Goal: Information Seeking & Learning: Learn about a topic

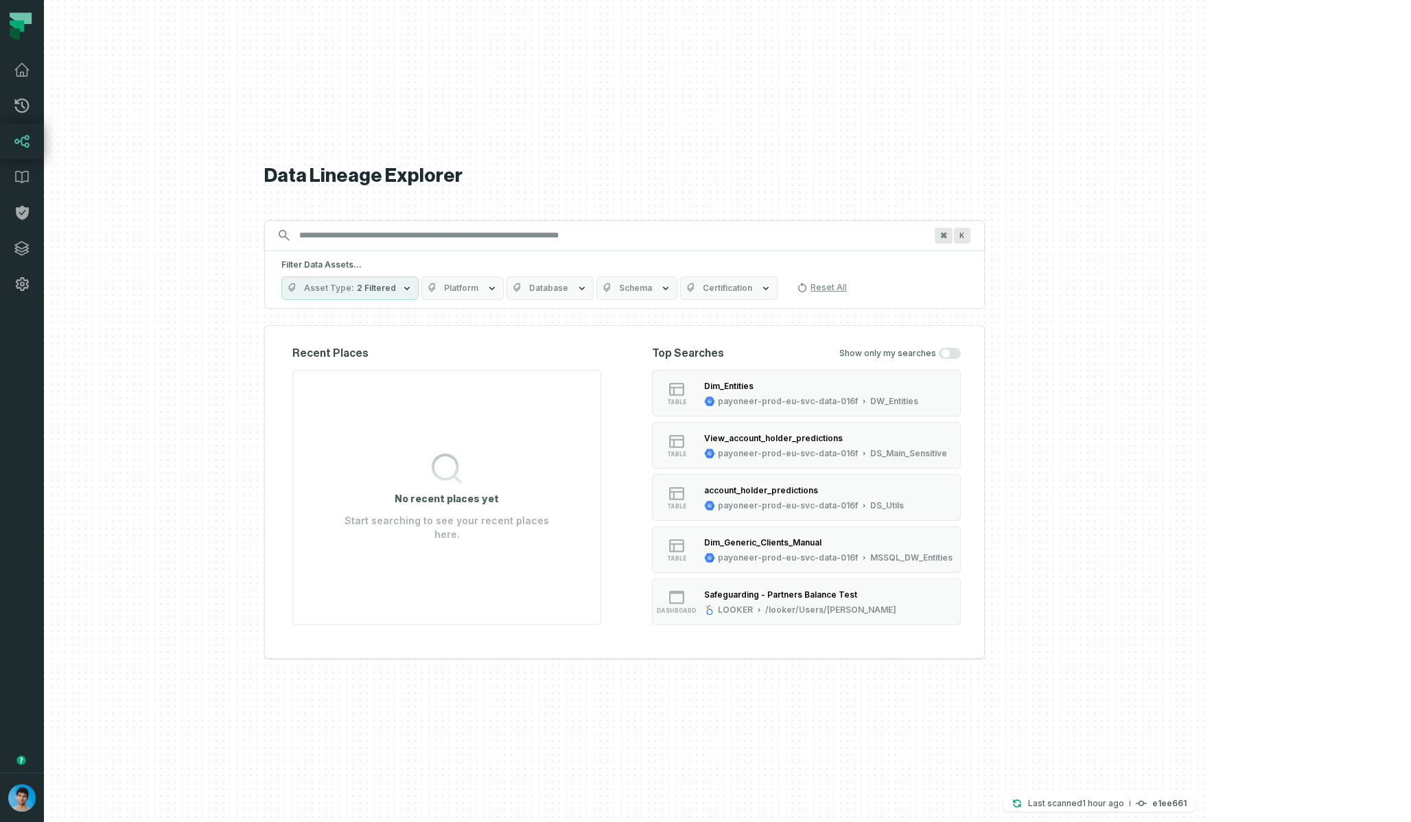
click at [0, 0] on body "Pull Requests Dashboard Lineage Data Catalog Policies Integrations Settings Omr…" at bounding box center [705, 411] width 1411 height 822
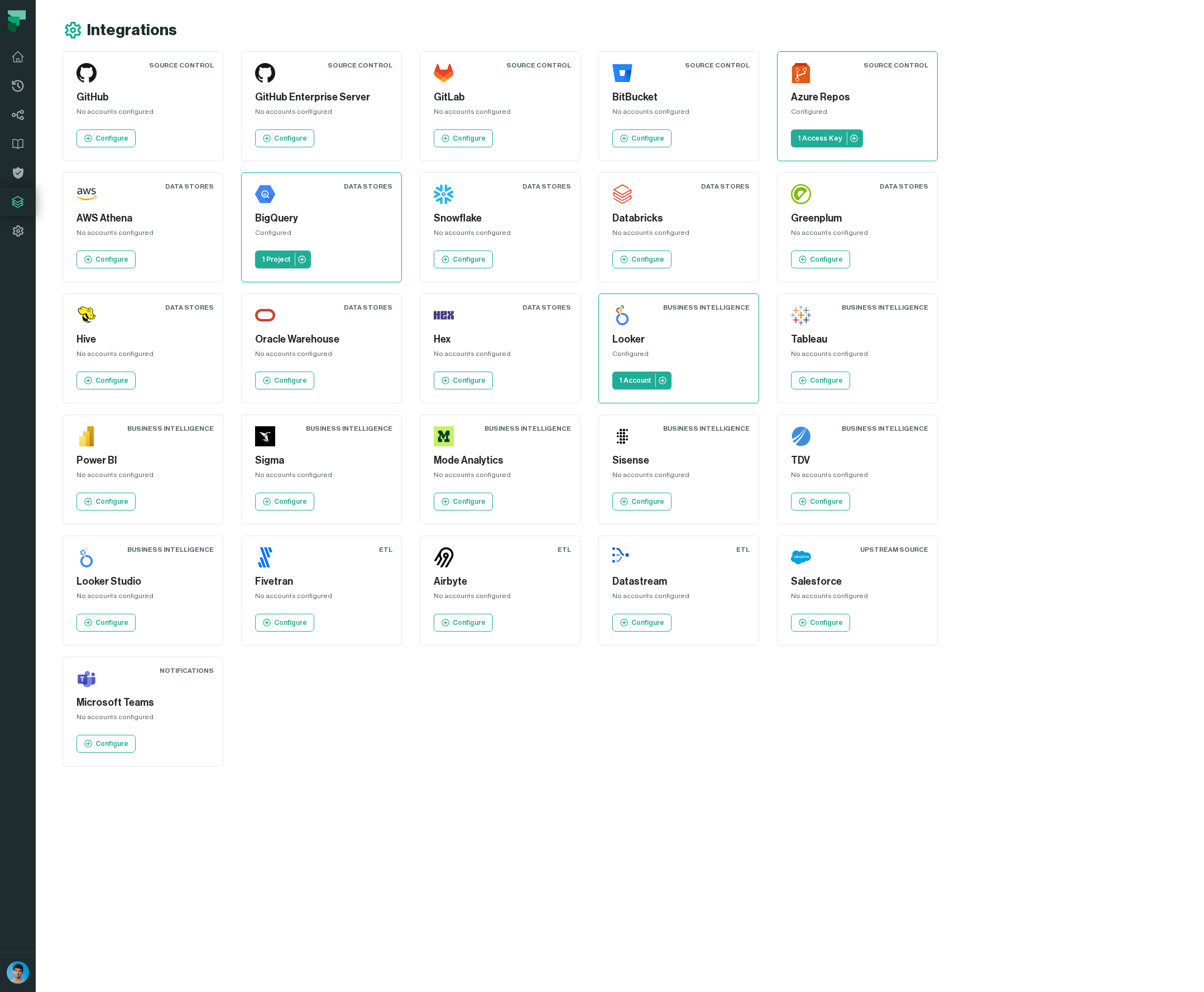
click at [269, 818] on main "Integrations Source Control GitHub No accounts configured Configure Source Cont…" at bounding box center [536, 496] width 1001 height 992
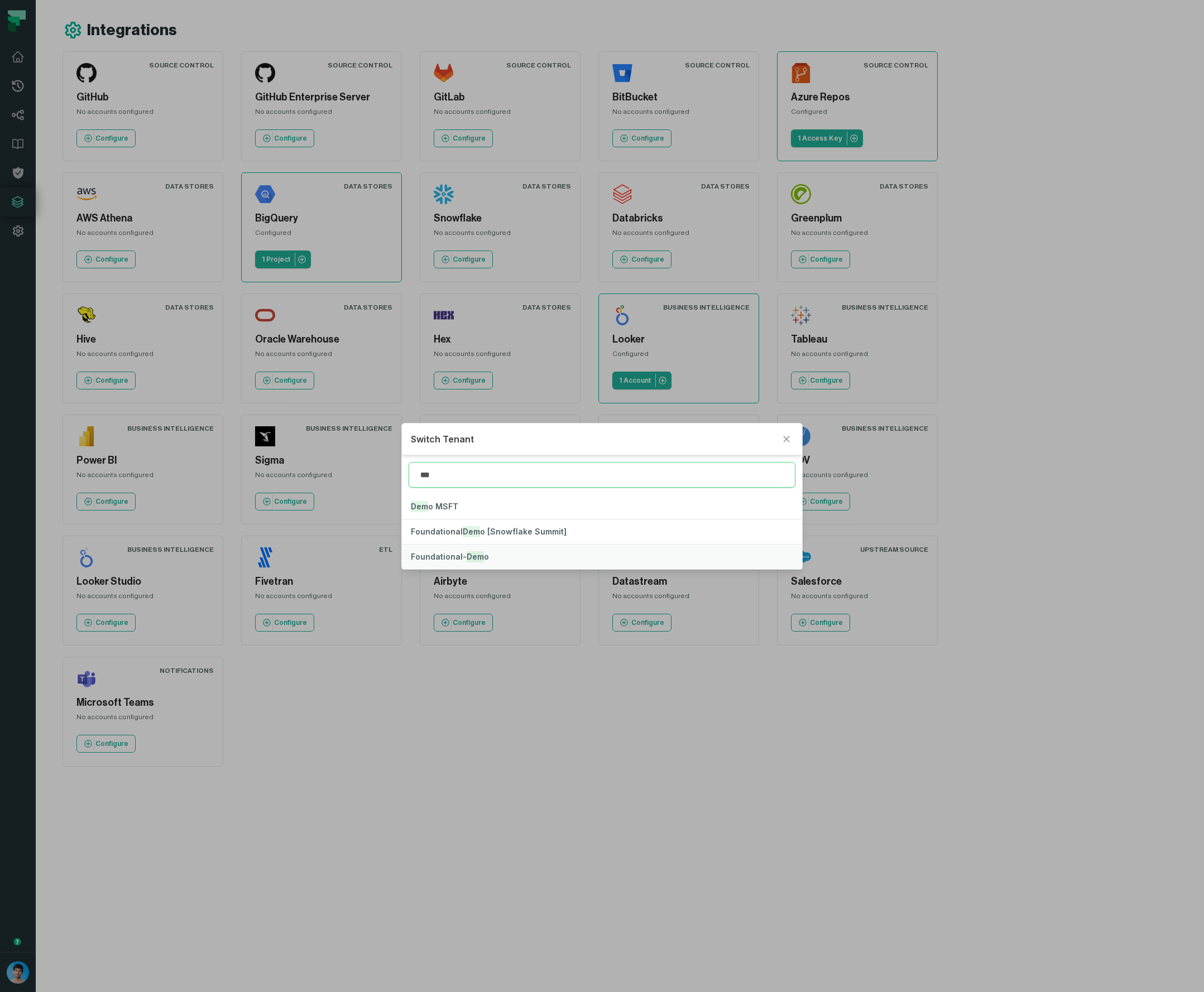
type input "***"
click at [454, 552] on span "Foundational- Dem o" at bounding box center [450, 557] width 78 height 10
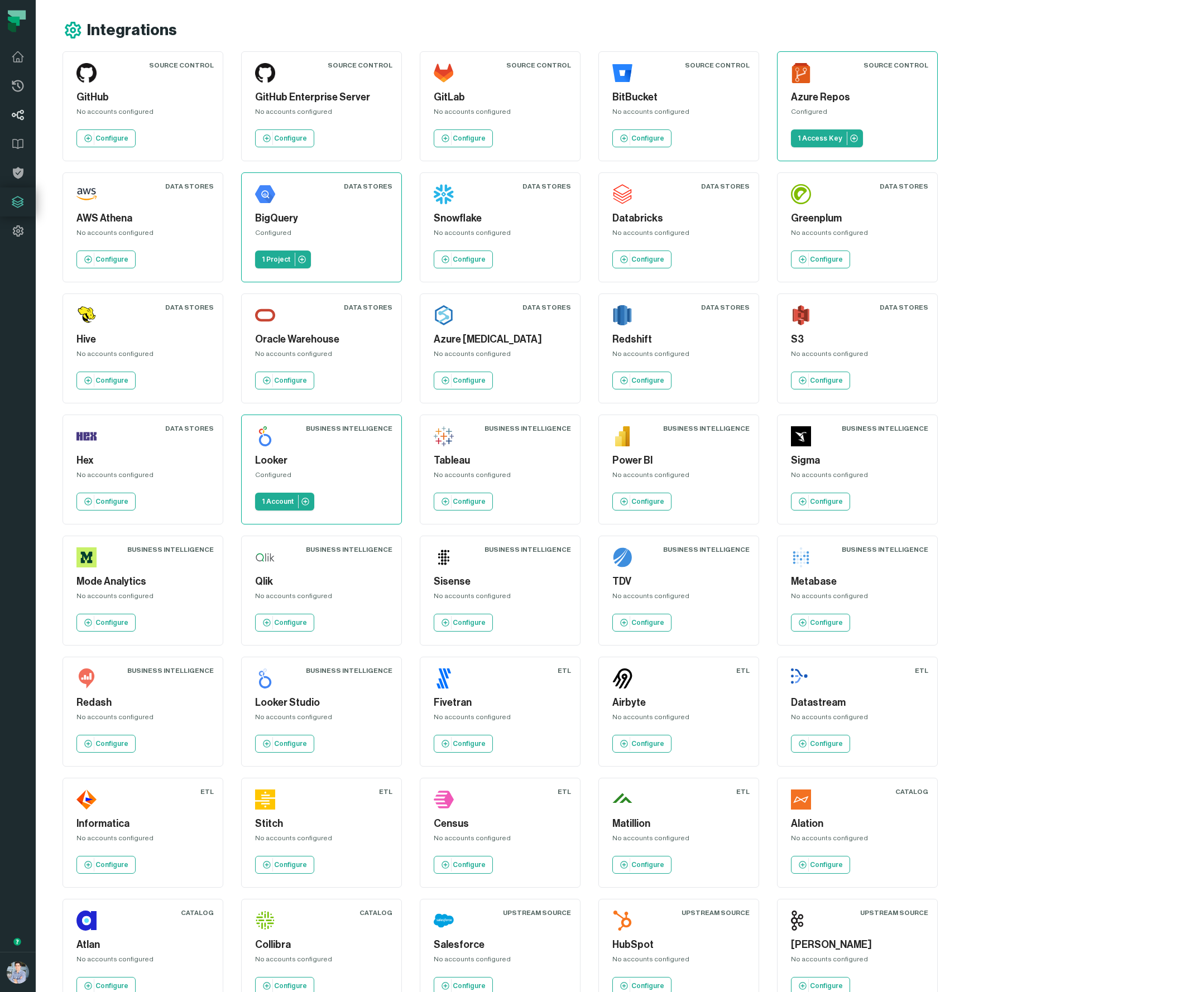
click at [20, 115] on icon at bounding box center [18, 115] width 13 height 13
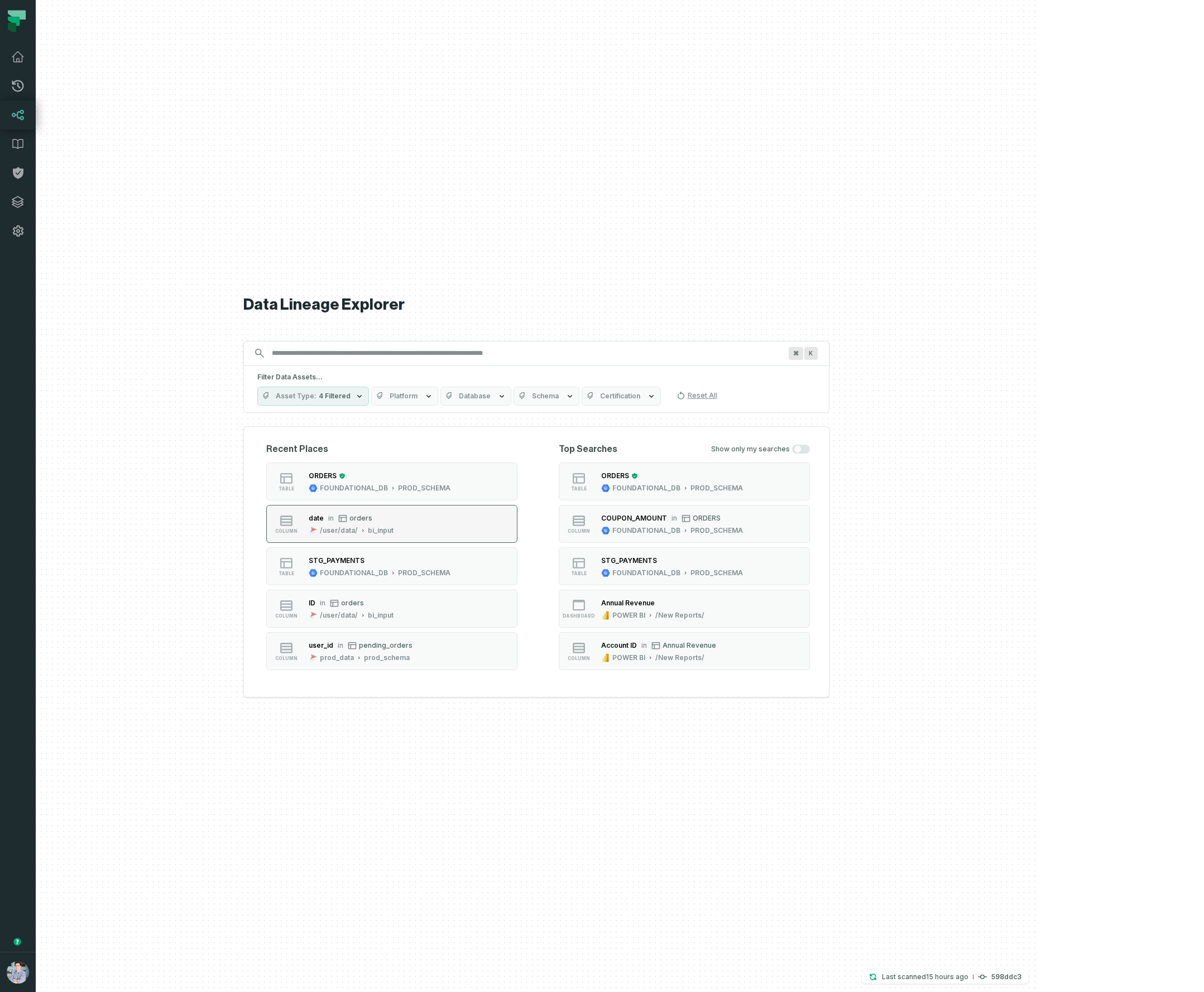
click at [481, 517] on button "column date in orders /user/data/ bi_input" at bounding box center [391, 524] width 251 height 38
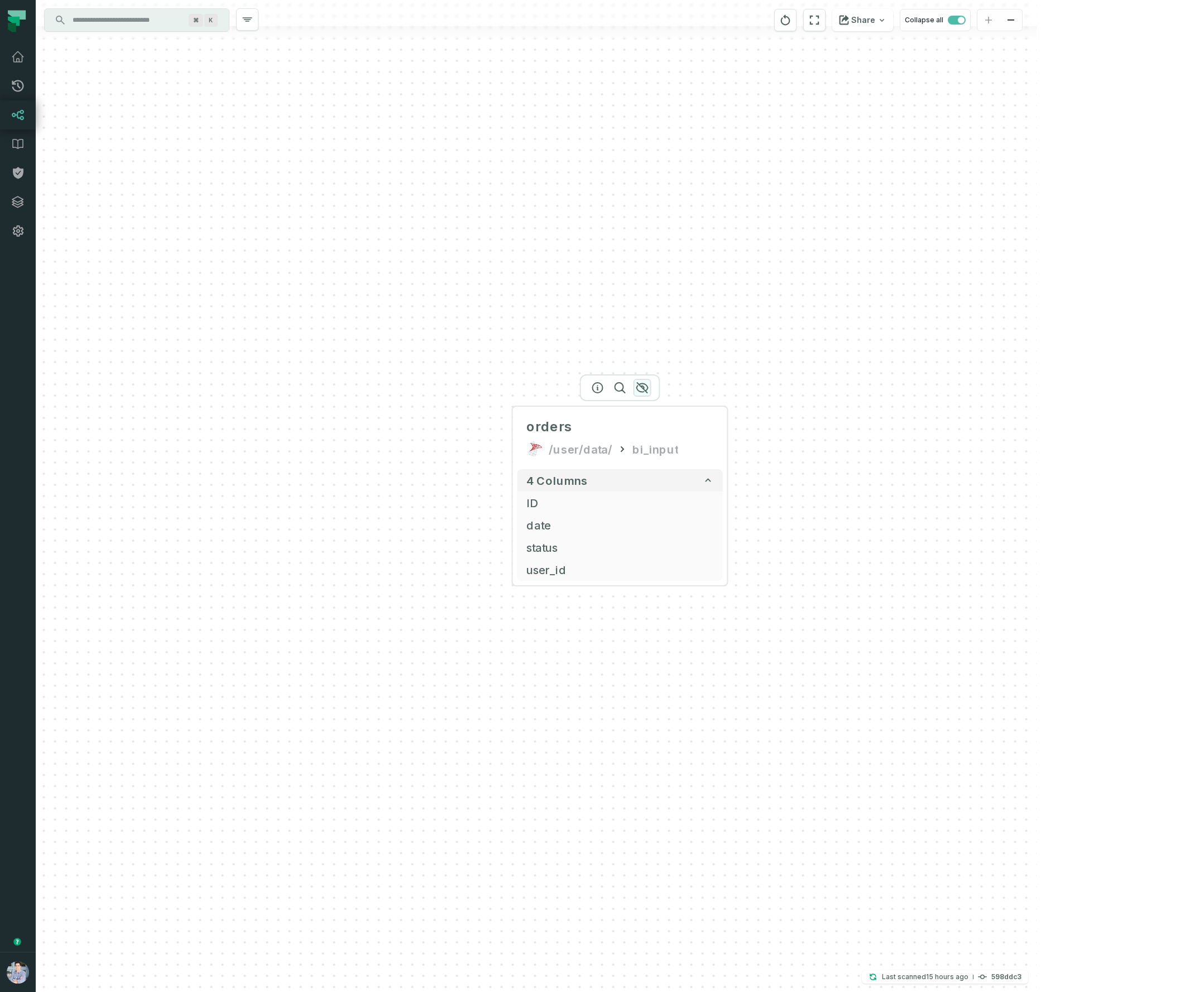
click at [644, 386] on icon "button" at bounding box center [642, 388] width 13 height 13
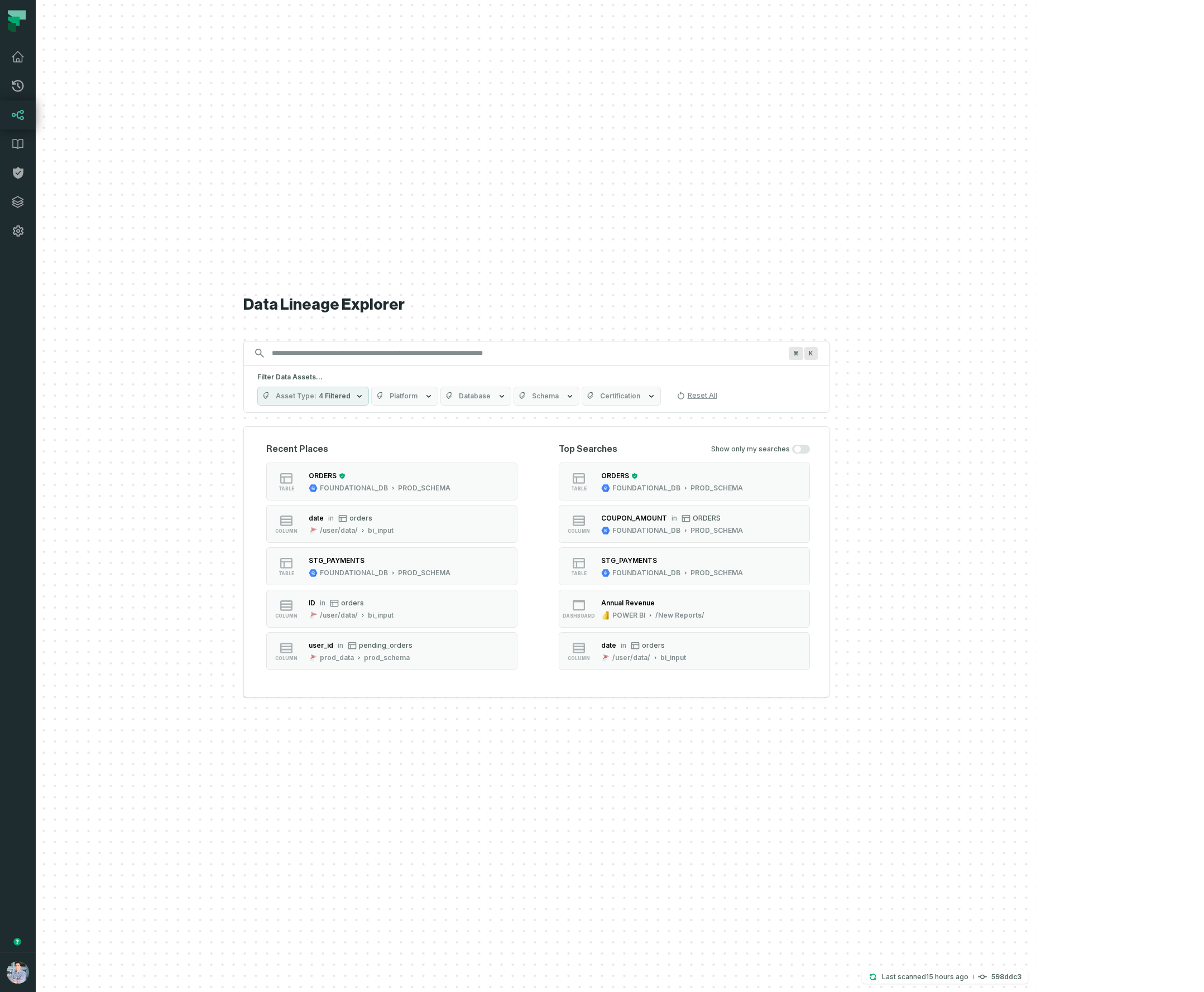
click at [434, 355] on input "Discovery Provider cmdk menu" at bounding box center [526, 353] width 522 height 18
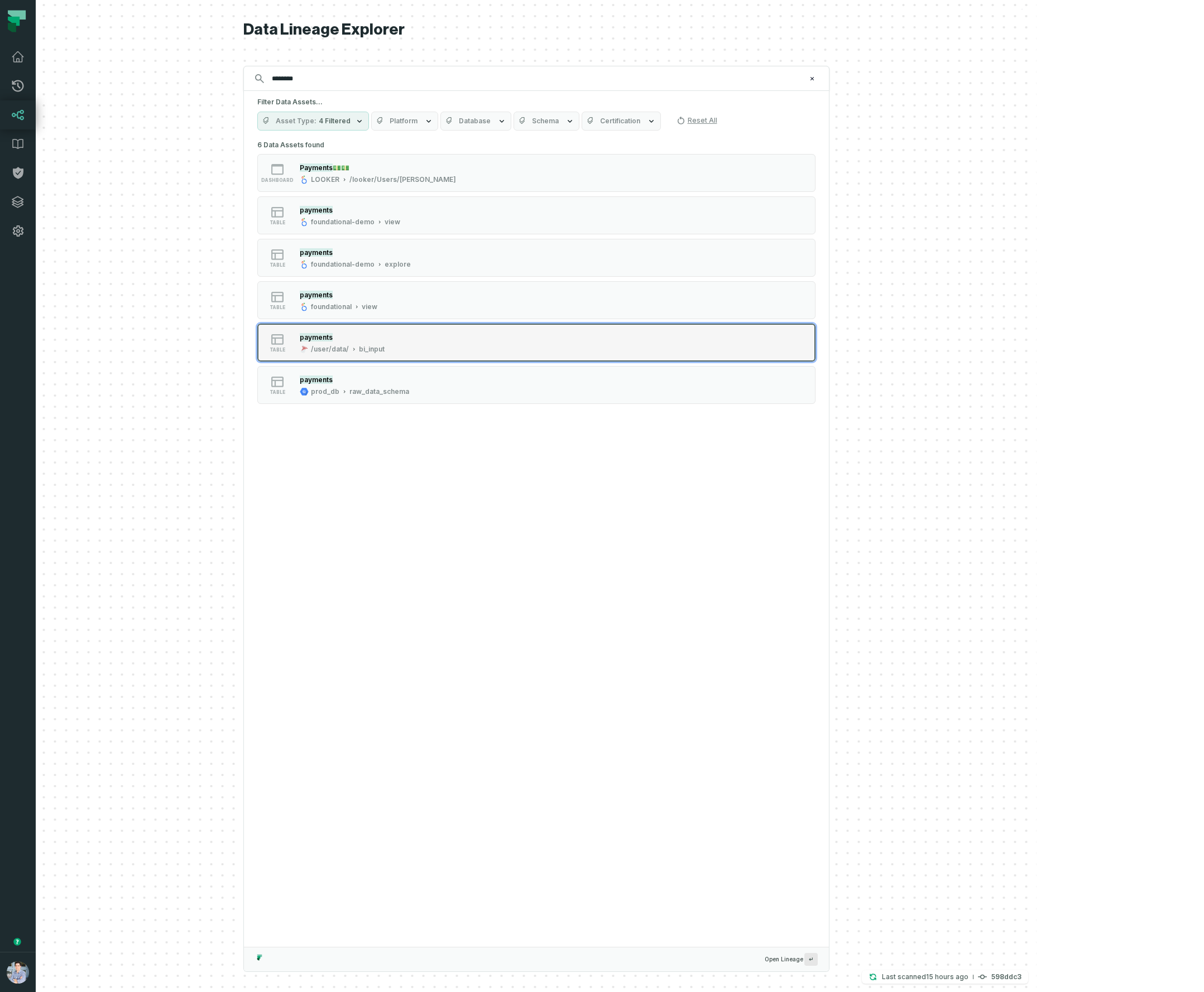
type input "********"
click at [460, 355] on button "table payments /user/data/ bi_input" at bounding box center [536, 342] width 558 height 38
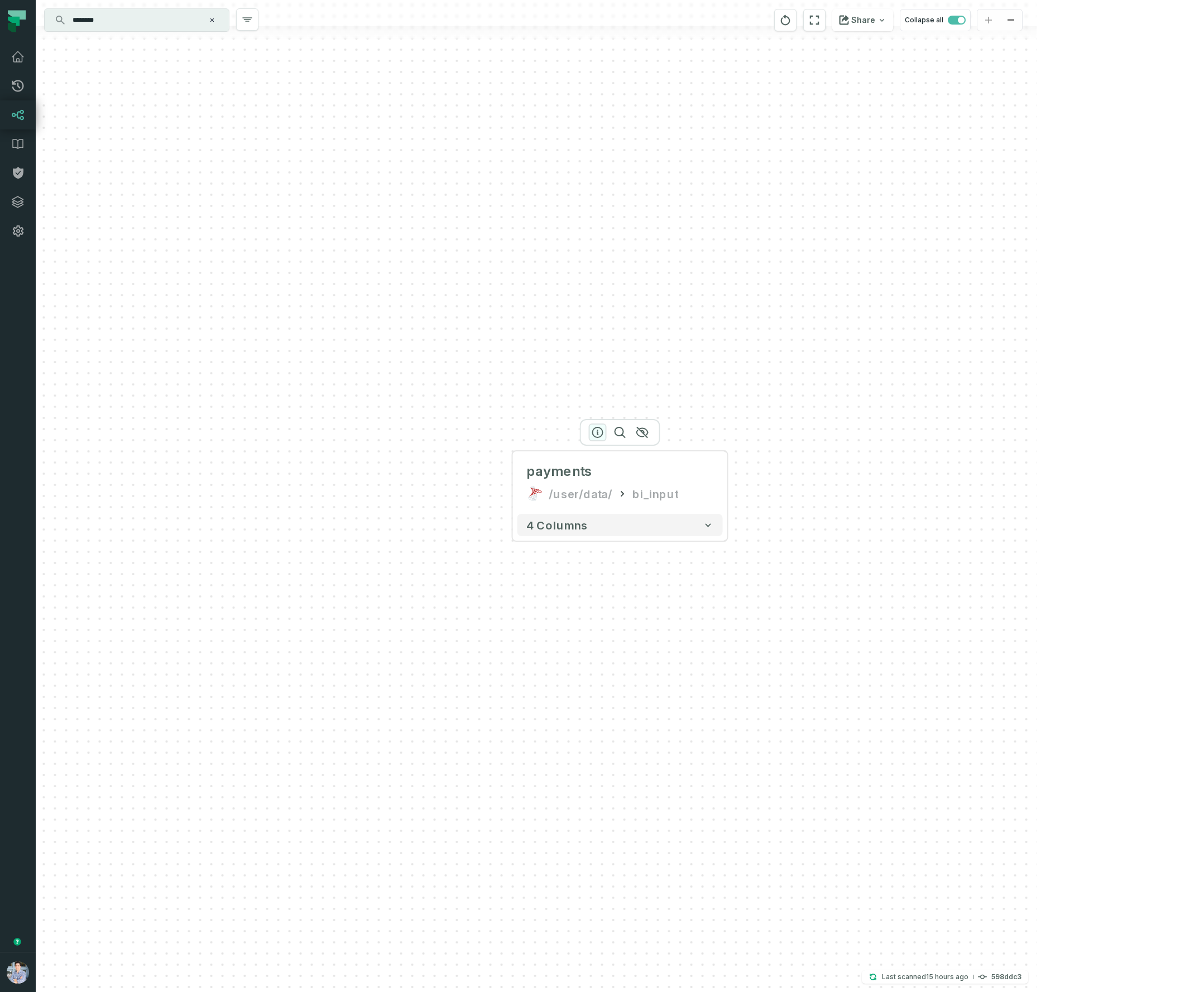
click at [596, 429] on icon "button" at bounding box center [598, 432] width 13 height 13
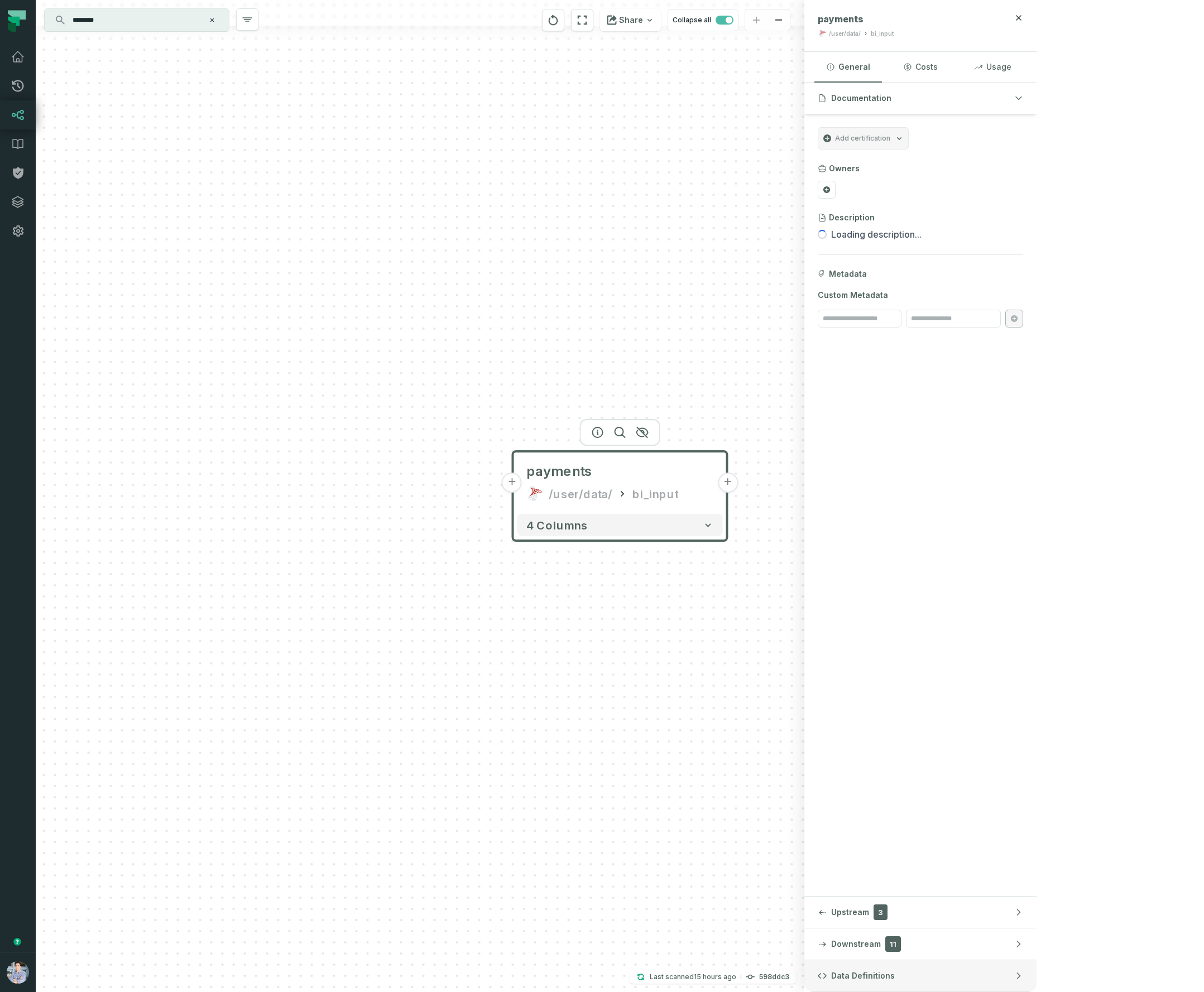
click at [1036, 968] on button "Data Definitions" at bounding box center [920, 976] width 232 height 31
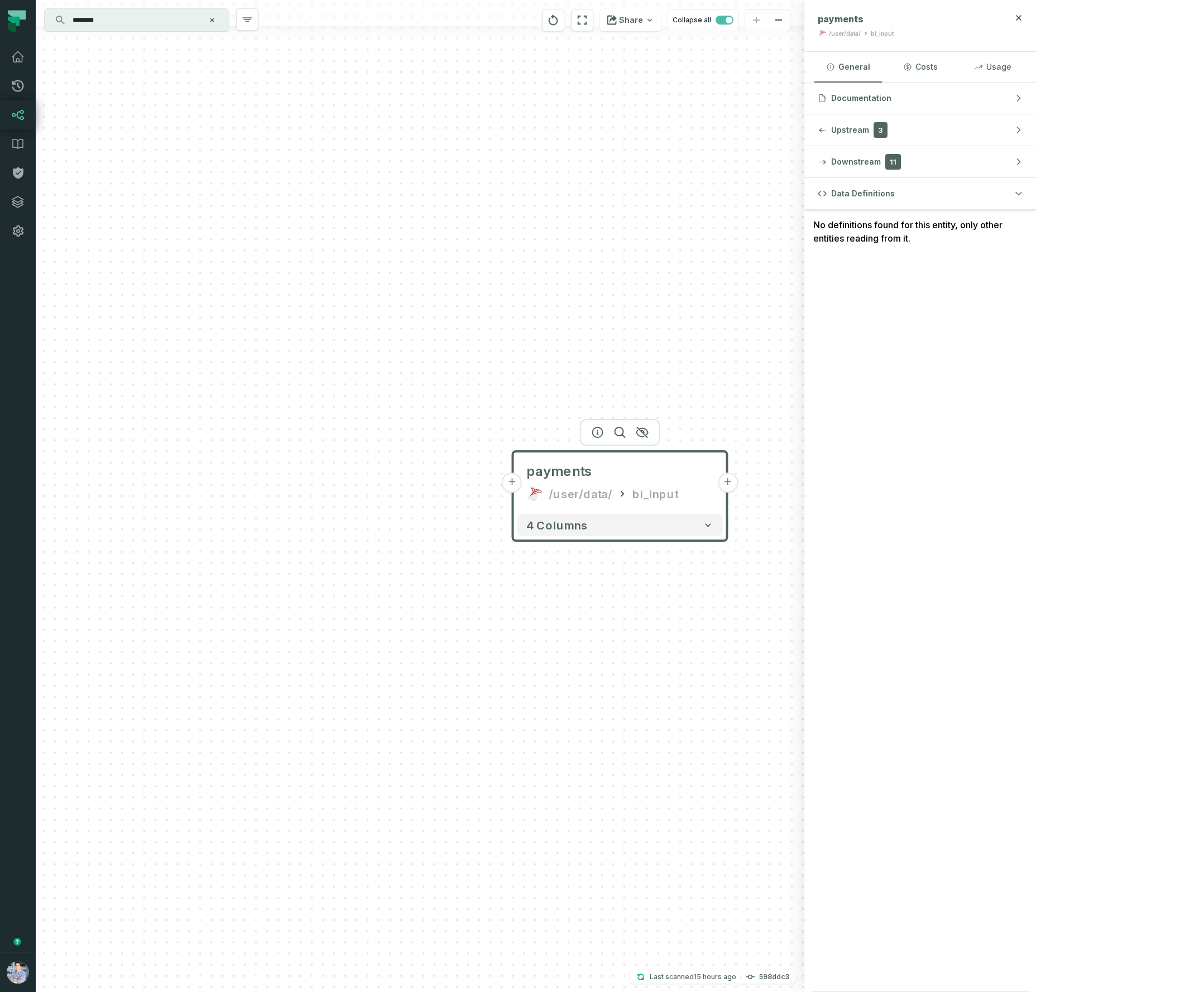
click at [730, 484] on button "+" at bounding box center [727, 482] width 20 height 20
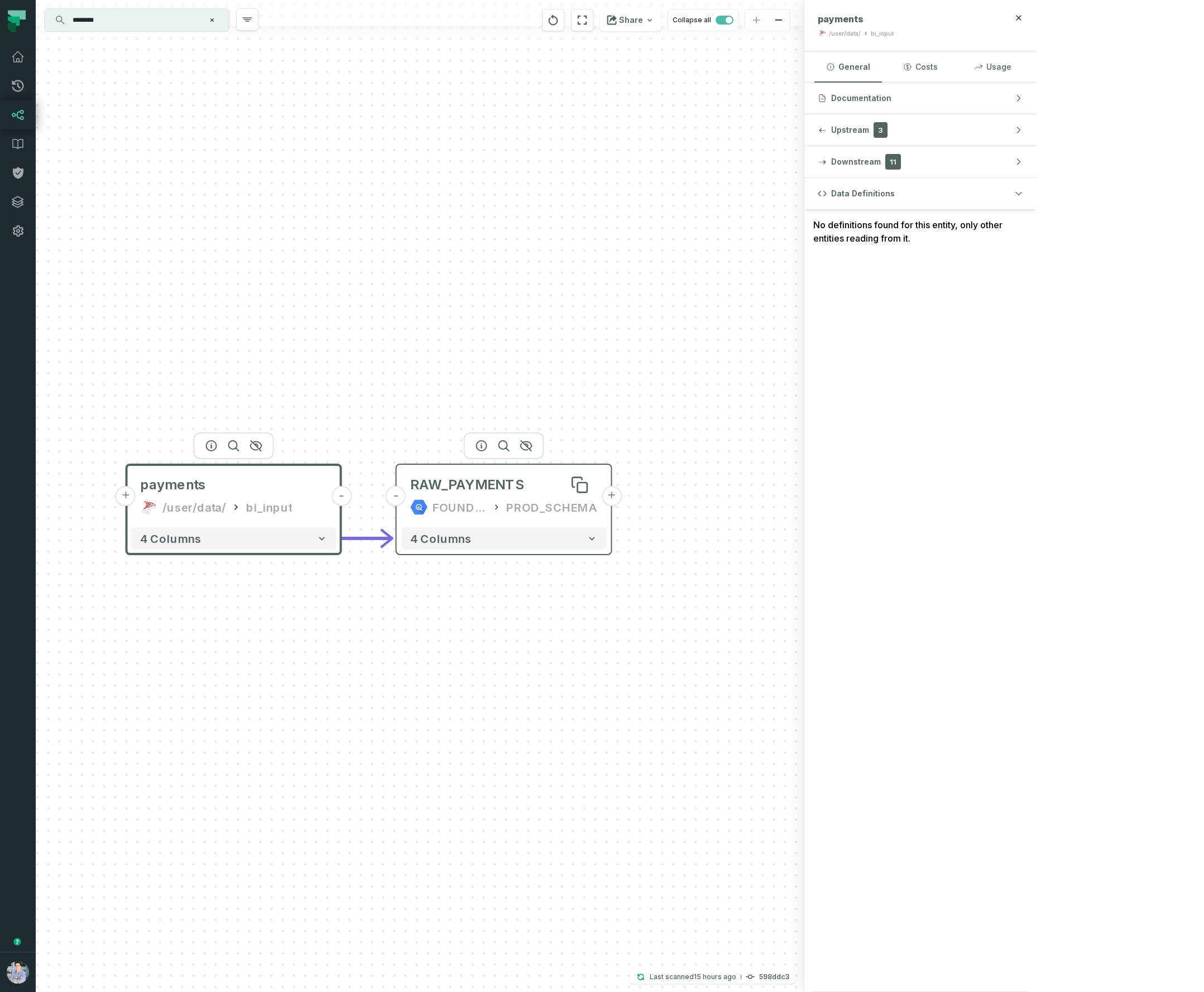
click at [456, 486] on div "RAW_PAYMENTS" at bounding box center [467, 485] width 114 height 18
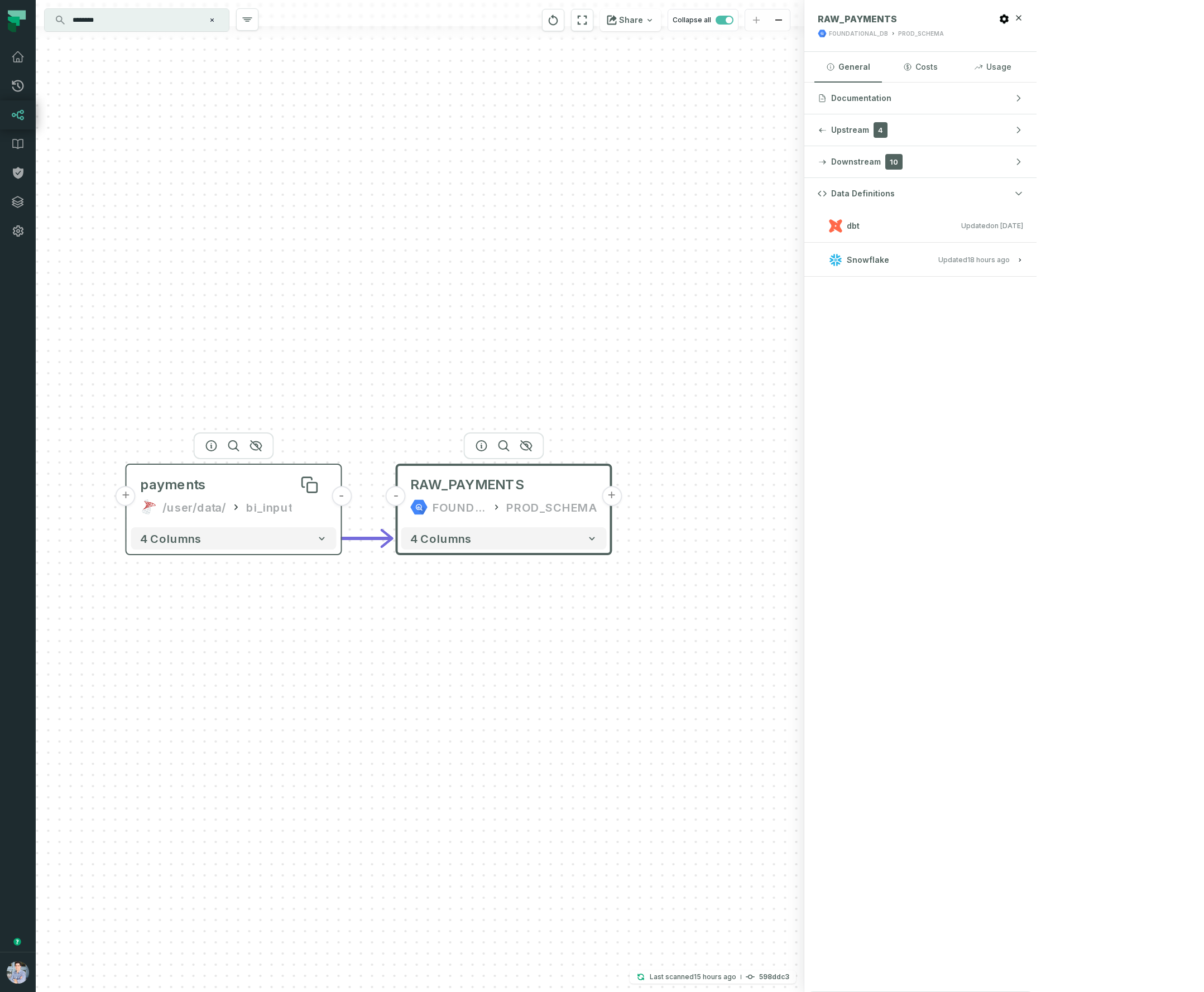
click at [274, 493] on div "payments" at bounding box center [233, 485] width 188 height 18
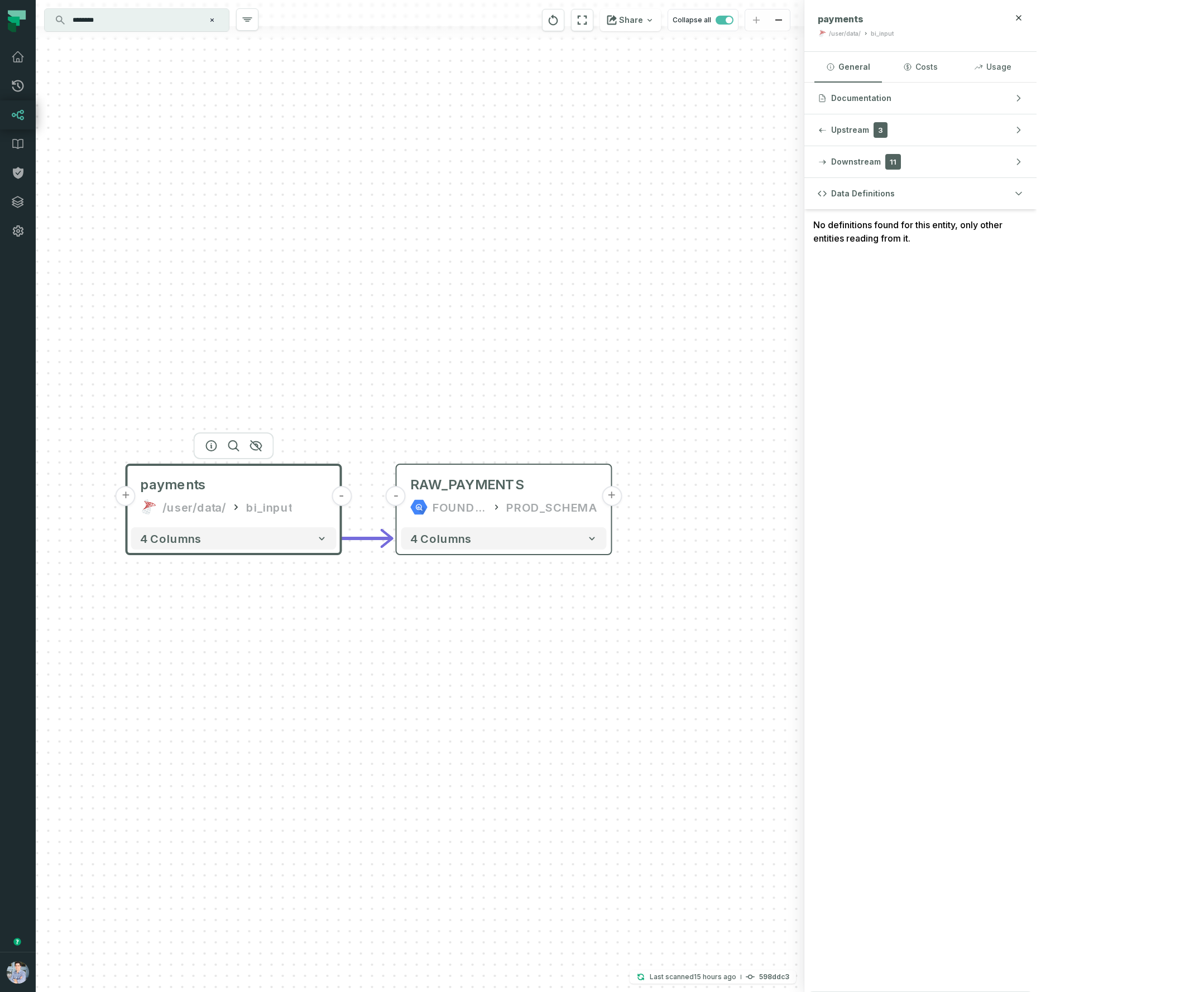
click at [130, 502] on button "+" at bounding box center [125, 496] width 20 height 20
click at [128, 502] on button "+" at bounding box center [124, 496] width 20 height 20
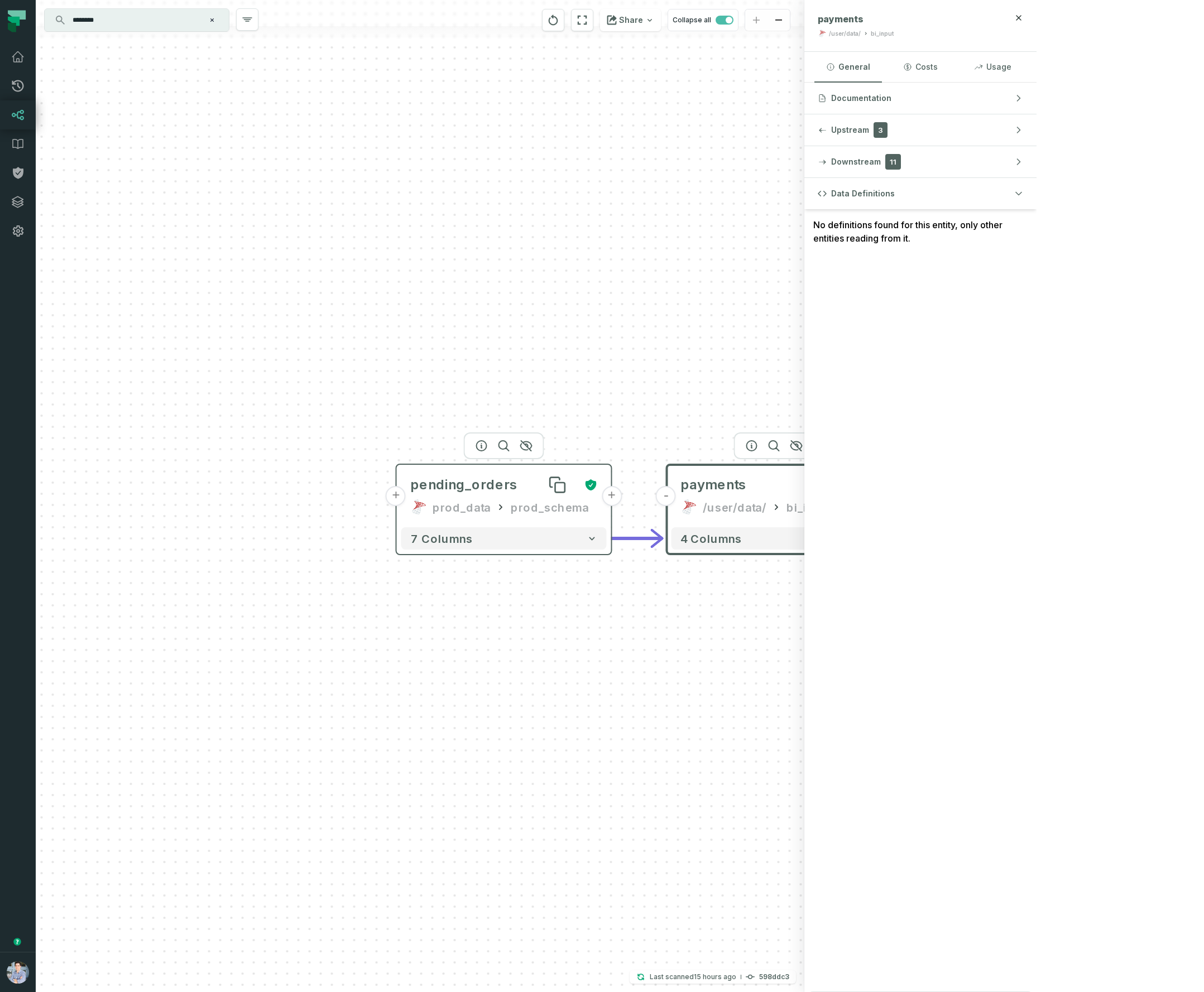
click at [534, 488] on div "pending_orders" at bounding box center [492, 485] width 165 height 18
click at [509, 498] on div "pending_orders prod_data prod_schema" at bounding box center [504, 497] width 205 height 54
click at [395, 497] on button "+" at bounding box center [395, 496] width 20 height 20
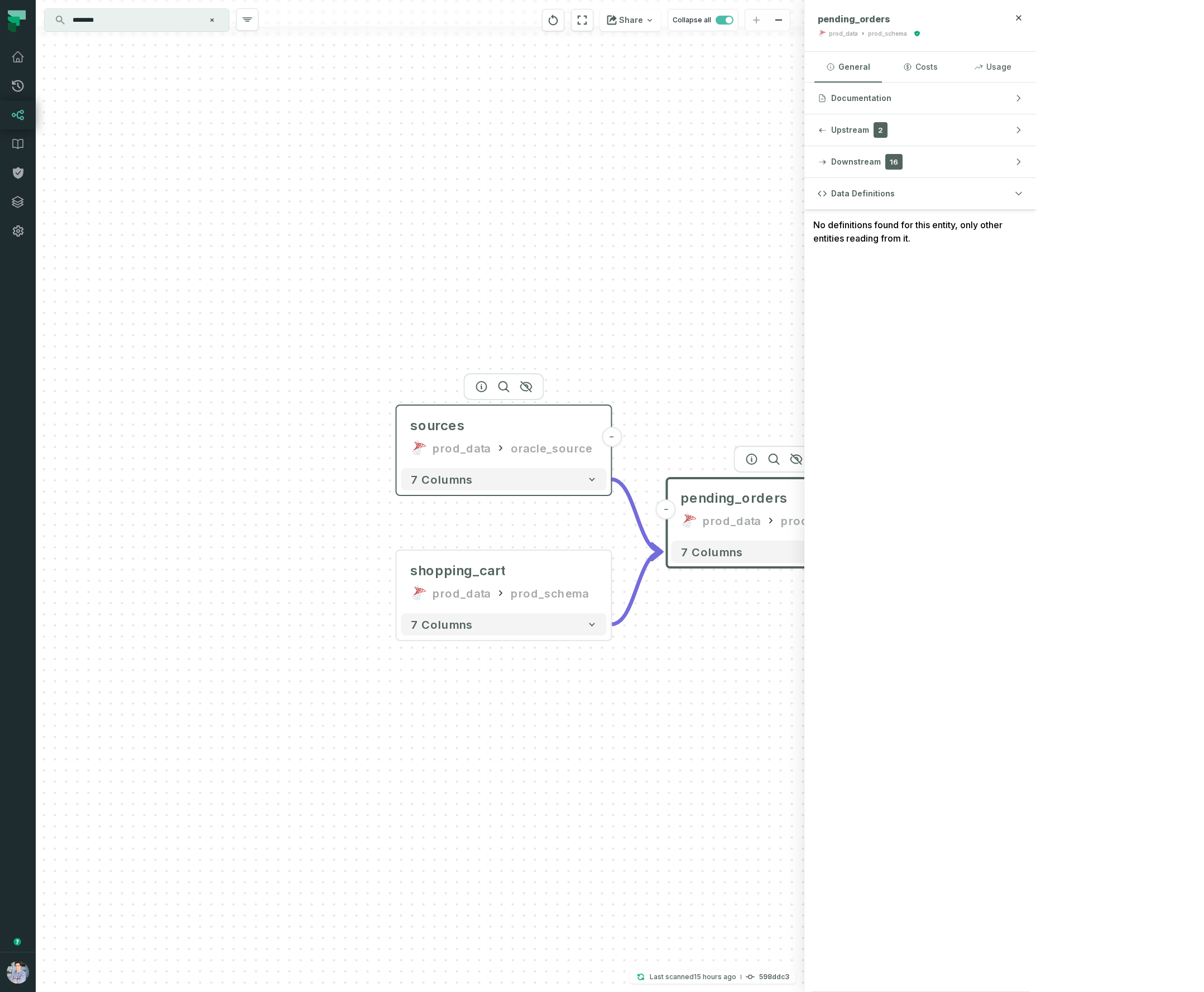
click at [530, 437] on div "sources prod_data oracle_source" at bounding box center [504, 437] width 205 height 54
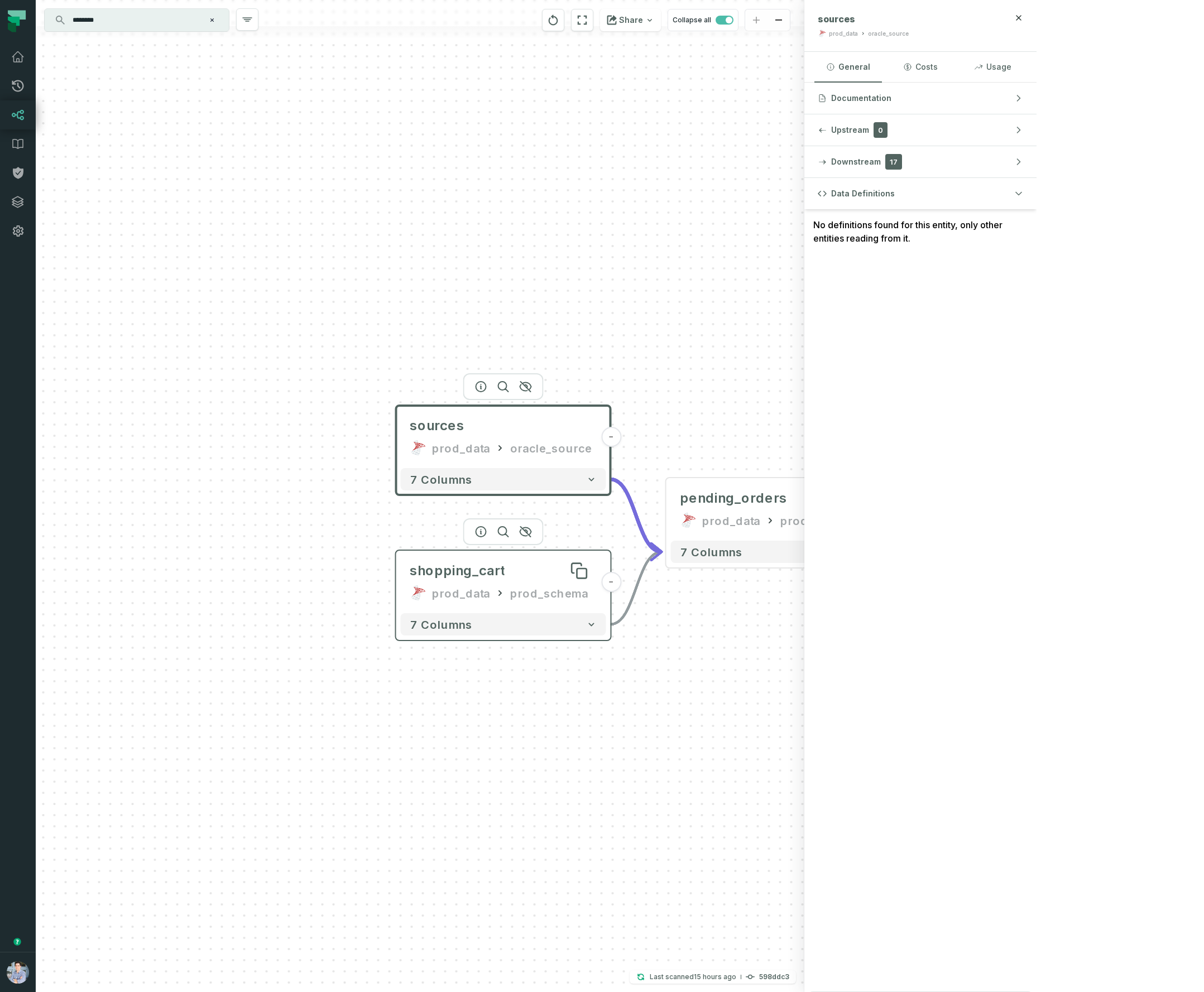
click at [542, 577] on div "shopping_cart" at bounding box center [504, 571] width 188 height 18
click at [538, 573] on div "shopping_cart" at bounding box center [504, 571] width 188 height 18
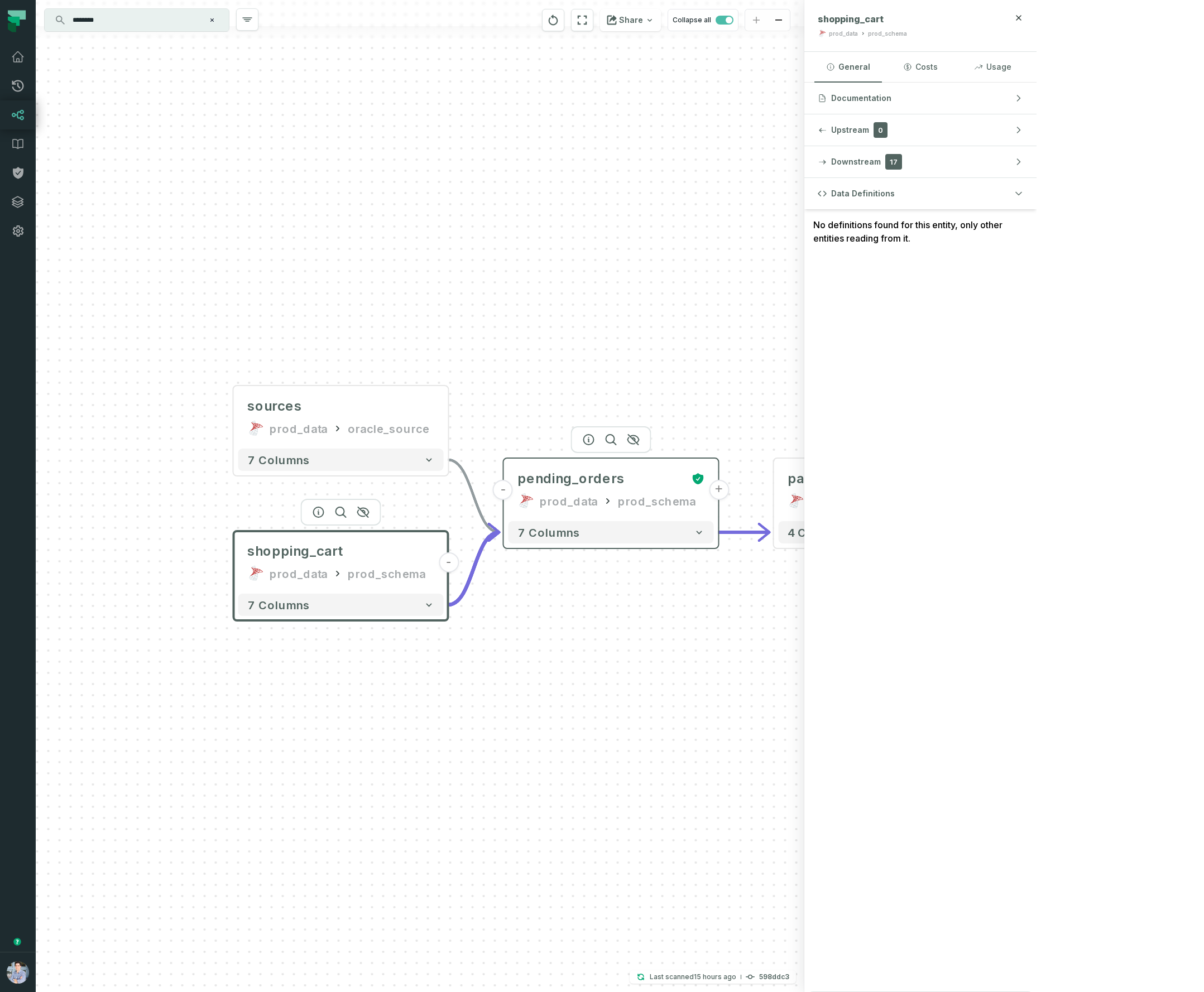
drag, startPoint x: 796, startPoint y: 511, endPoint x: 622, endPoint y: 496, distance: 174.6
click at [622, 492] on div "pending_orders prod_data prod_schema" at bounding box center [611, 489] width 205 height 54
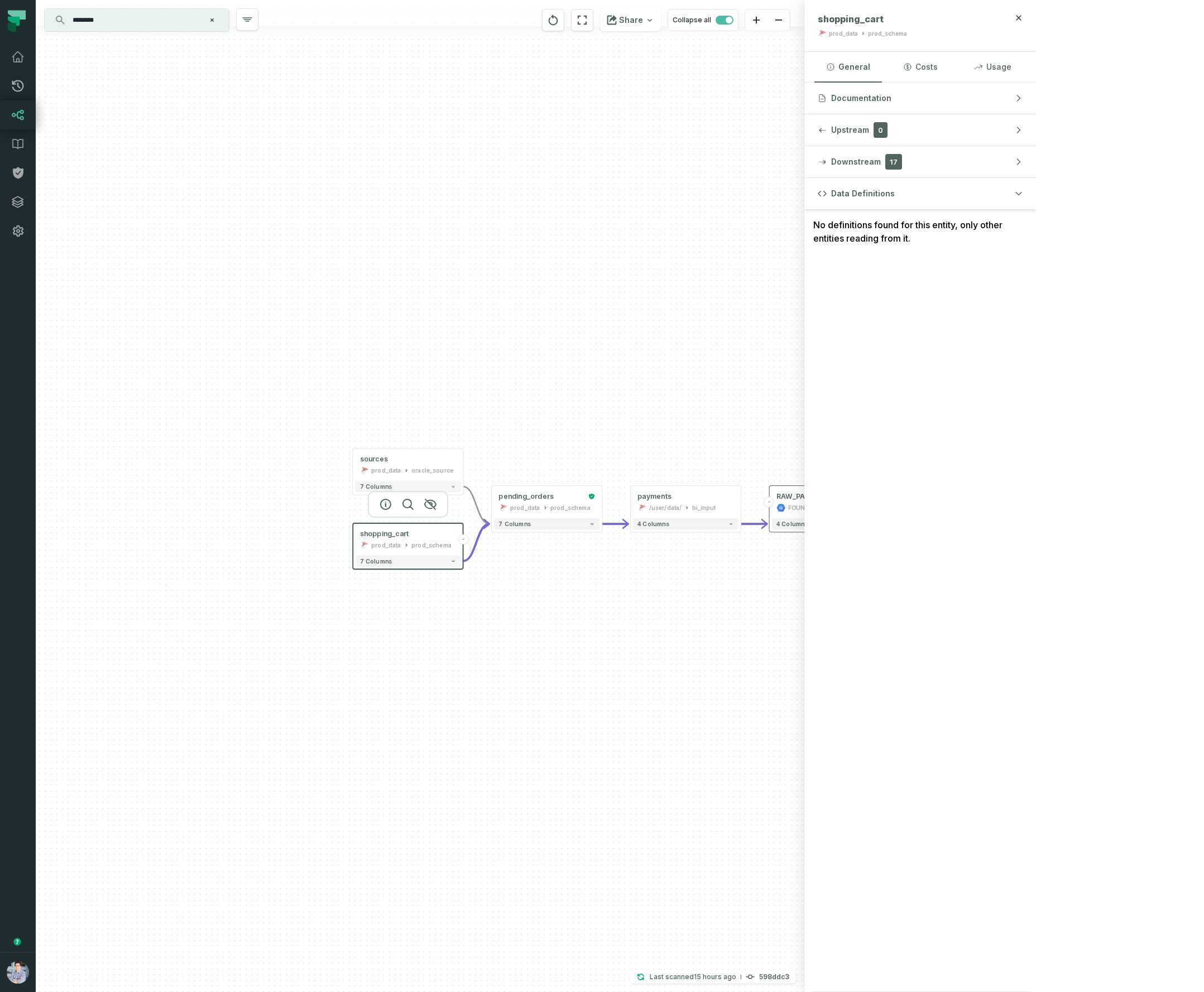
drag, startPoint x: 732, startPoint y: 607, endPoint x: 587, endPoint y: 590, distance: 146.0
click at [587, 590] on div "sources prod_data oracle_source - 7 columns shopping_cart prod_data prod_schema…" at bounding box center [420, 496] width 769 height 992
click at [384, 542] on div "prod_schema" at bounding box center [403, 542] width 40 height 9
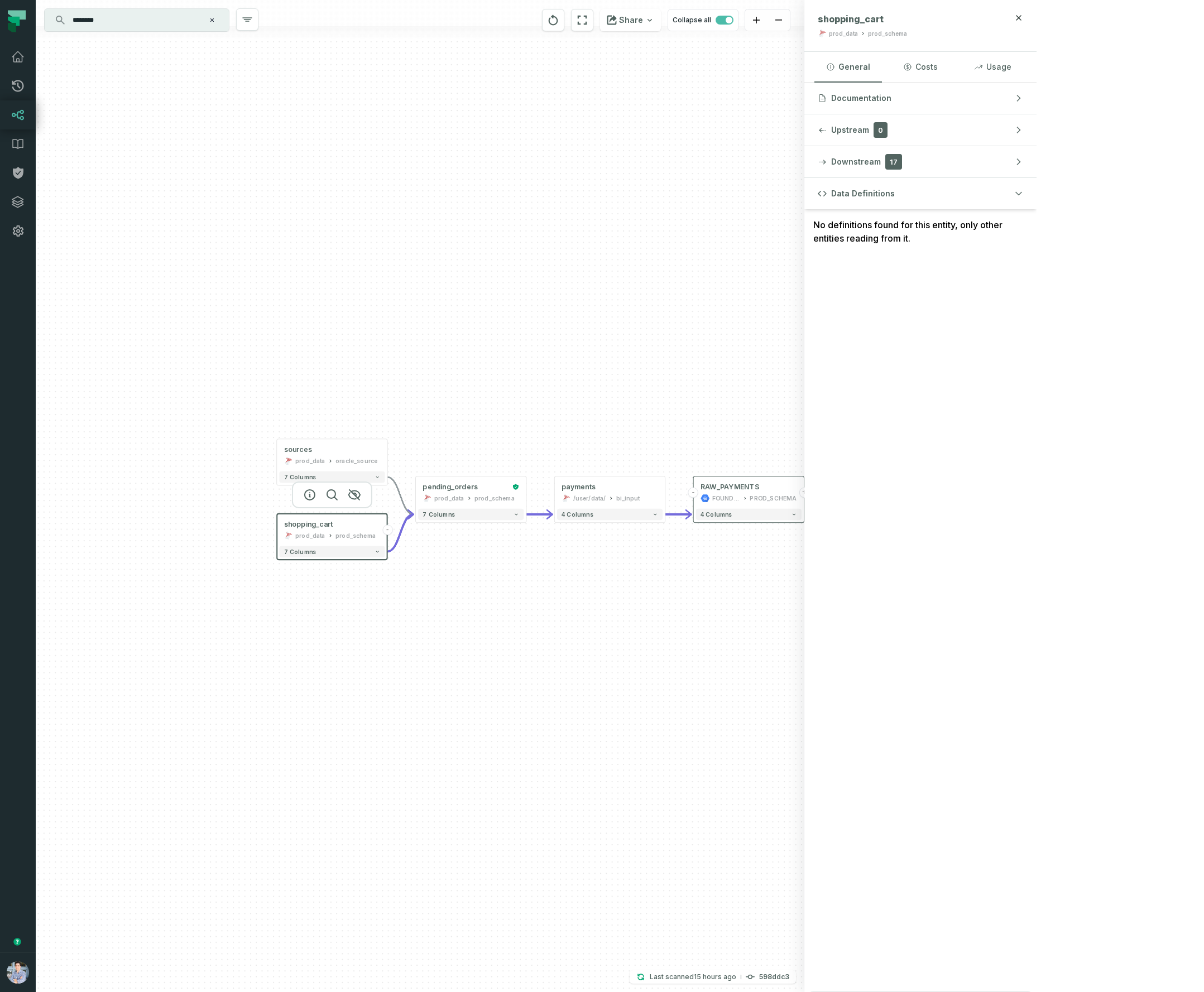
drag, startPoint x: 678, startPoint y: 624, endPoint x: 635, endPoint y: 614, distance: 44.1
click at [628, 617] on div "sources prod_data oracle_source - 7 columns shopping_cart prod_data prod_schema…" at bounding box center [420, 496] width 769 height 992
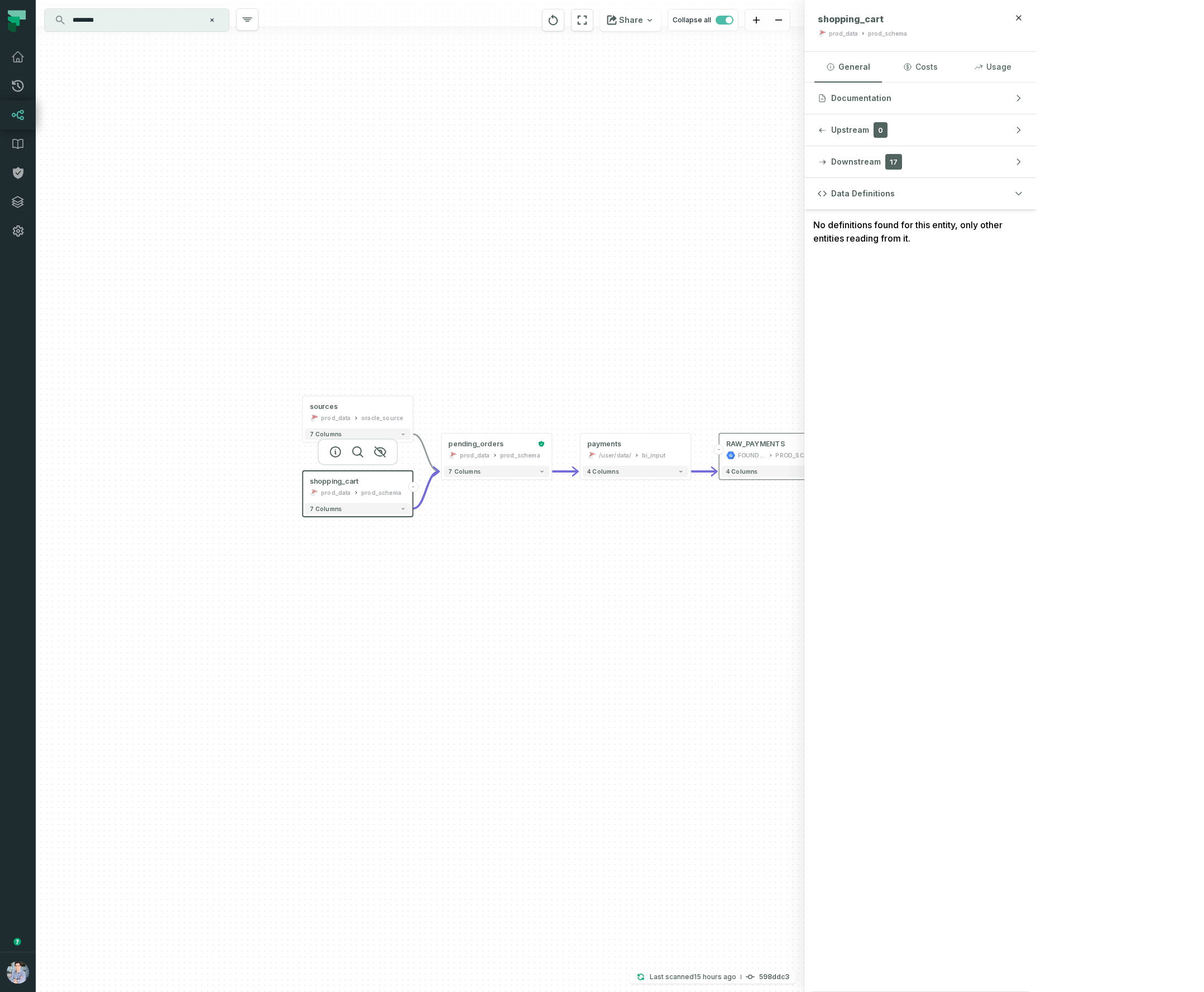
drag, startPoint x: 621, startPoint y: 689, endPoint x: 731, endPoint y: 553, distance: 174.9
click at [648, 642] on div "sources prod_data oracle_source - 7 columns shopping_cart prod_data prod_schema…" at bounding box center [420, 496] width 769 height 992
click at [761, 448] on div "FOUNDATIONAL_DB" at bounding box center [750, 450] width 28 height 9
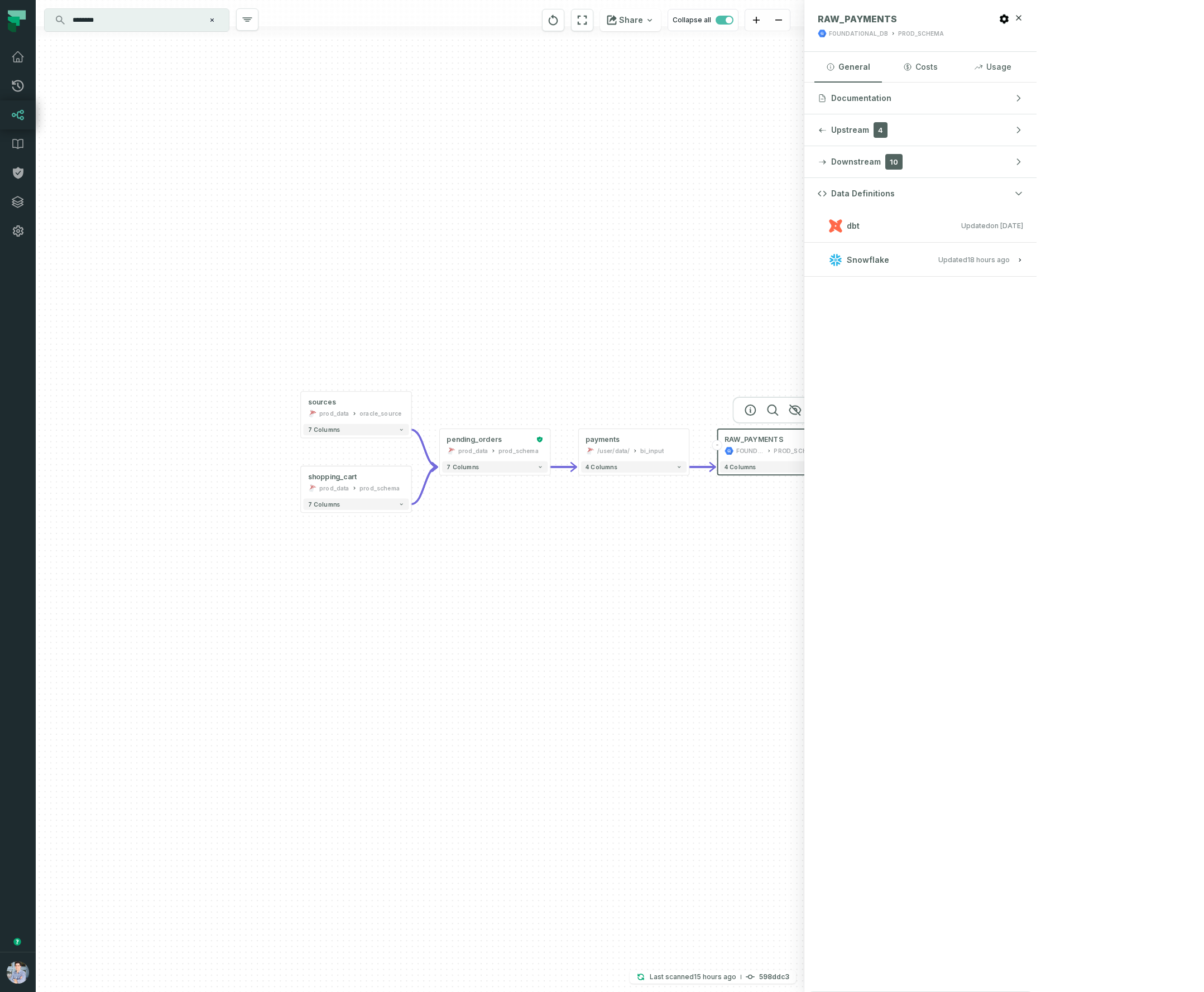
click at [829, 446] on button "+" at bounding box center [827, 445] width 11 height 11
click at [829, 447] on button "+" at bounding box center [828, 445] width 11 height 11
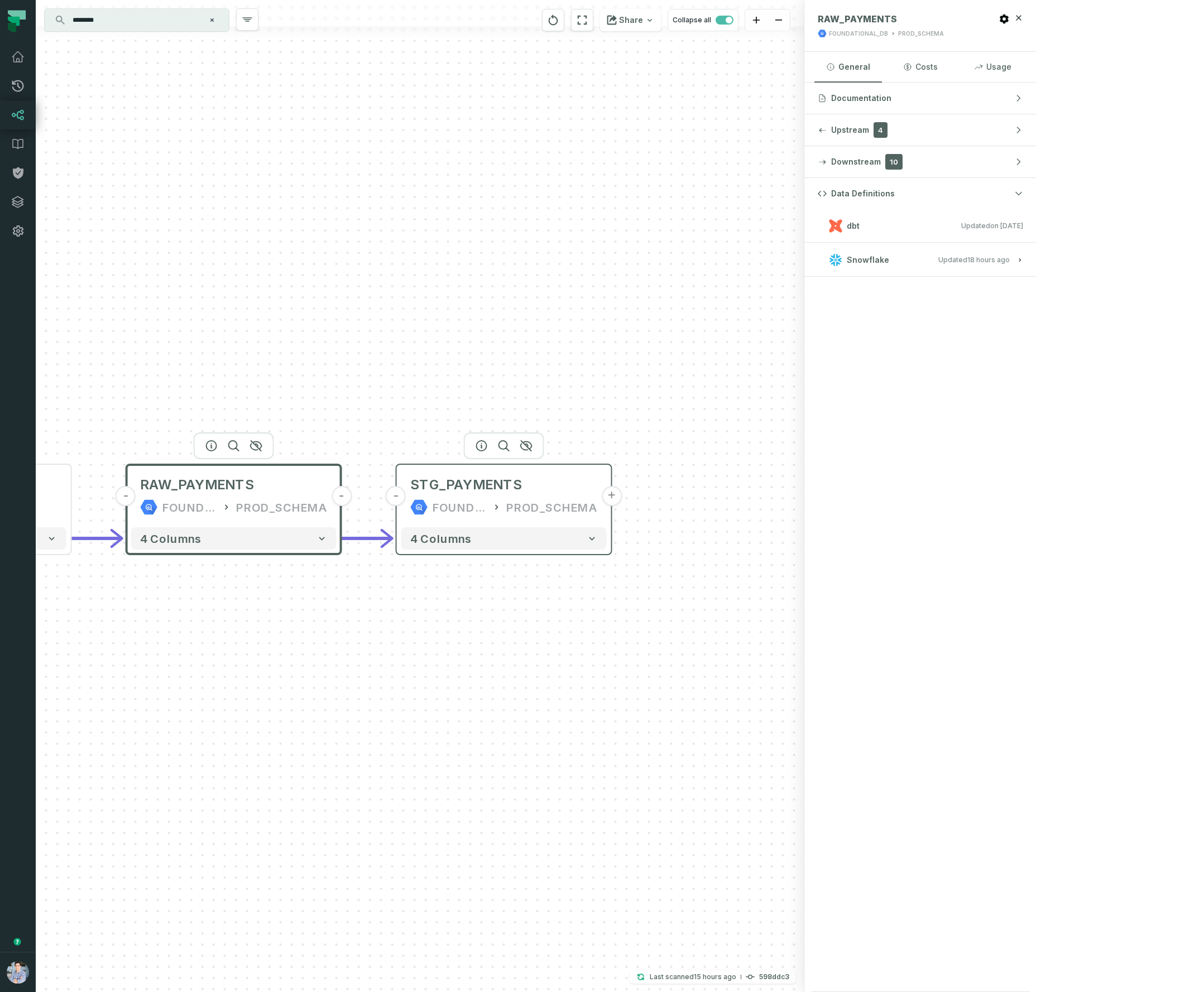
click at [473, 513] on div "FOUNDATIONAL_DB" at bounding box center [460, 507] width 55 height 18
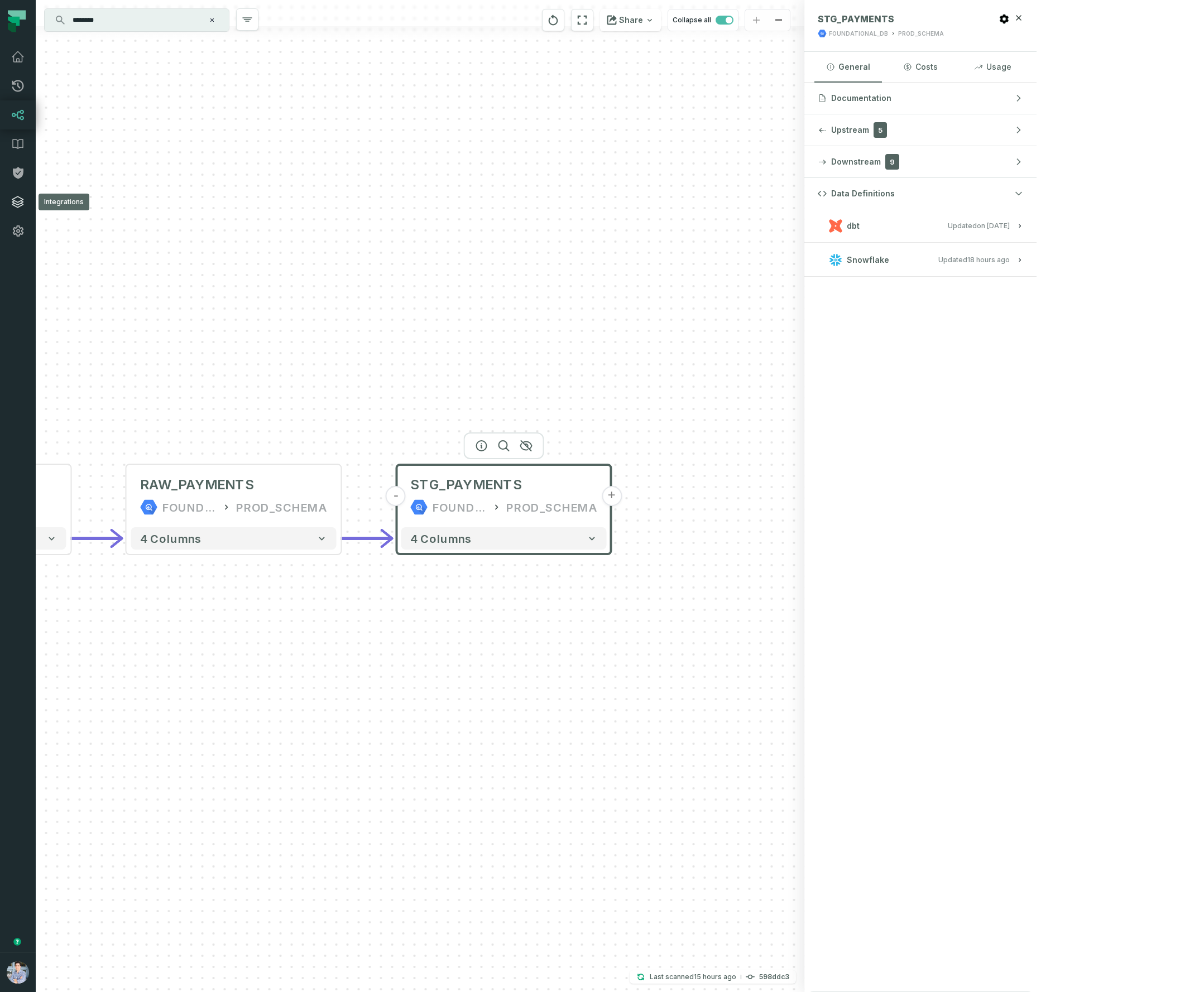
click at [16, 207] on icon at bounding box center [18, 202] width 11 height 11
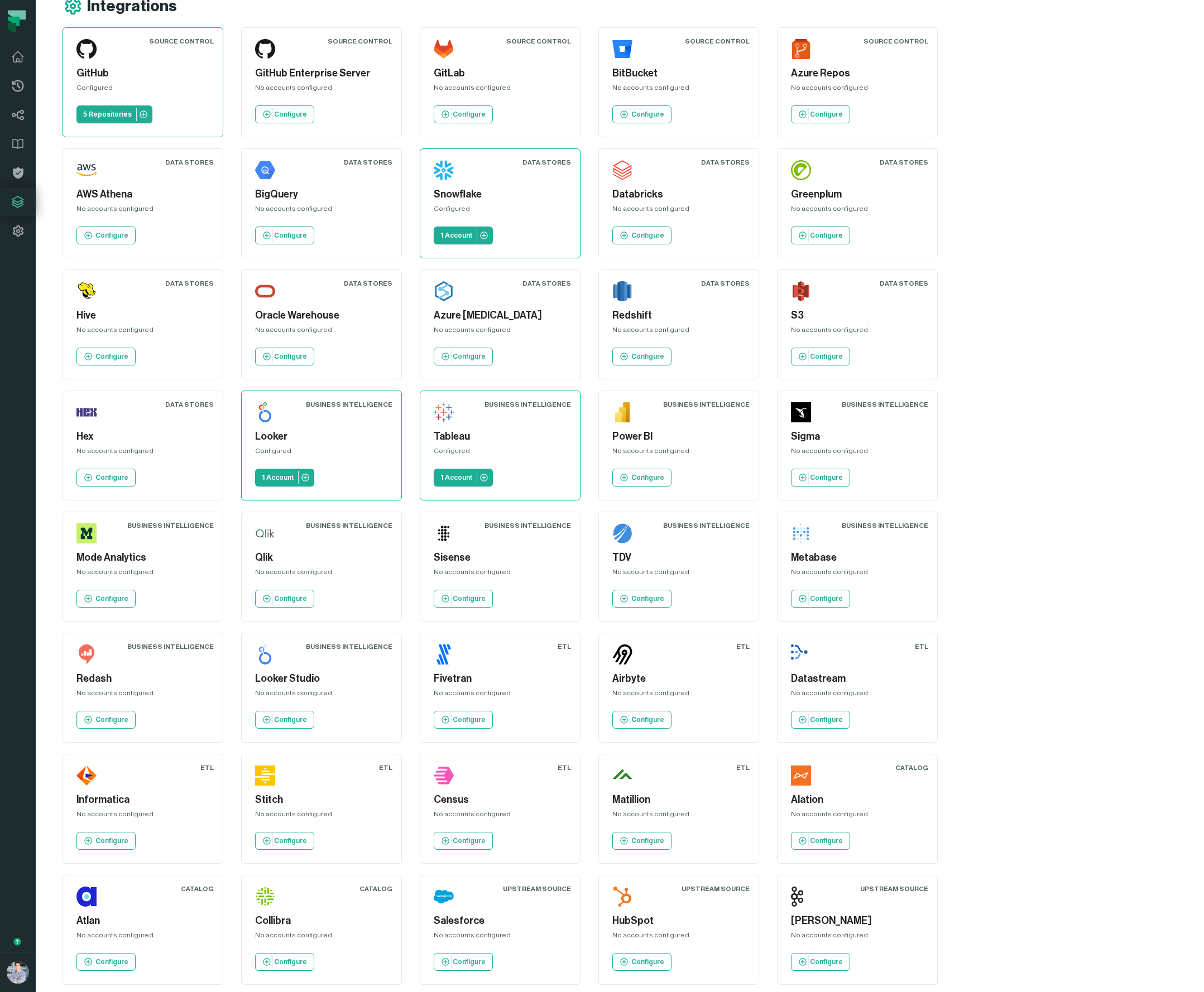
scroll to position [37, 0]
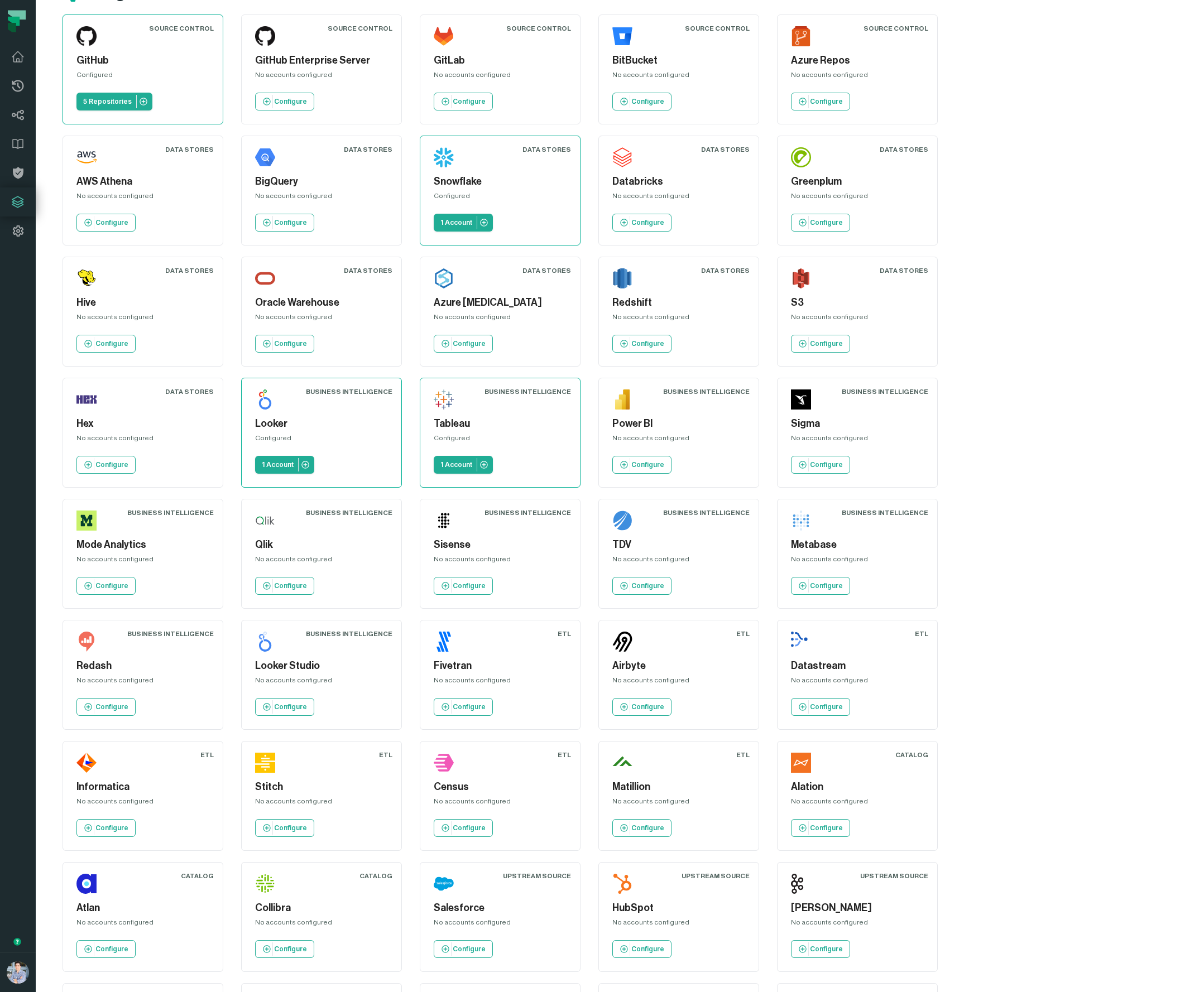
click at [1023, 164] on div "Source Control GitHub Configured 5 Repositories Source Control GitHub Enterpris…" at bounding box center [543, 614] width 961 height 1199
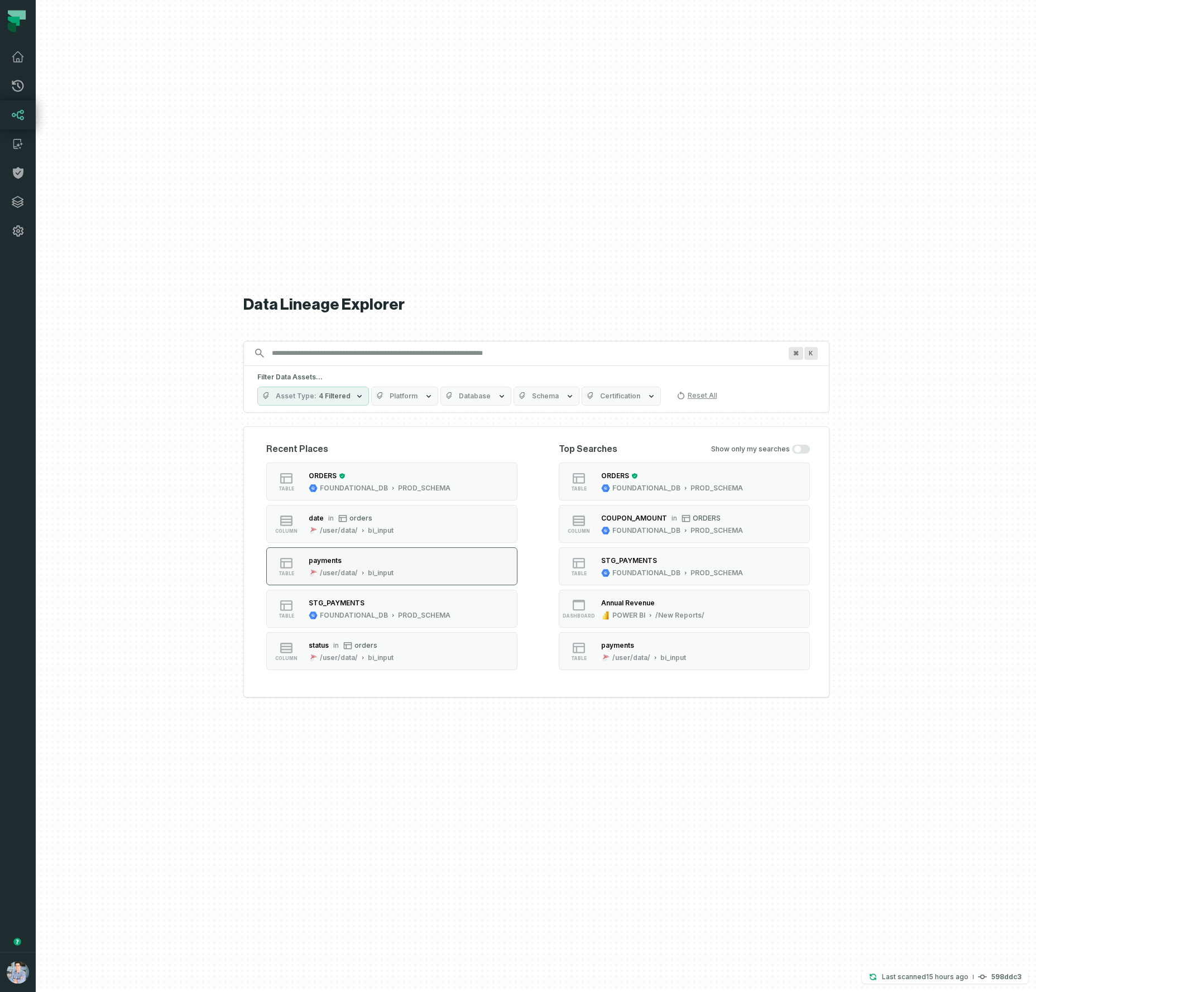
click at [499, 556] on button "table payments /user/data/ bi_input" at bounding box center [391, 566] width 251 height 38
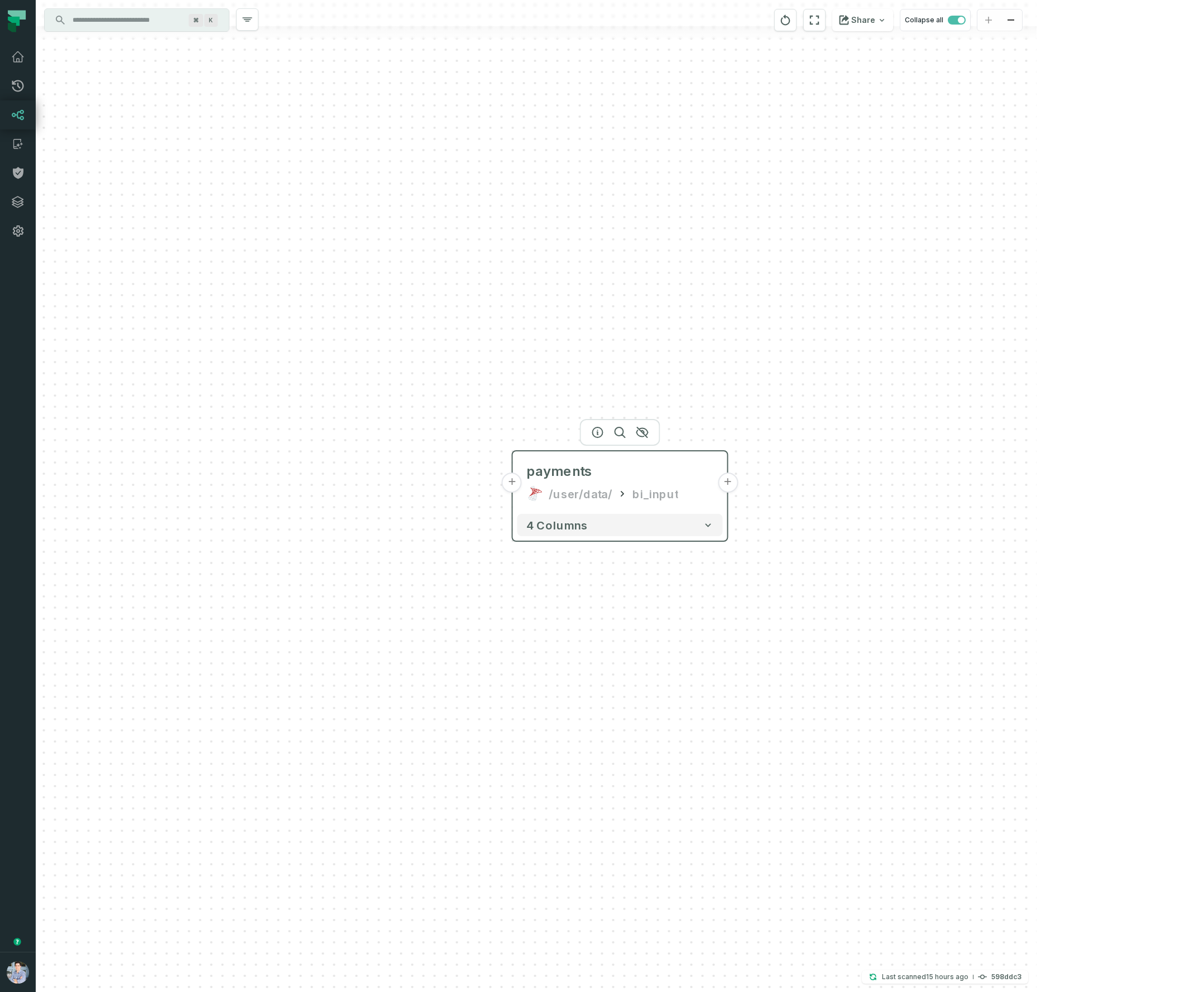
click at [619, 483] on div "payments /user/data/ bi_input" at bounding box center [620, 483] width 205 height 54
click at [598, 433] on icon "button" at bounding box center [598, 432] width 13 height 13
click at [600, 432] on icon "button" at bounding box center [598, 432] width 13 height 13
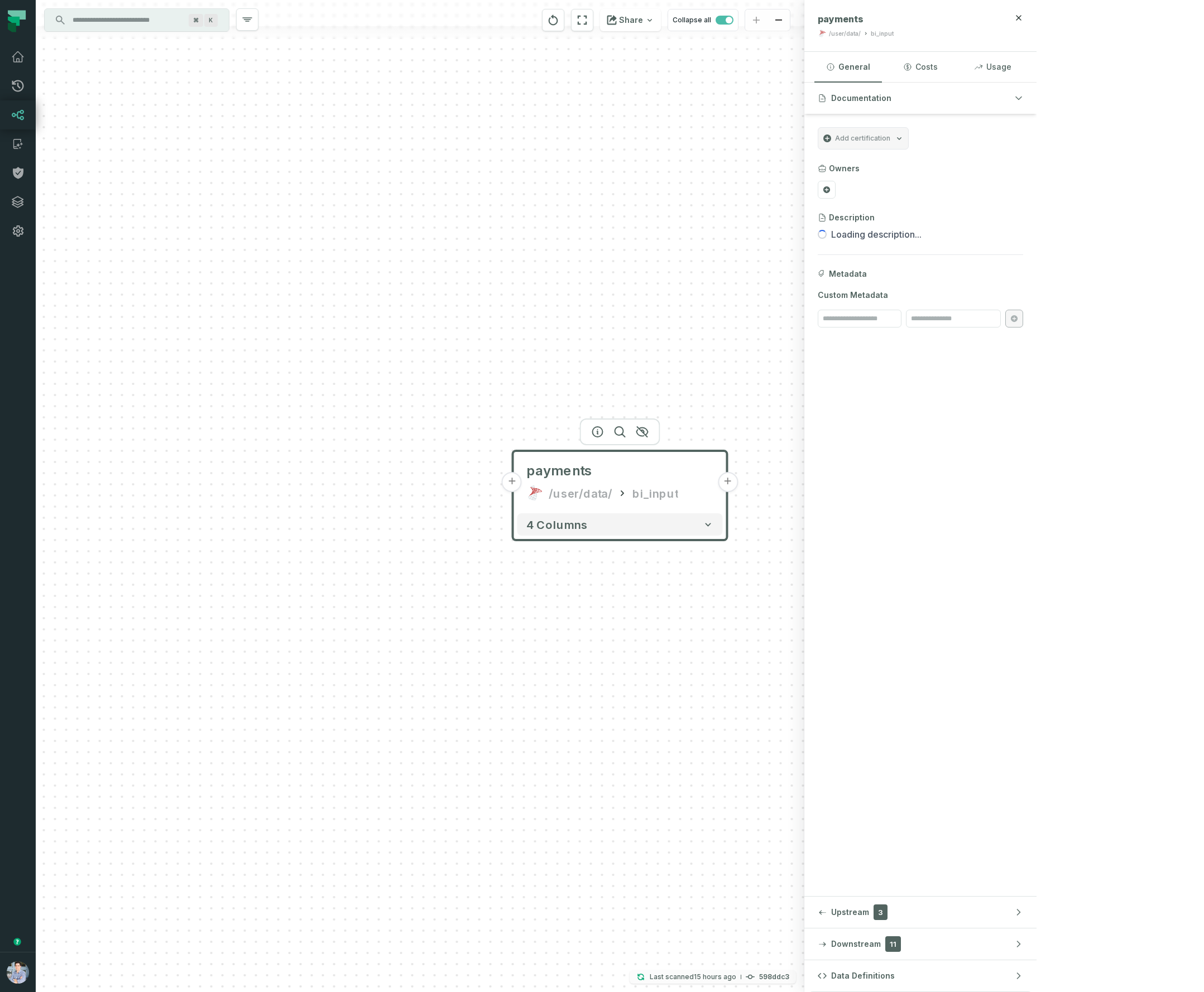
click at [796, 977] on button "Last scanned 9/16/2025, 4:15:39 AM 598ddc3" at bounding box center [713, 977] width 166 height 13
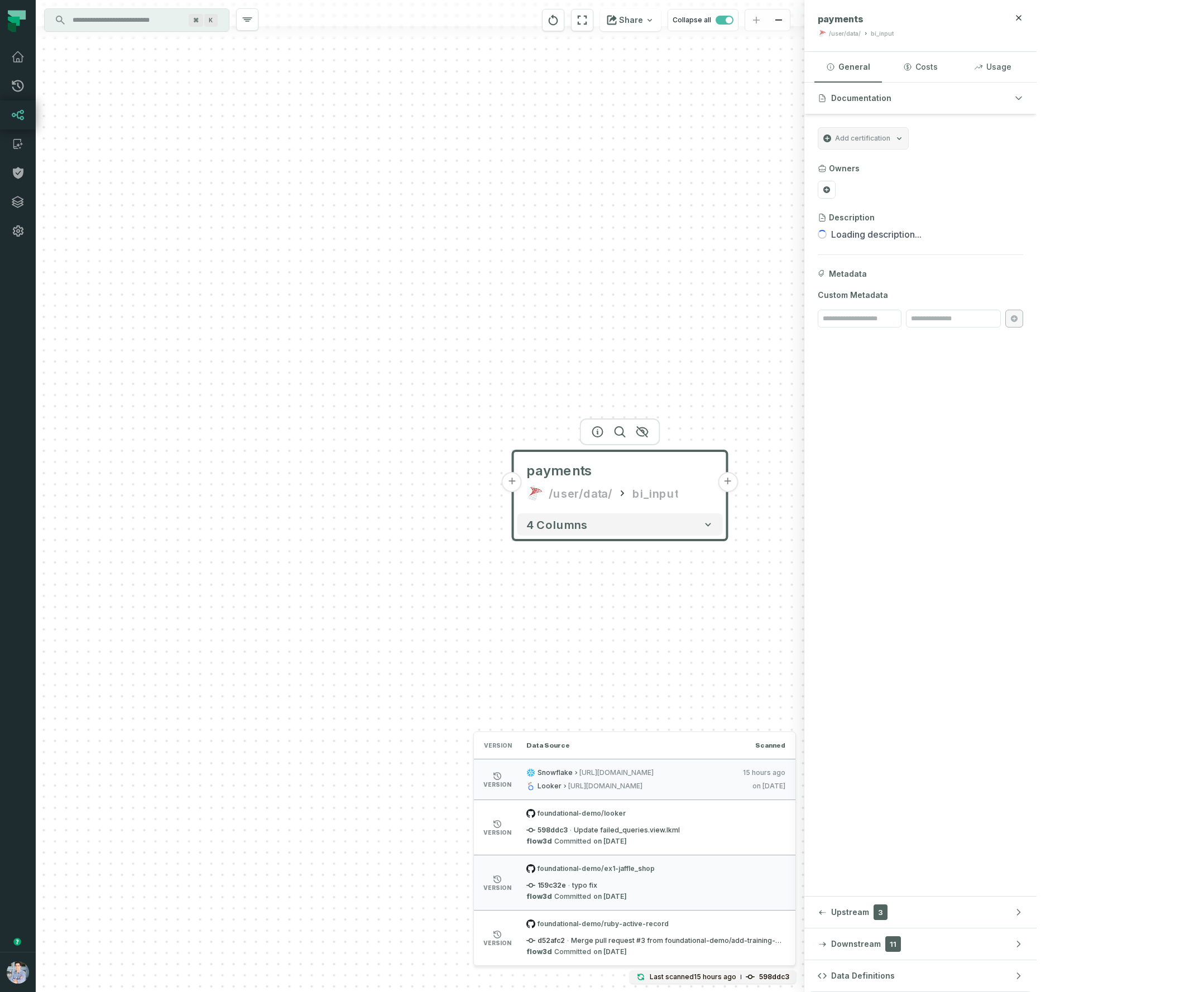
click at [705, 652] on div "+ payments /user/data/ bi_input + 4 columns" at bounding box center [420, 496] width 769 height 992
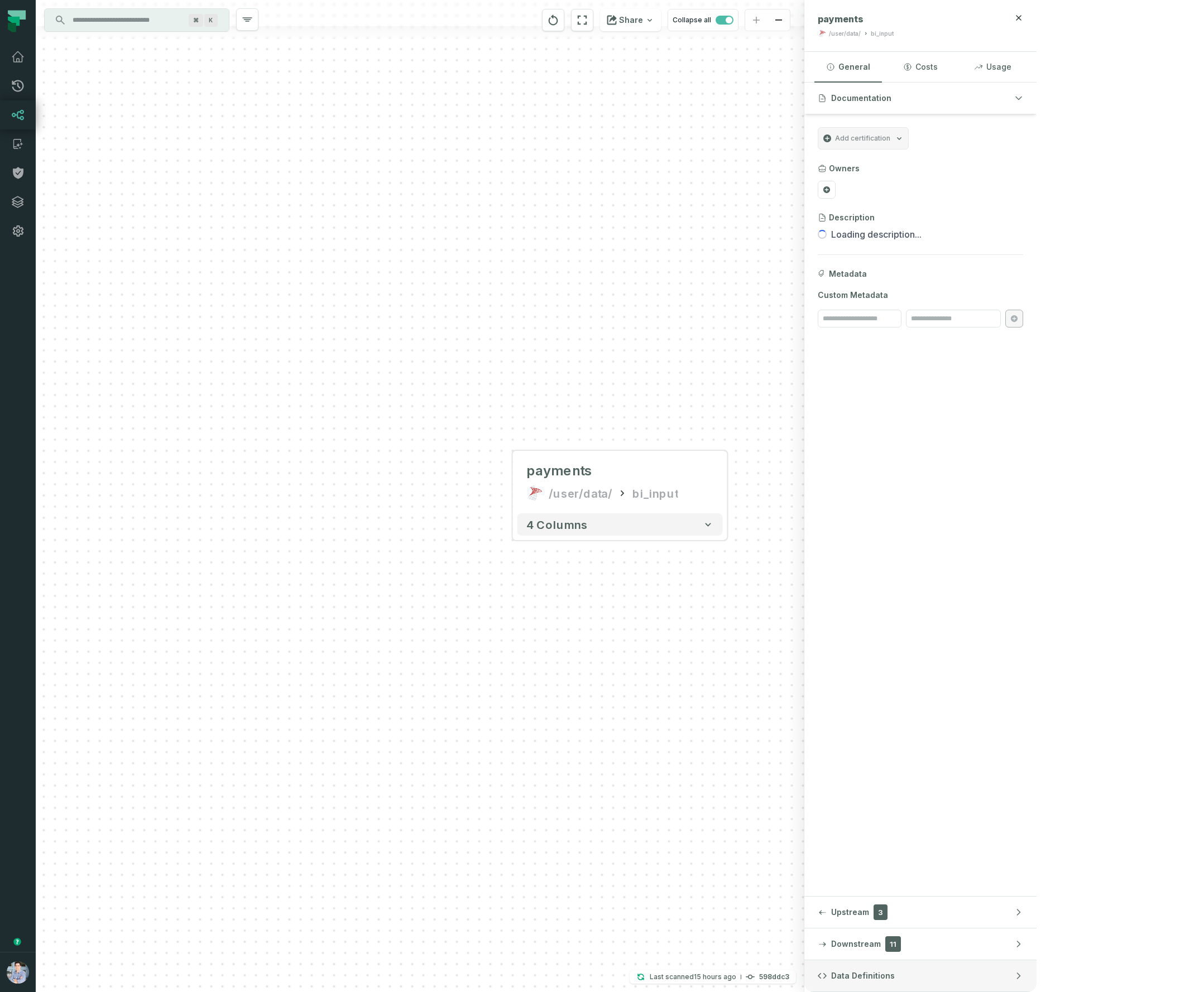
click at [1036, 969] on button "Data Definitions" at bounding box center [920, 976] width 232 height 31
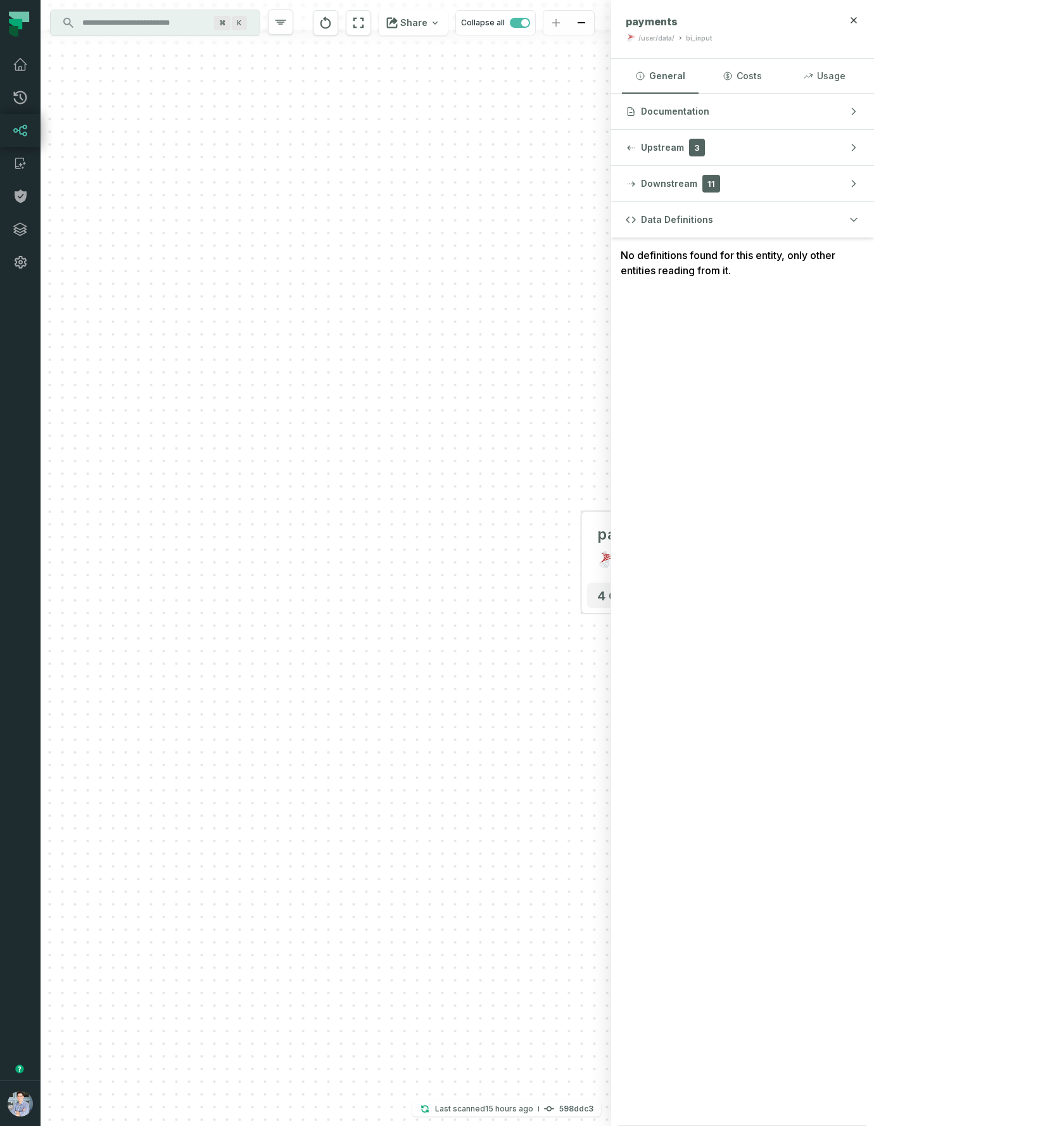
click at [874, 609] on div "Data Definitions No definitions found for this entity, only other entities read…" at bounding box center [741, 664] width 263 height 924
drag, startPoint x: 583, startPoint y: 467, endPoint x: 443, endPoint y: 449, distance: 141.2
click at [443, 449] on div "+ payments /user/data/ bi_input + 4 columns" at bounding box center [325, 563] width 569 height 1126
click at [392, 880] on div "+ payments /user/data/ bi_input + 4 columns" at bounding box center [325, 563] width 569 height 1126
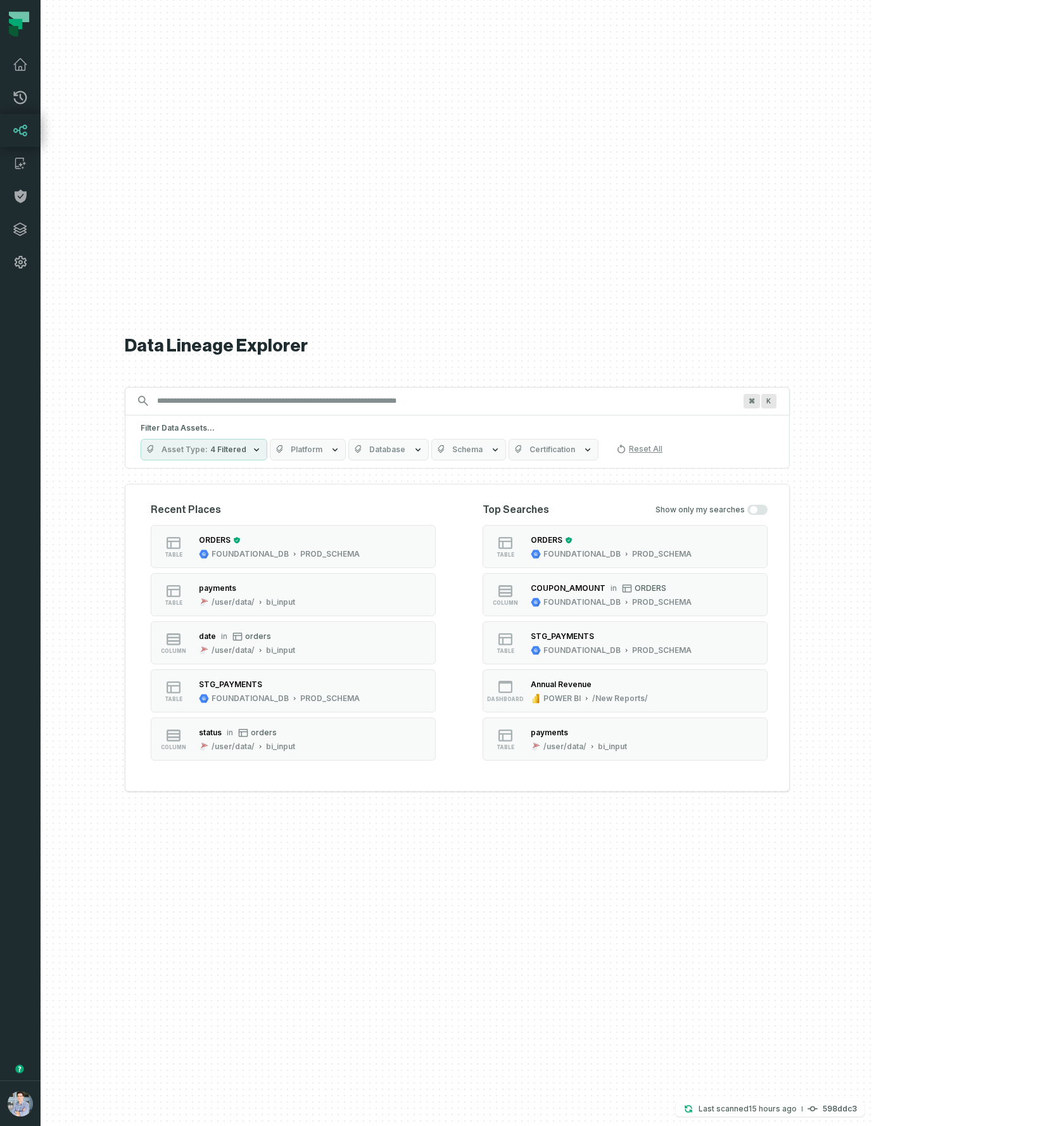
click at [695, 884] on div "Data Lineage Explorer Search for assets across the organization ⌘ K Filter Data…" at bounding box center [457, 563] width 664 height 1126
click at [295, 603] on div "bi_input" at bounding box center [281, 602] width 30 height 10
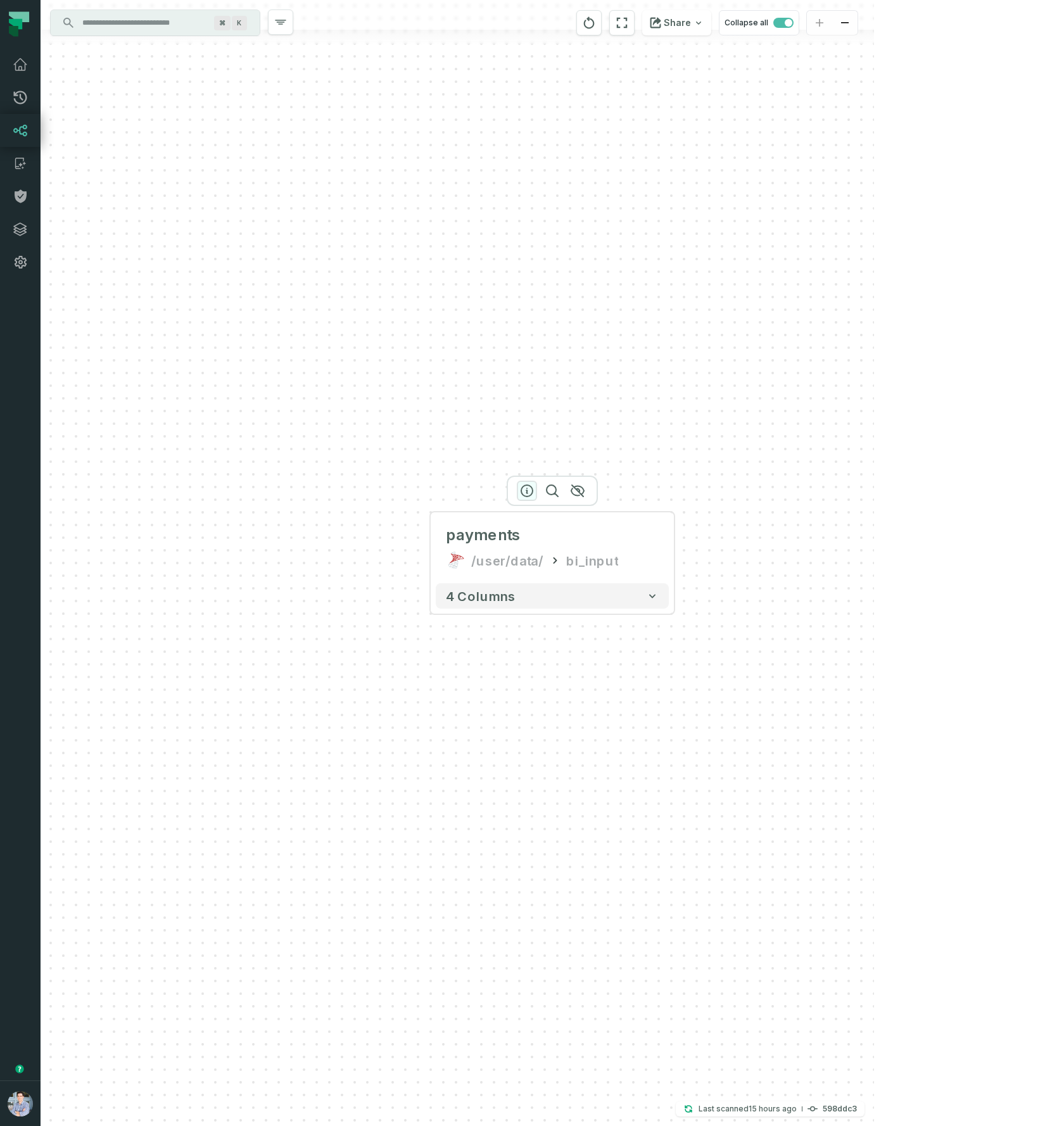
click at [524, 489] on icon "button" at bounding box center [527, 490] width 15 height 15
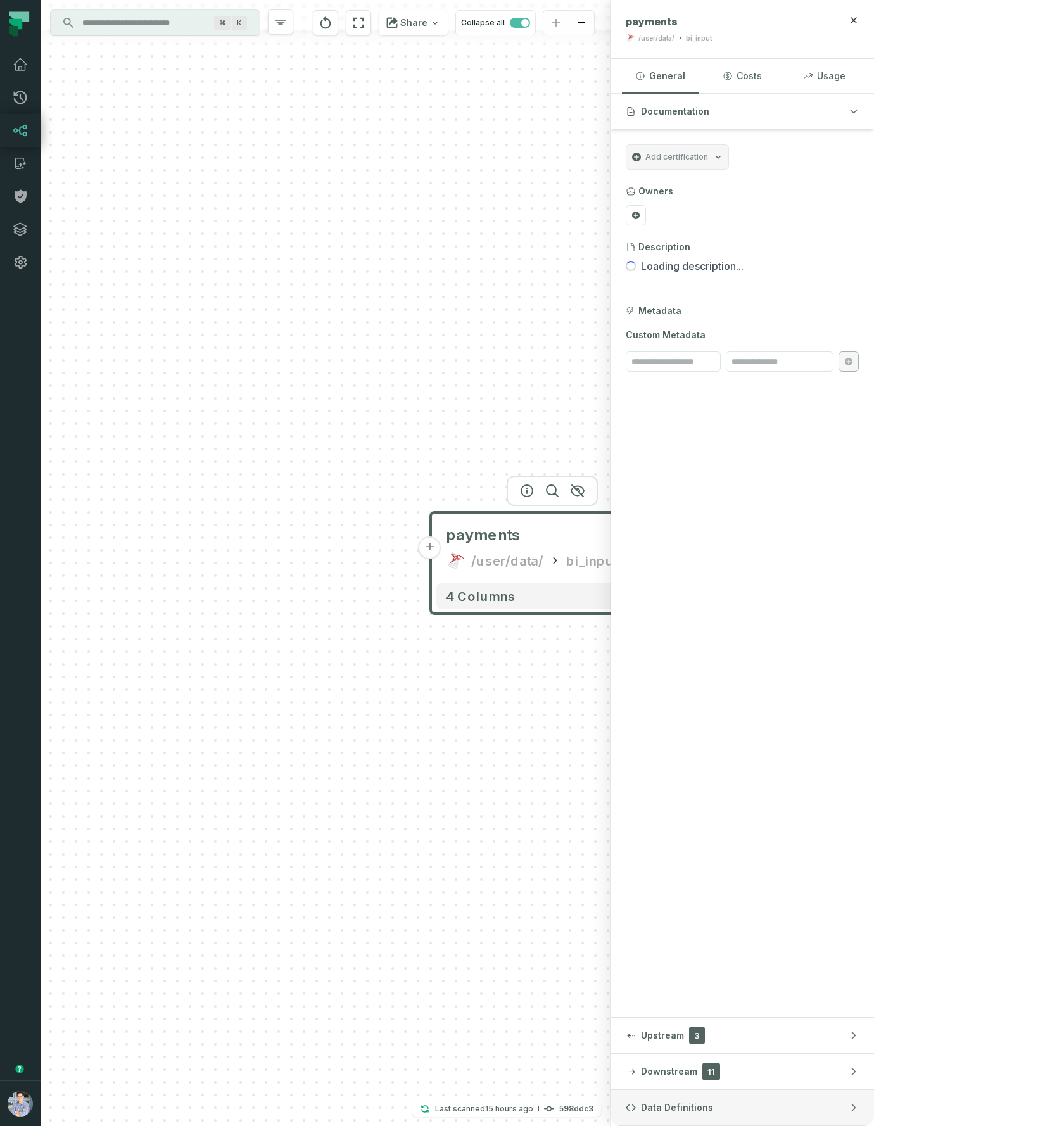
click at [874, 1117] on button "Data Definitions" at bounding box center [741, 1108] width 263 height 35
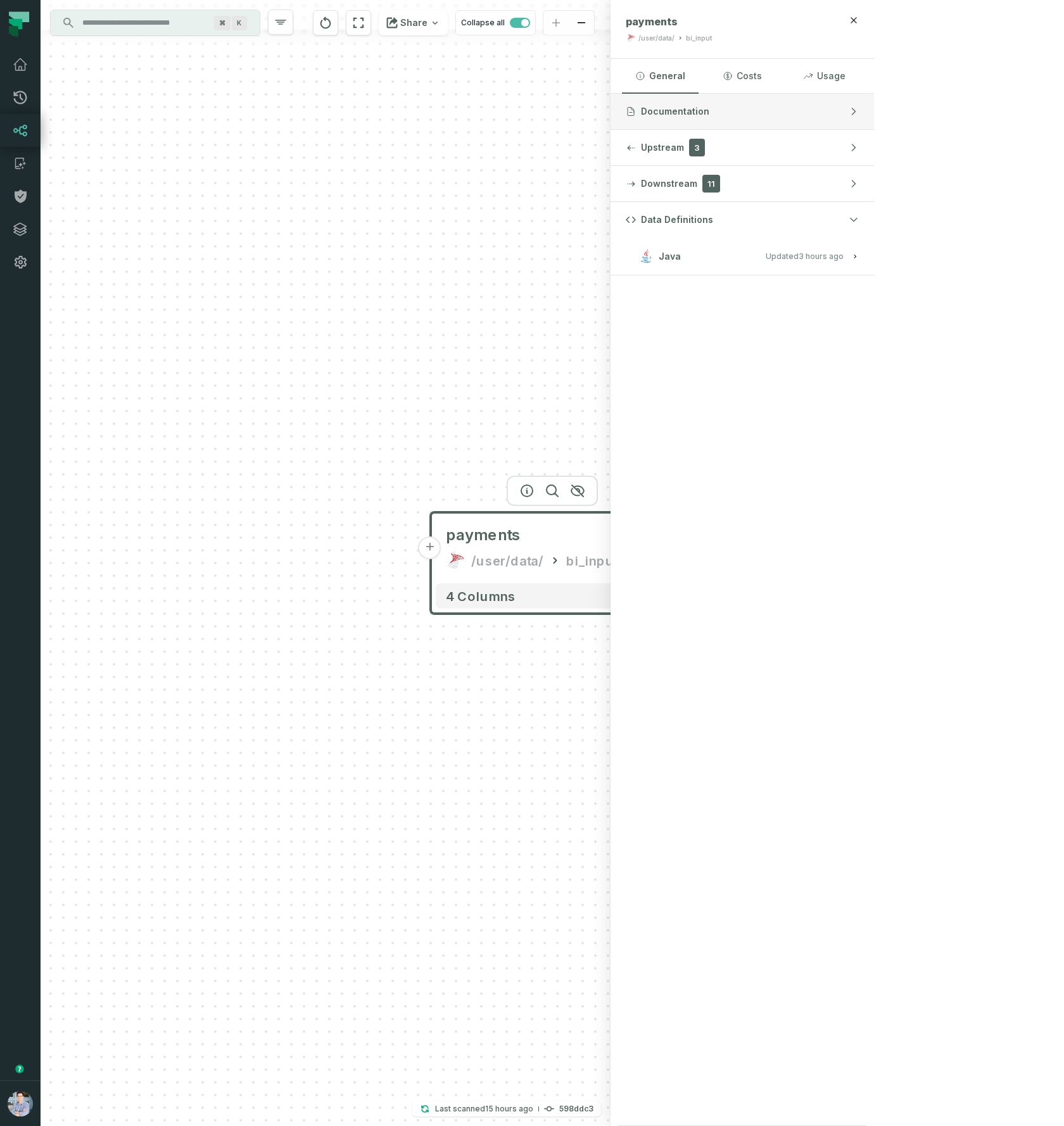
click at [709, 110] on span "Documentation" at bounding box center [675, 112] width 68 height 13
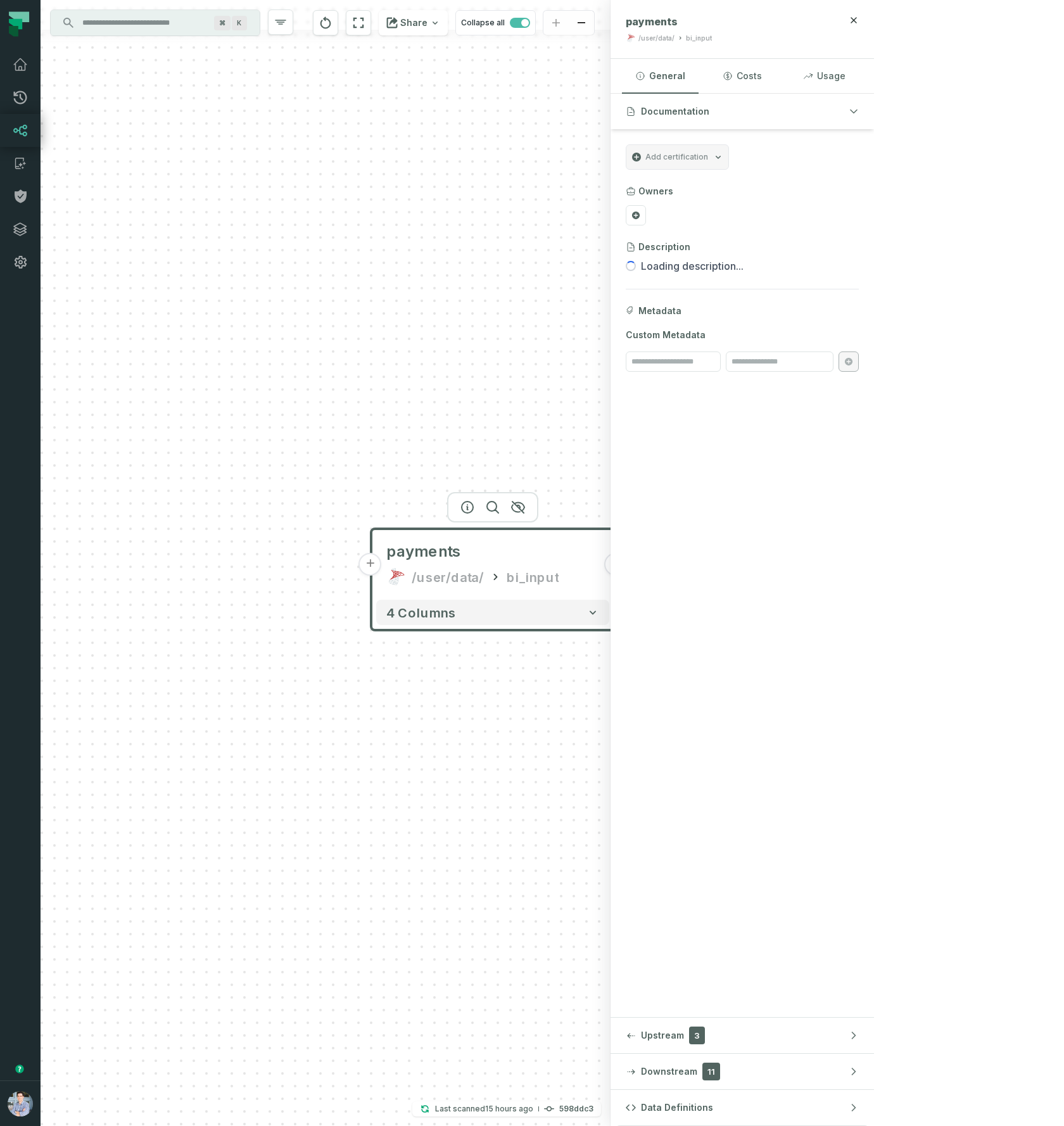
drag, startPoint x: 545, startPoint y: 736, endPoint x: 484, endPoint y: 689, distance: 77.0
click at [443, 745] on div "+ payments /user/data/ bi_input + 4 columns" at bounding box center [325, 563] width 569 height 1126
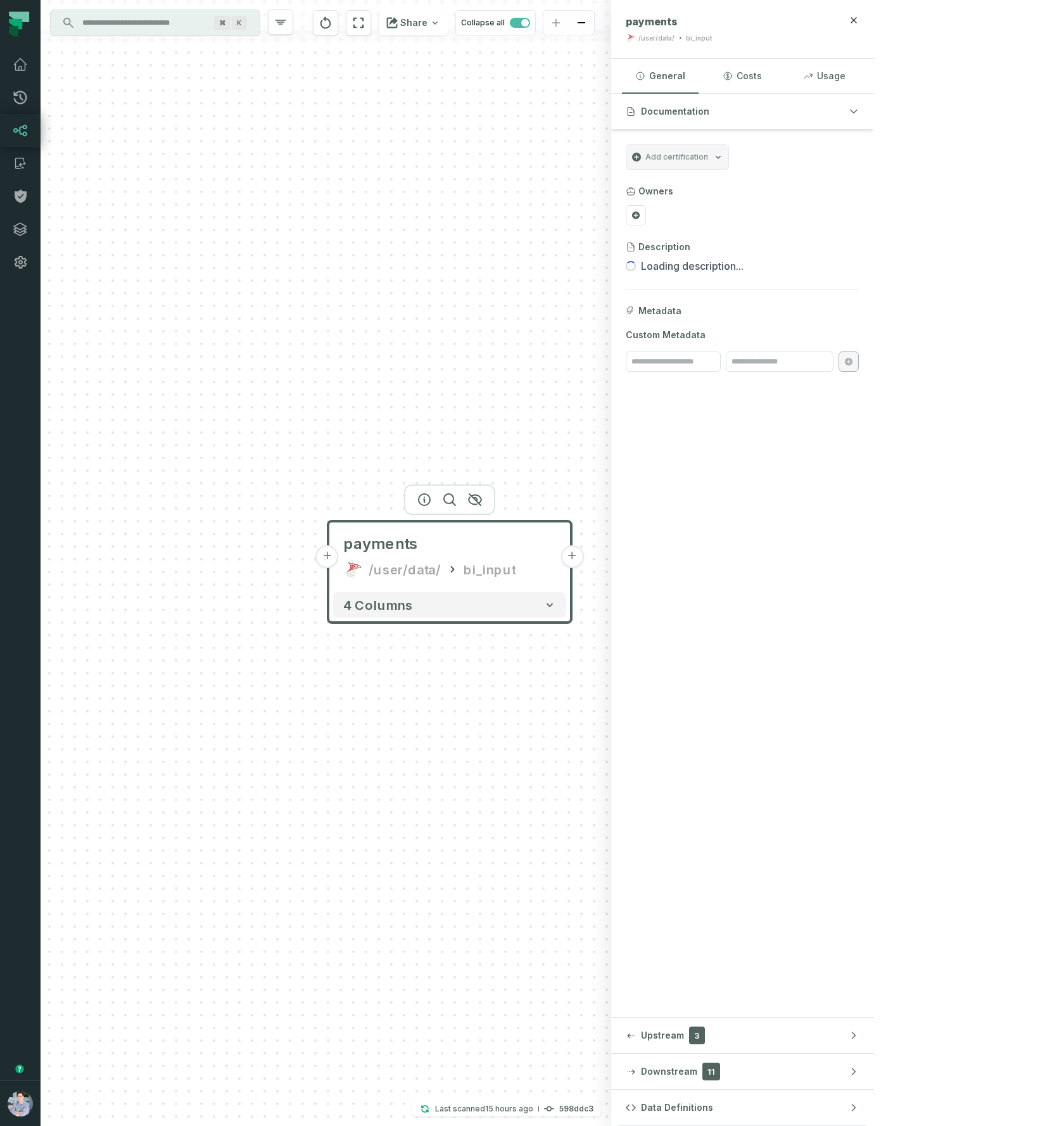
click at [574, 557] on button "+" at bounding box center [571, 557] width 23 height 23
click at [570, 558] on button "+" at bounding box center [572, 557] width 23 height 23
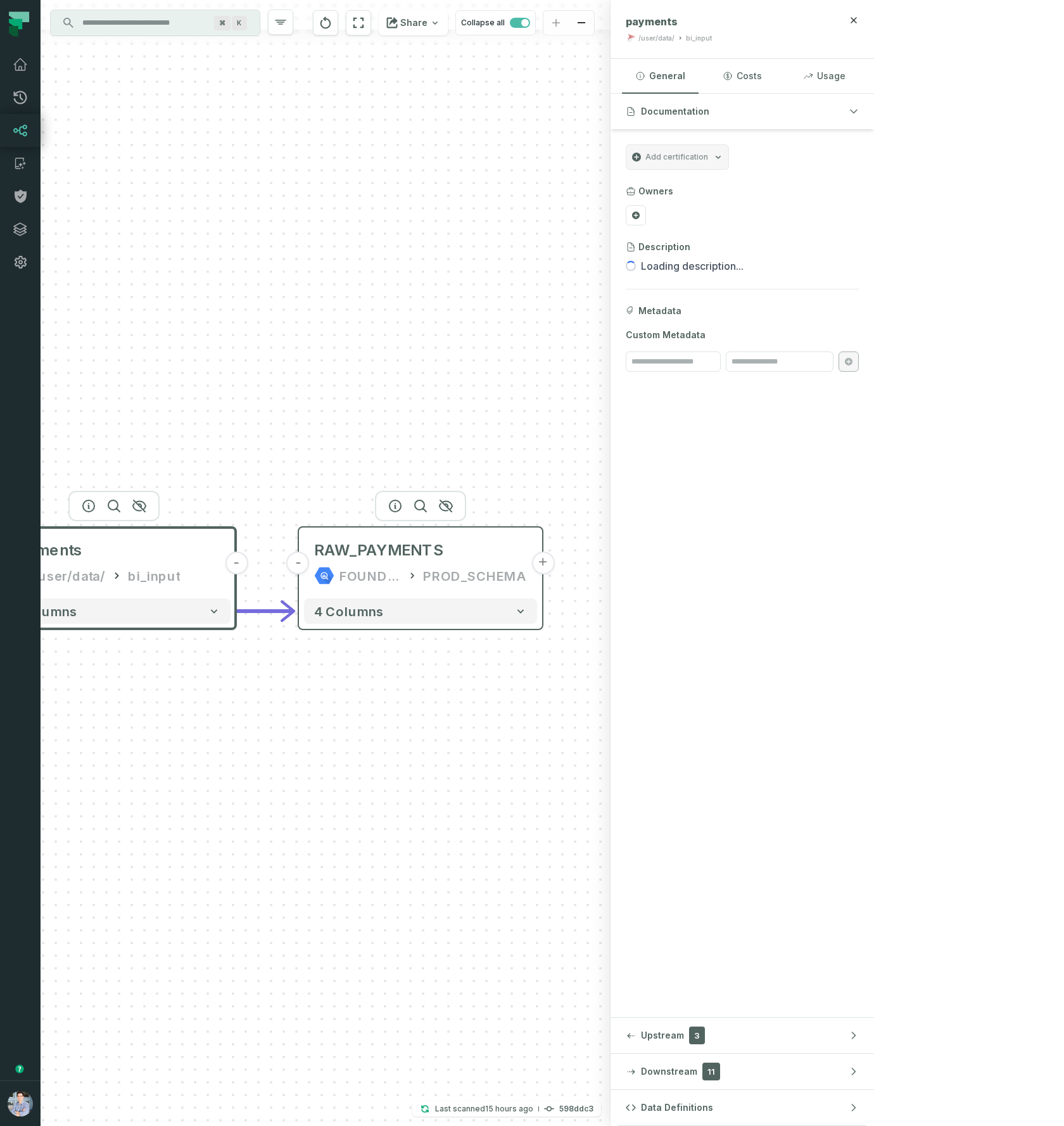
click at [416, 566] on div "FOUNDATIONAL_DB PROD_SCHEMA" at bounding box center [420, 576] width 213 height 20
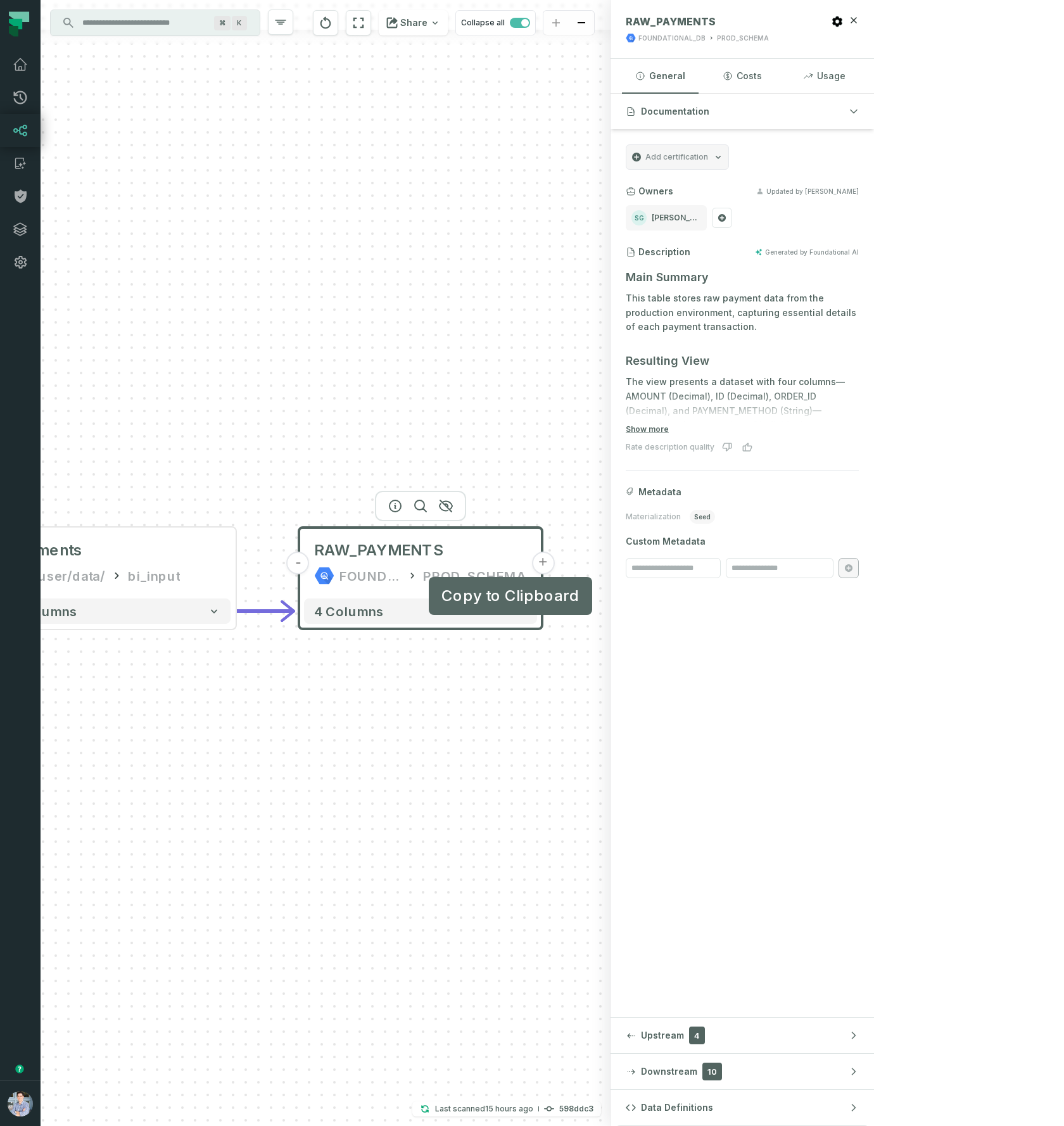
click at [540, 561] on button "+" at bounding box center [543, 563] width 23 height 23
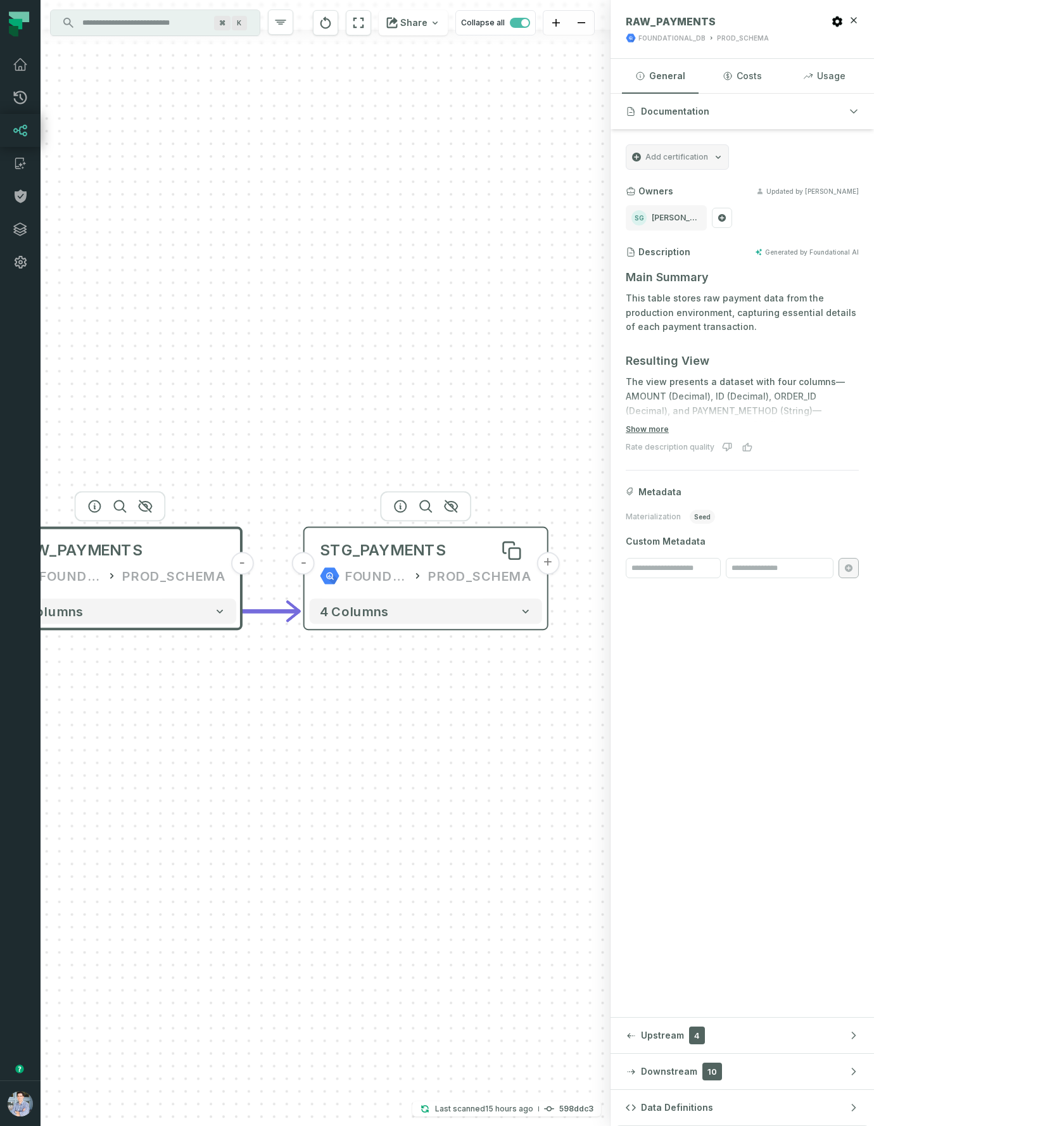
click at [471, 556] on div "STG_PAYMENTS" at bounding box center [425, 550] width 212 height 20
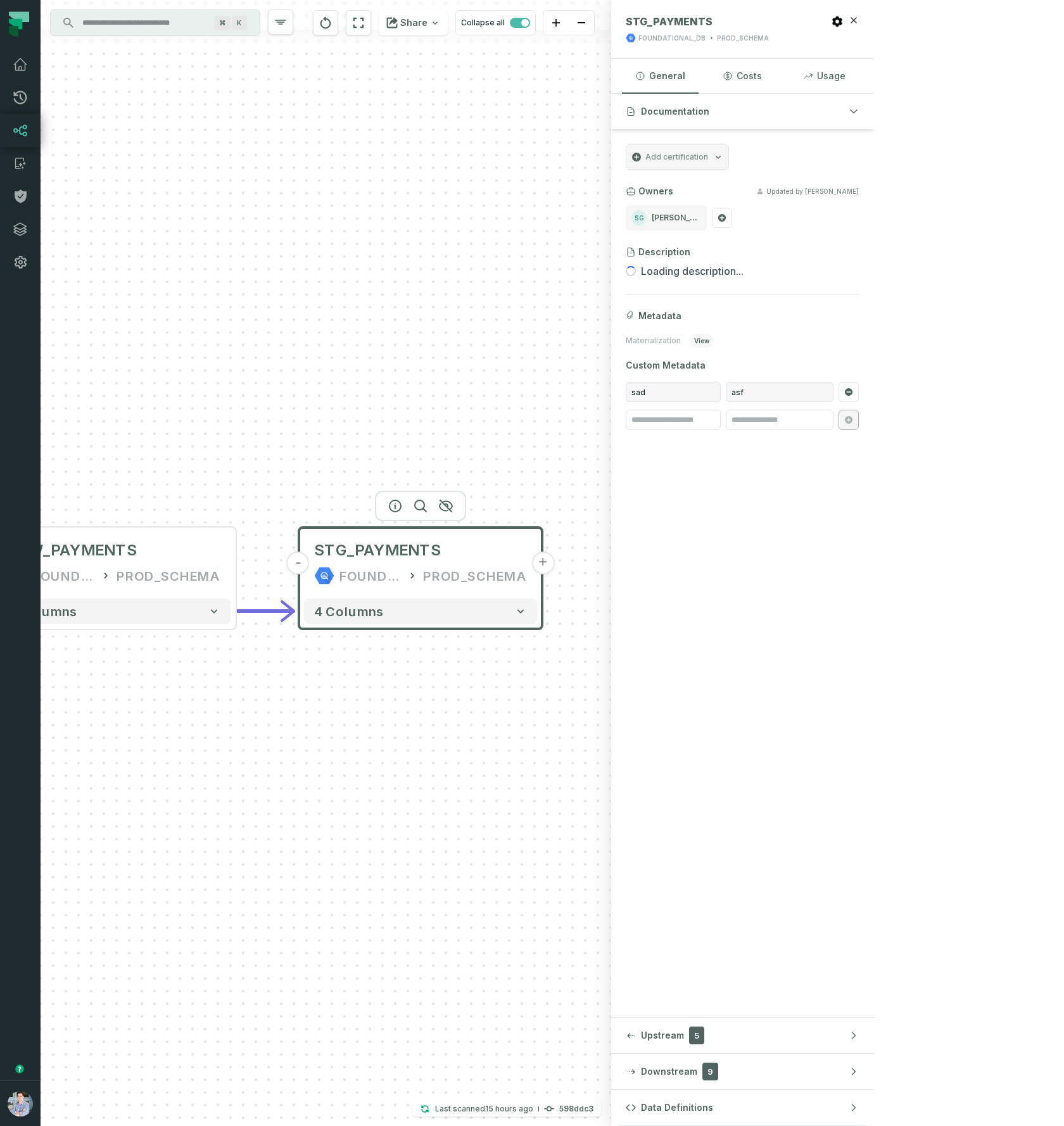
click at [544, 566] on button "+" at bounding box center [543, 563] width 23 height 23
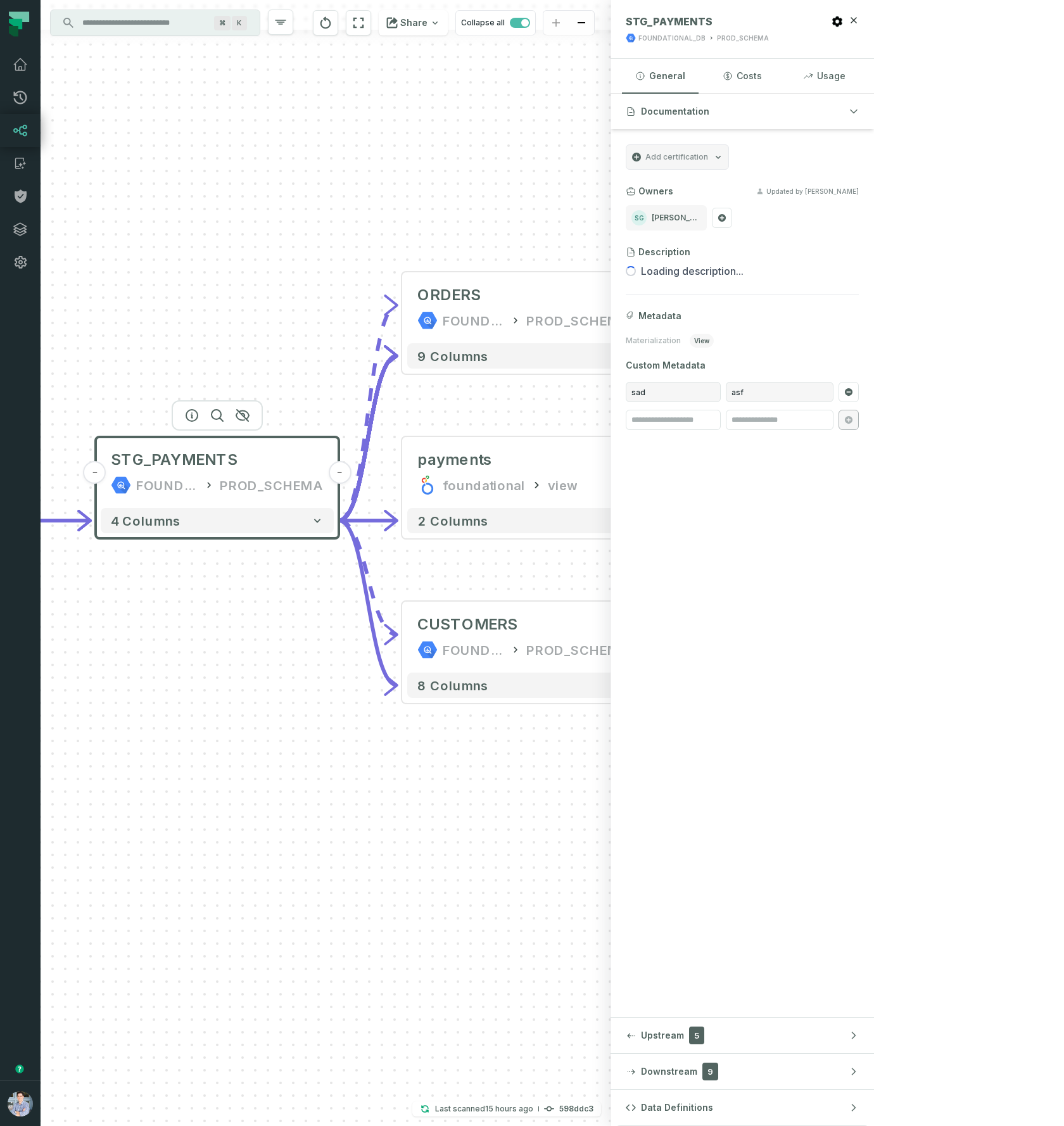
drag, startPoint x: 611, startPoint y: 621, endPoint x: 716, endPoint y: 501, distance: 159.5
click at [610, 502] on div "+ ORDERS FOUNDATIONAL_DB PROD_SCHEMA + 9 columns - payments foundational view 2…" at bounding box center [325, 563] width 569 height 1126
click at [496, 639] on div "CUSTOMERS FOUNDATIONAL_DB PROD_SCHEMA" at bounding box center [524, 637] width 233 height 61
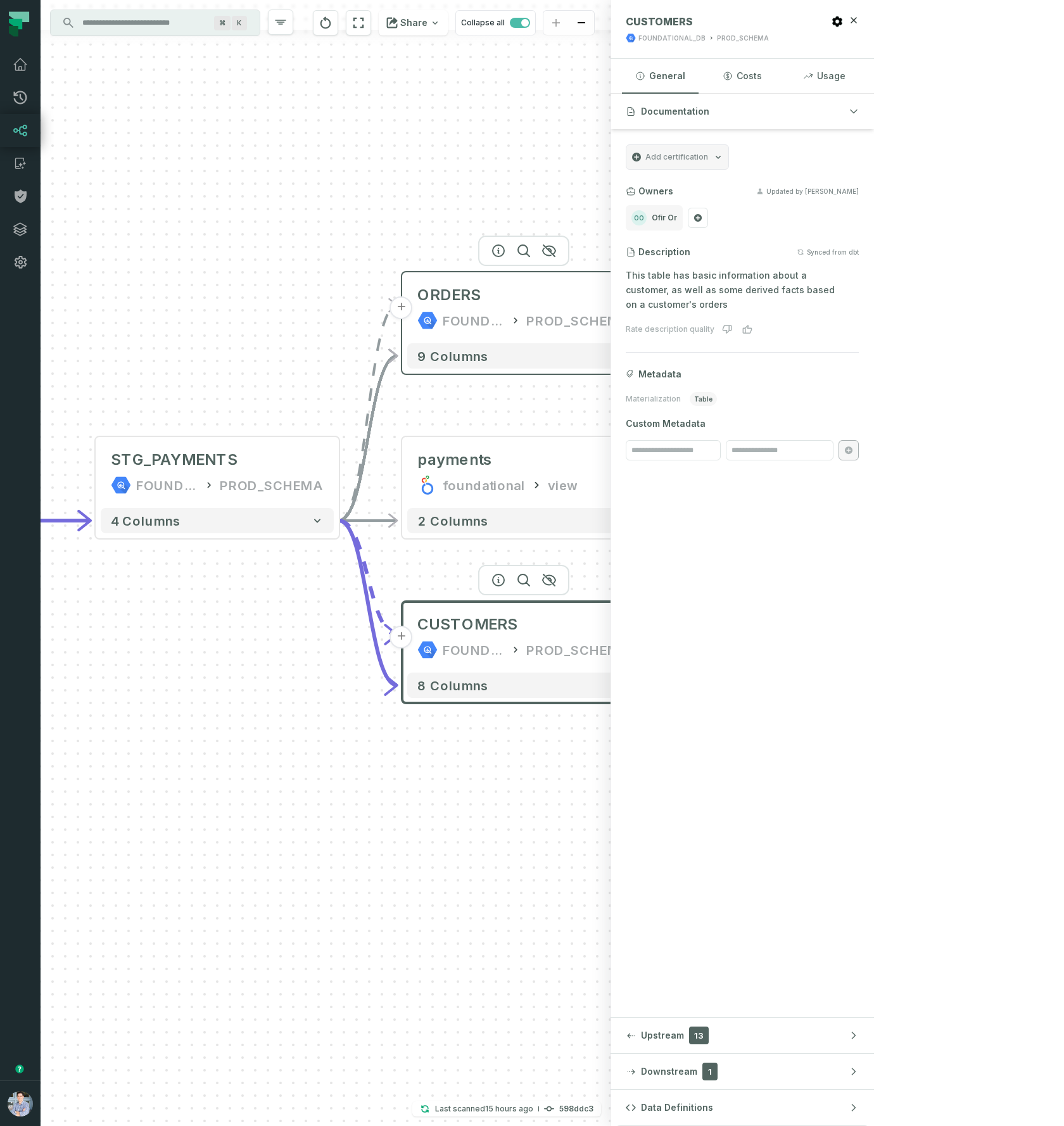
click at [554, 308] on div "ORDERS FOUNDATIONAL_DB PROD_SCHEMA" at bounding box center [523, 308] width 233 height 61
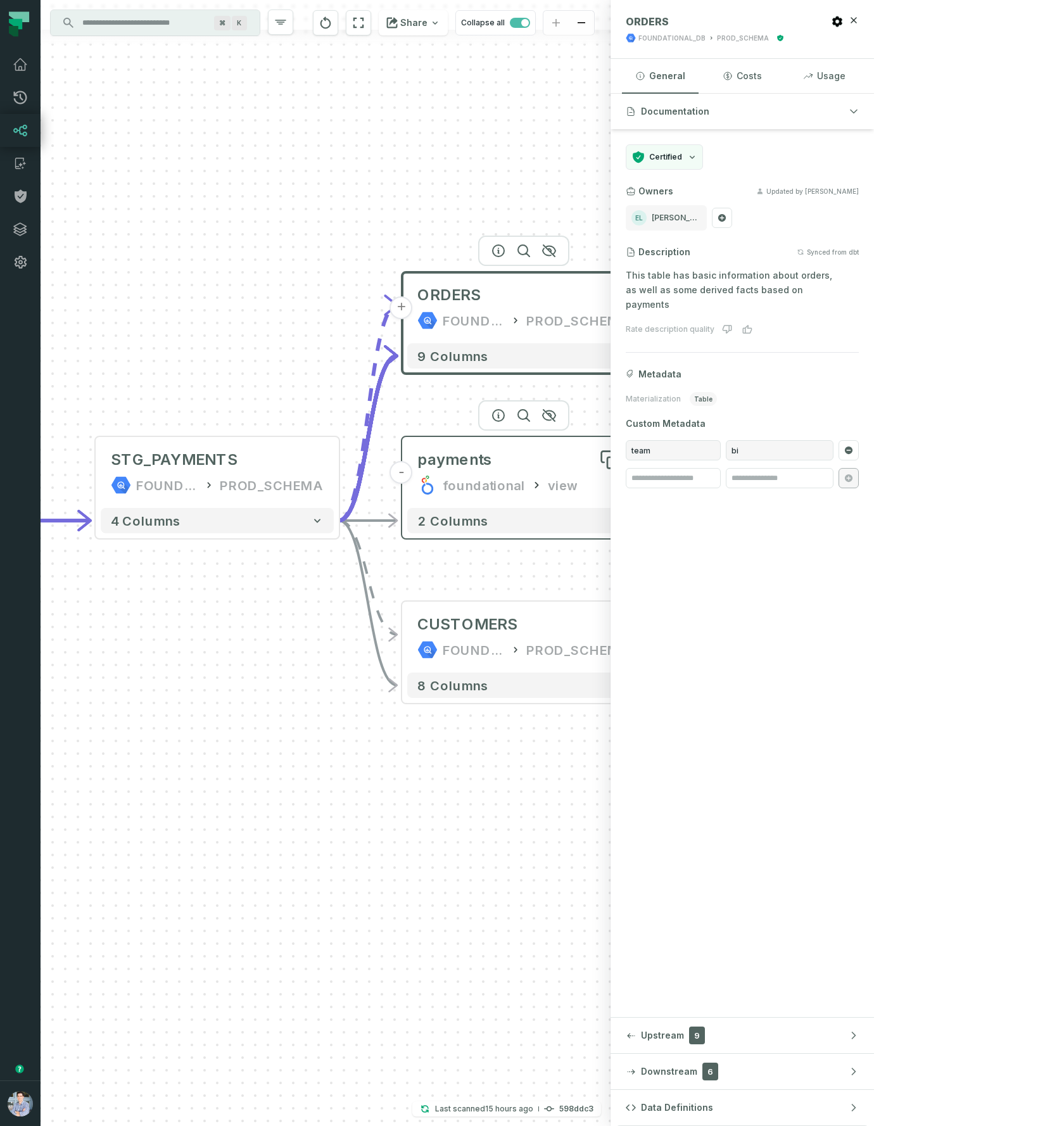
click at [535, 458] on div "payments" at bounding box center [523, 460] width 213 height 20
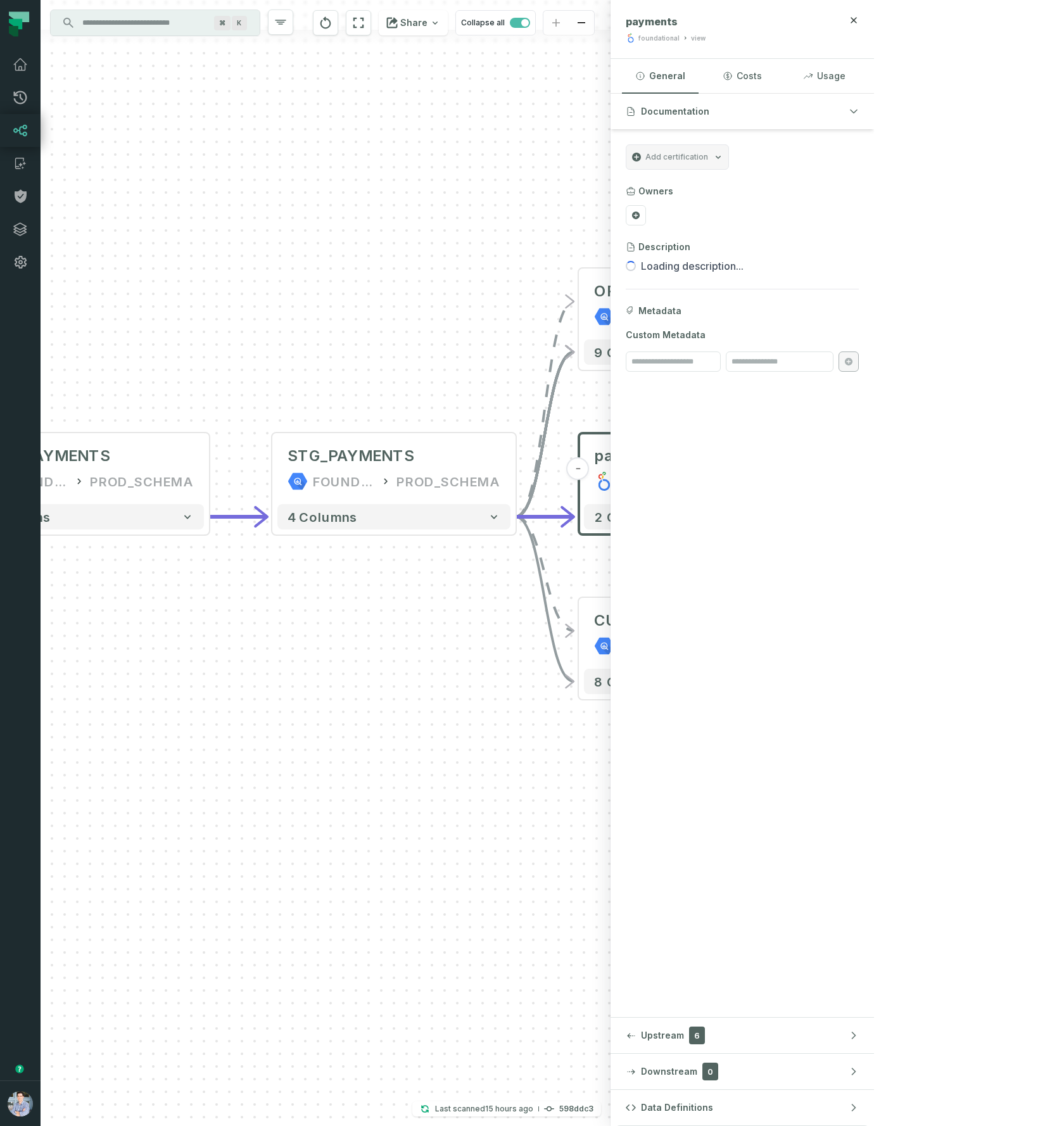
drag, startPoint x: 225, startPoint y: 659, endPoint x: 576, endPoint y: 645, distance: 351.3
click at [580, 650] on div "+ ORDERS FOUNDATIONAL_DB PROD_SCHEMA + 9 columns - payments foundational view 2…" at bounding box center [325, 563] width 569 height 1126
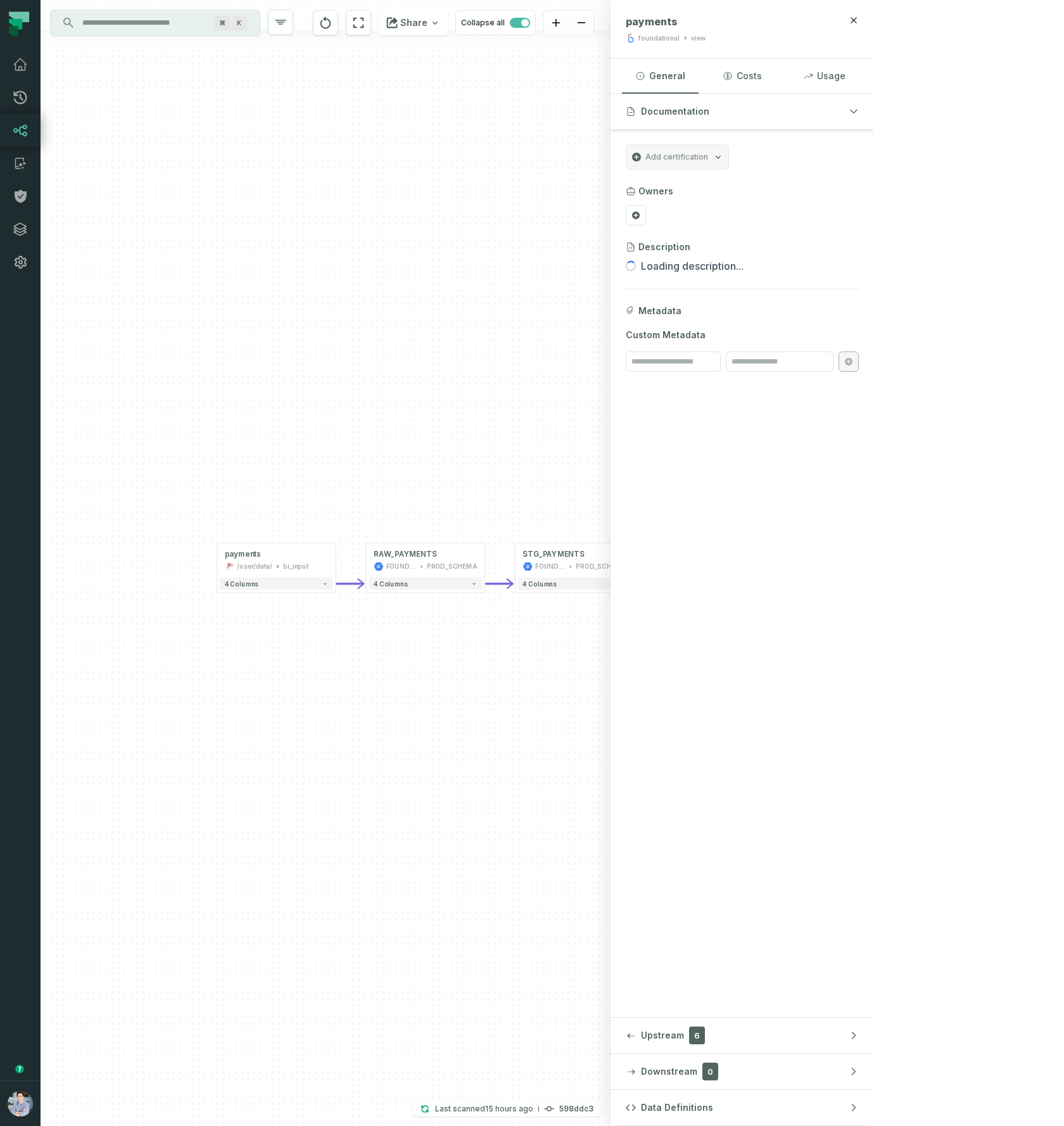
drag, startPoint x: 540, startPoint y: 654, endPoint x: 469, endPoint y: 628, distance: 75.6
click at [469, 629] on div "+ ORDERS FOUNDATIONAL_DB PROD_SCHEMA + 9 columns - payments foundational view 2…" at bounding box center [325, 563] width 569 height 1126
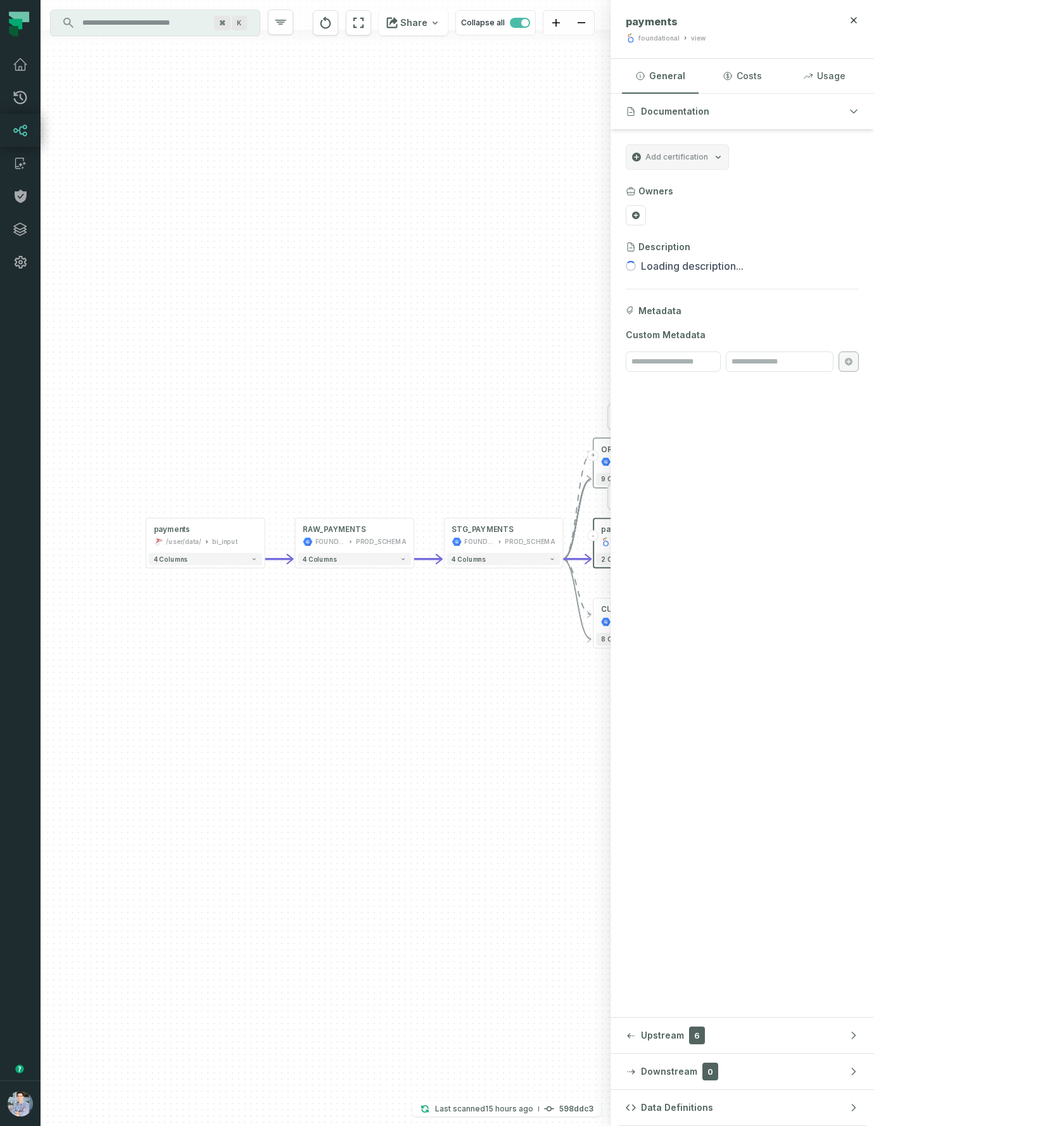
click at [713, 455] on button "+" at bounding box center [712, 456] width 11 height 11
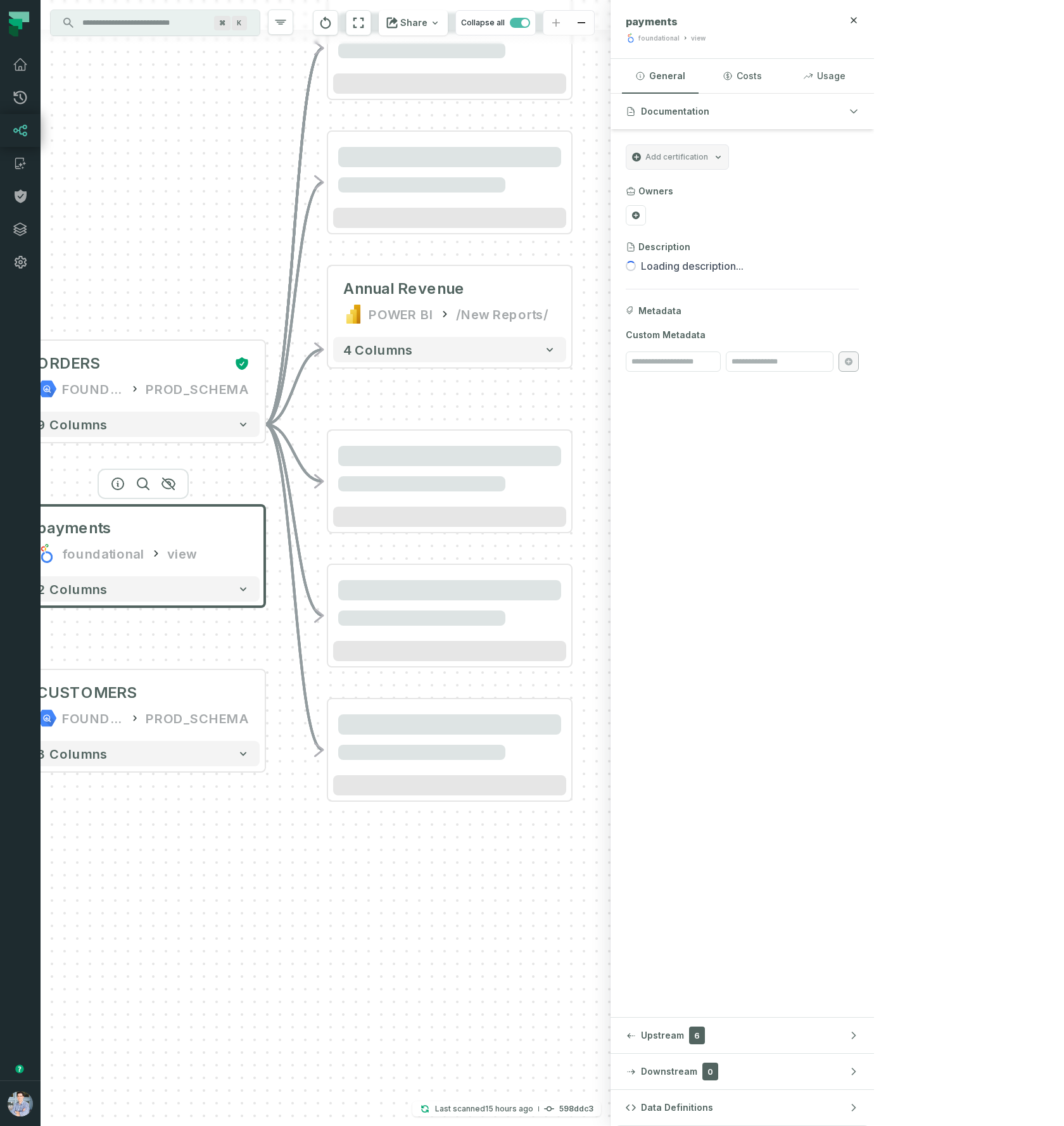
drag, startPoint x: 691, startPoint y: 457, endPoint x: 787, endPoint y: 328, distance: 160.8
click at [610, 304] on div "+ Annual Revenue POWER BI /New Reports/ 4 columns + ORDERS FOUNDATIONAL_DB PROD…" at bounding box center [325, 563] width 569 height 1126
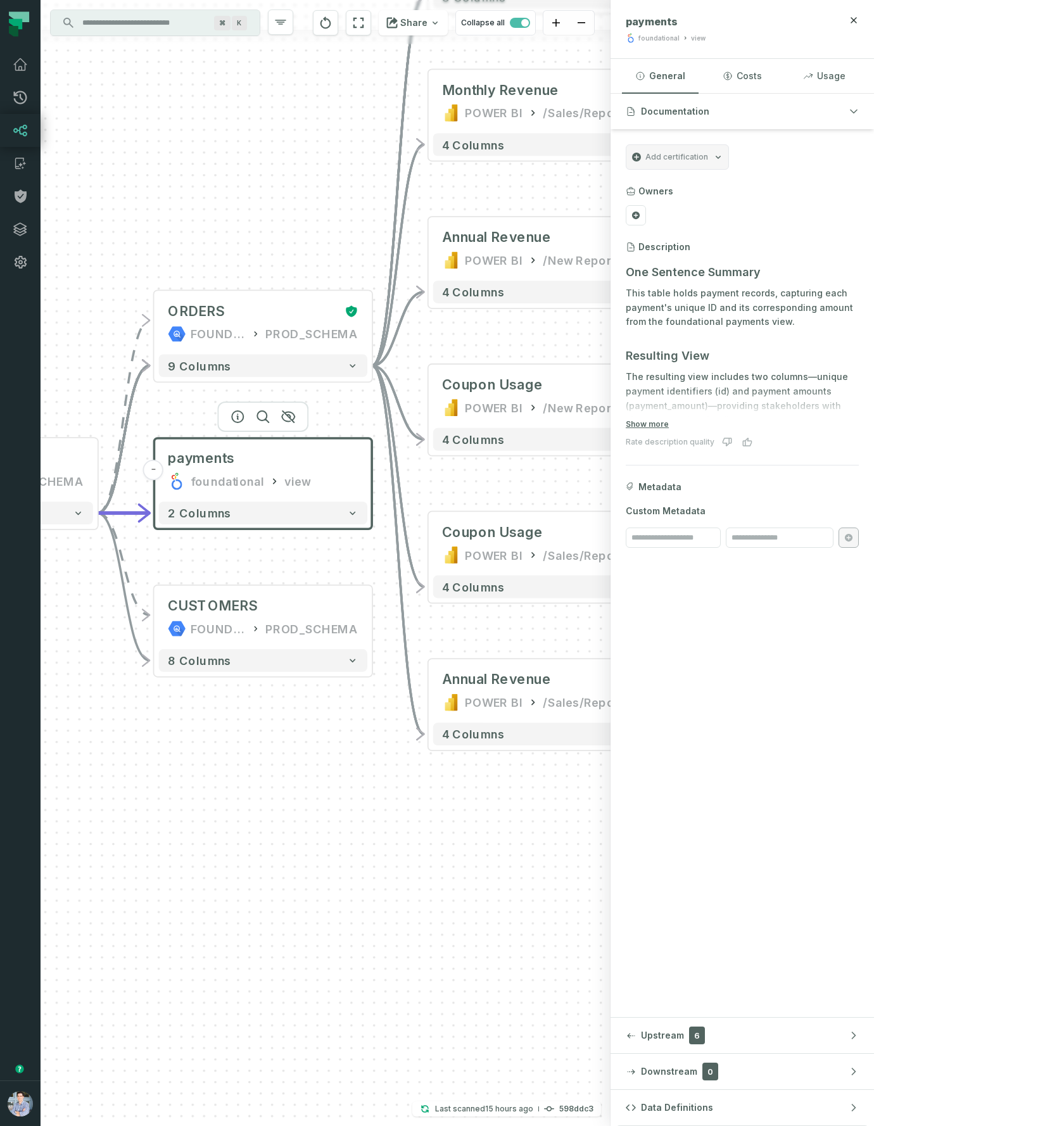
drag, startPoint x: 195, startPoint y: 165, endPoint x: 473, endPoint y: 173, distance: 278.1
click at [473, 172] on div "+ orders foundational view + 8 columns + Monthly Revenue POWER BI /Sales/Report…" at bounding box center [325, 563] width 569 height 1126
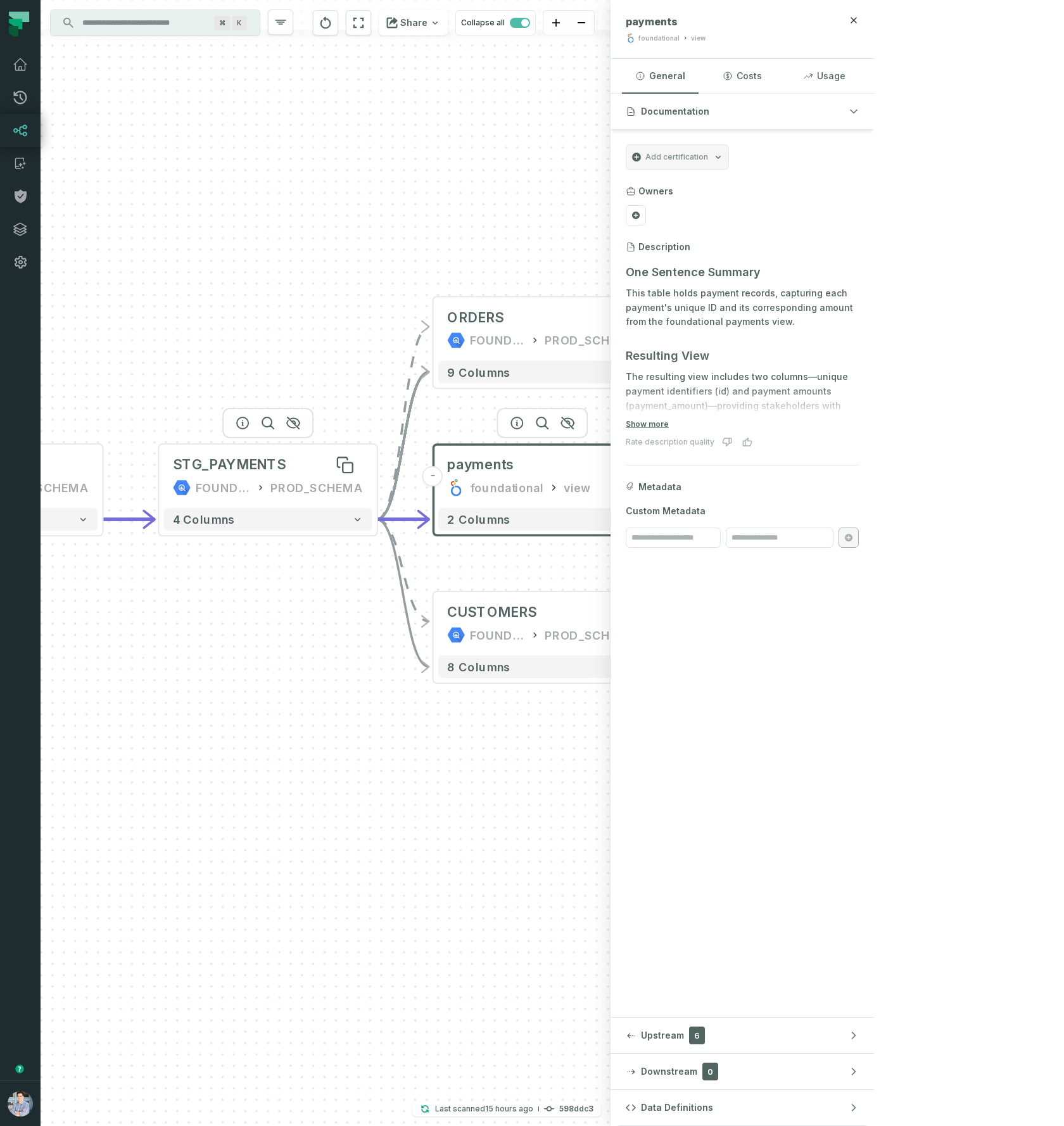
click at [244, 471] on div "STG_PAYMENTS" at bounding box center [229, 465] width 114 height 18
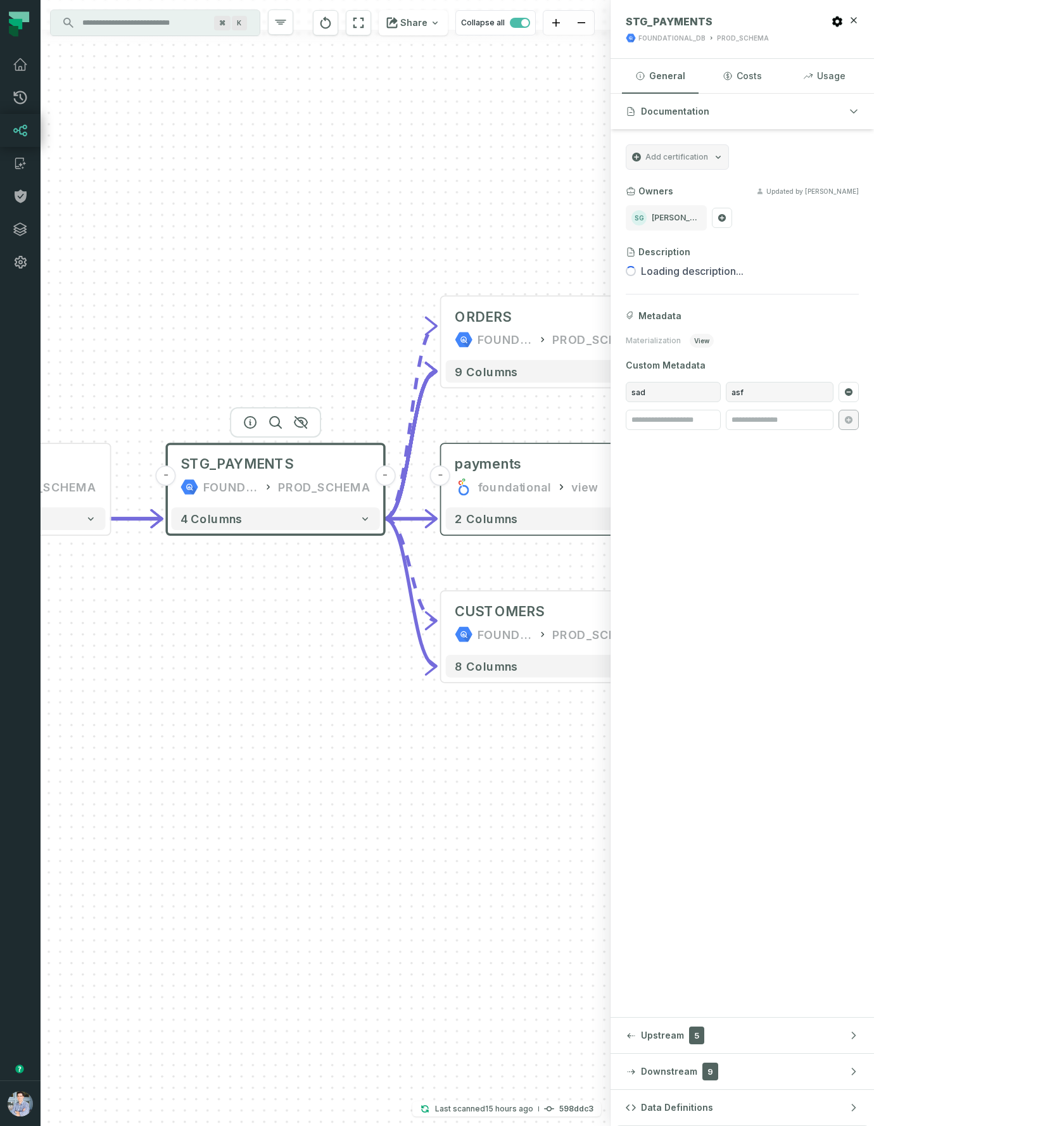
drag, startPoint x: 174, startPoint y: 320, endPoint x: 364, endPoint y: 269, distance: 196.7
click at [364, 269] on div "+ orders foundational view + 8 columns + Monthly Revenue POWER BI /Sales/Report…" at bounding box center [325, 563] width 569 height 1126
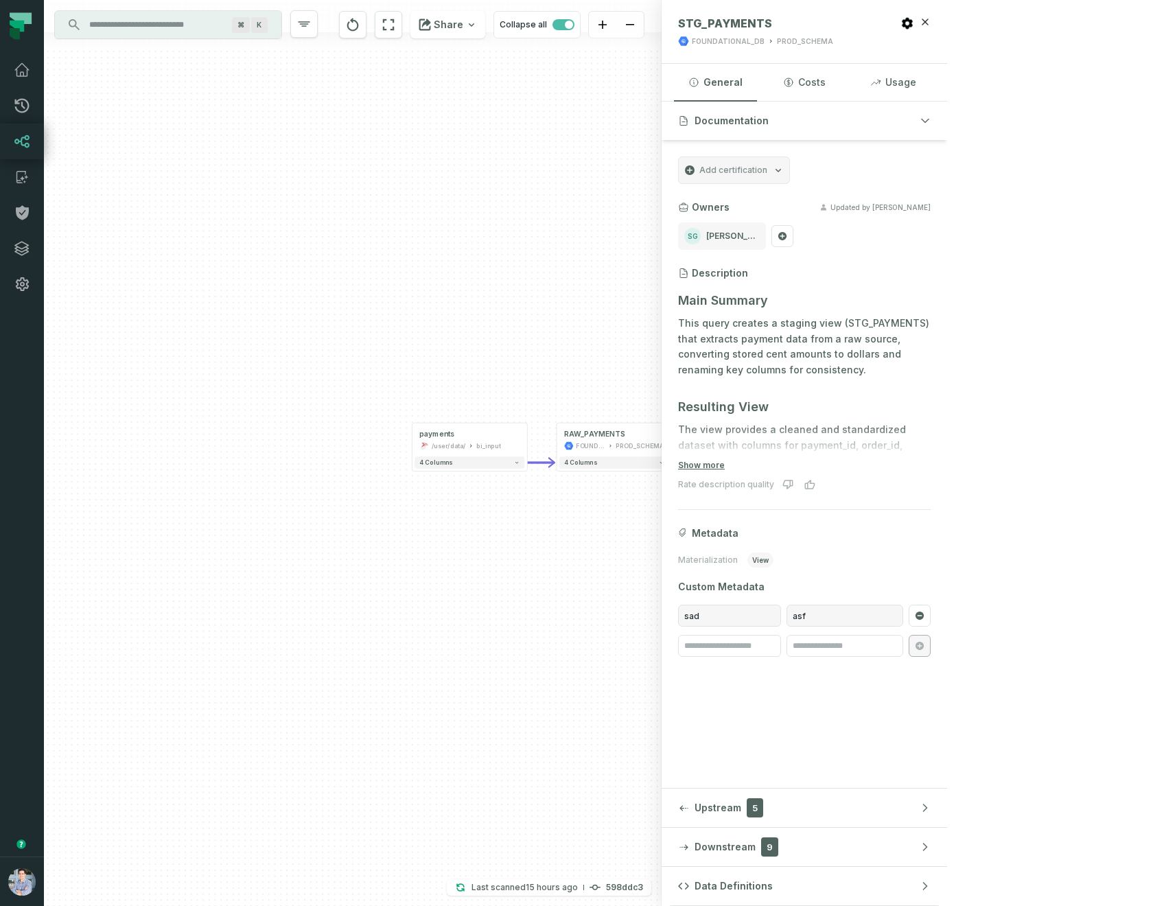
drag, startPoint x: 394, startPoint y: 512, endPoint x: 745, endPoint y: 536, distance: 352.1
click at [661, 537] on div "+ orders foundational view + 8 columns + Monthly Revenue POWER BI /Sales/Report…" at bounding box center [352, 453] width 617 height 906
click at [475, 438] on div "payments" at bounding box center [479, 435] width 100 height 10
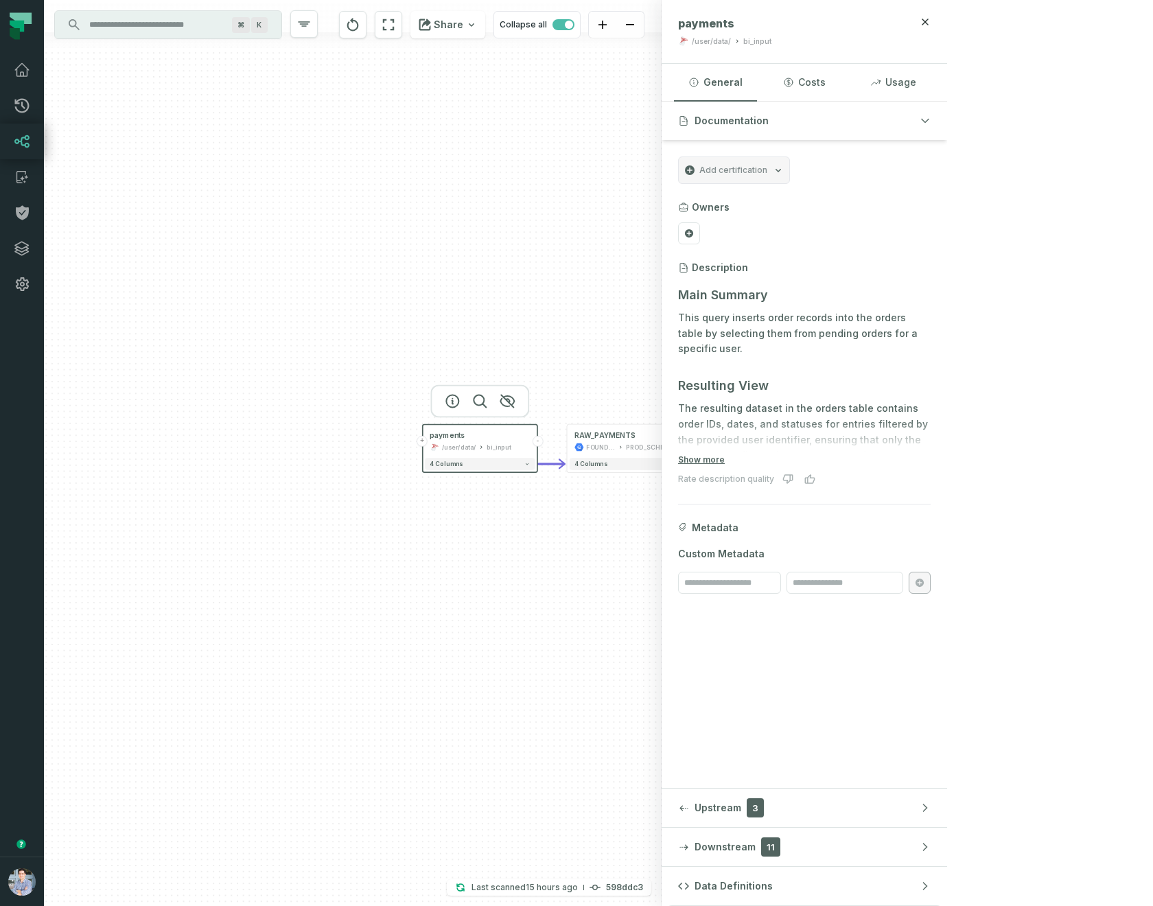
click at [425, 442] on button "+" at bounding box center [421, 441] width 11 height 11
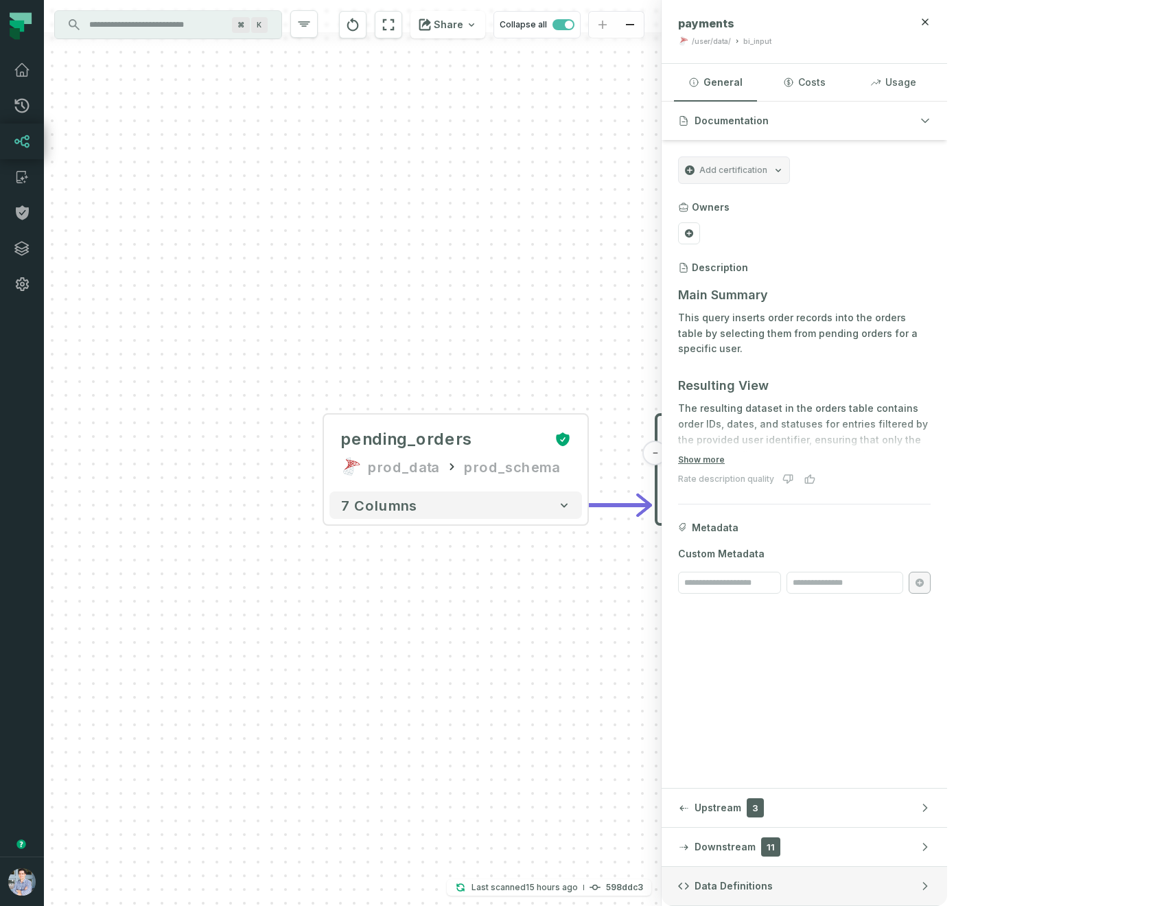
click at [947, 894] on button "Data Definitions" at bounding box center [803, 886] width 285 height 38
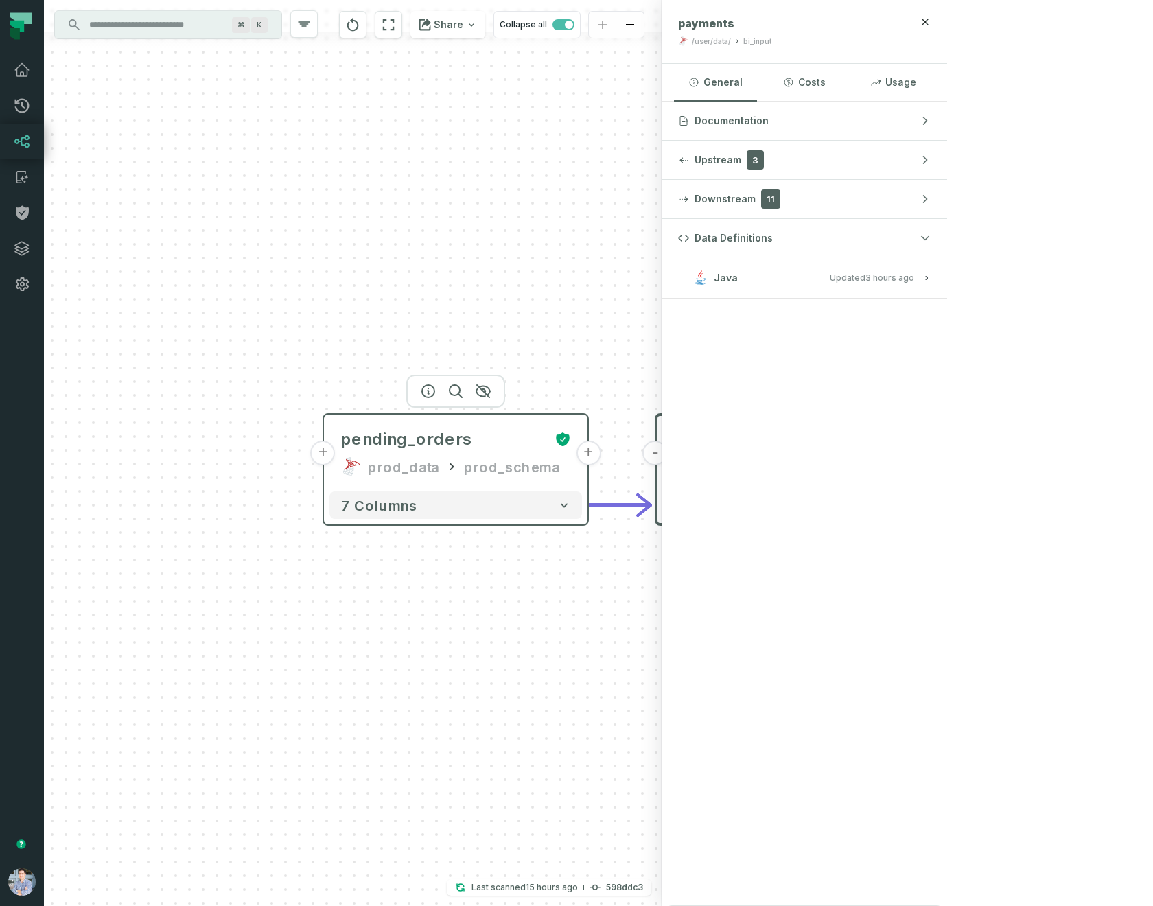
click at [463, 451] on div "pending_orders prod_data prod_schema" at bounding box center [455, 453] width 252 height 66
click at [930, 276] on button "Java Updated [DATE] 4:16:10 PM" at bounding box center [804, 277] width 252 height 19
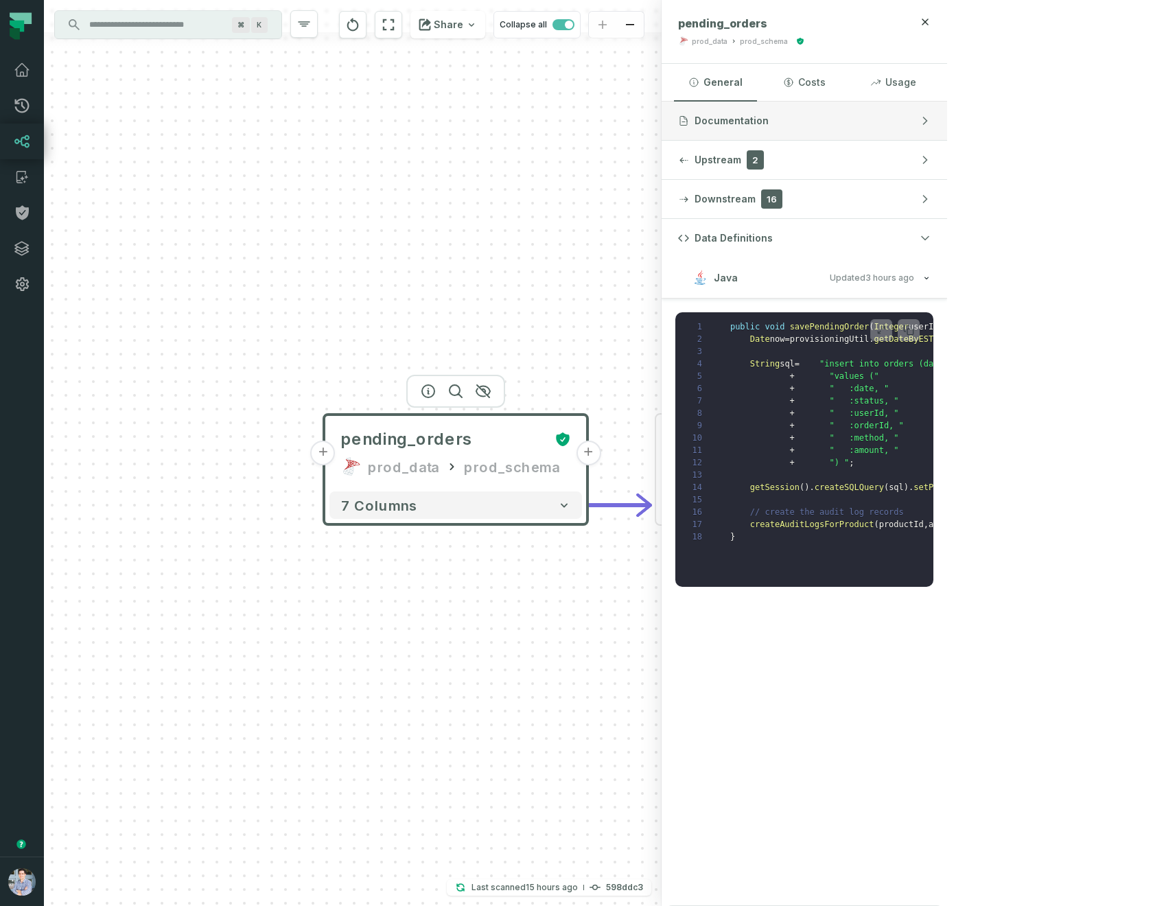
click at [947, 124] on button "Documentation" at bounding box center [803, 121] width 285 height 38
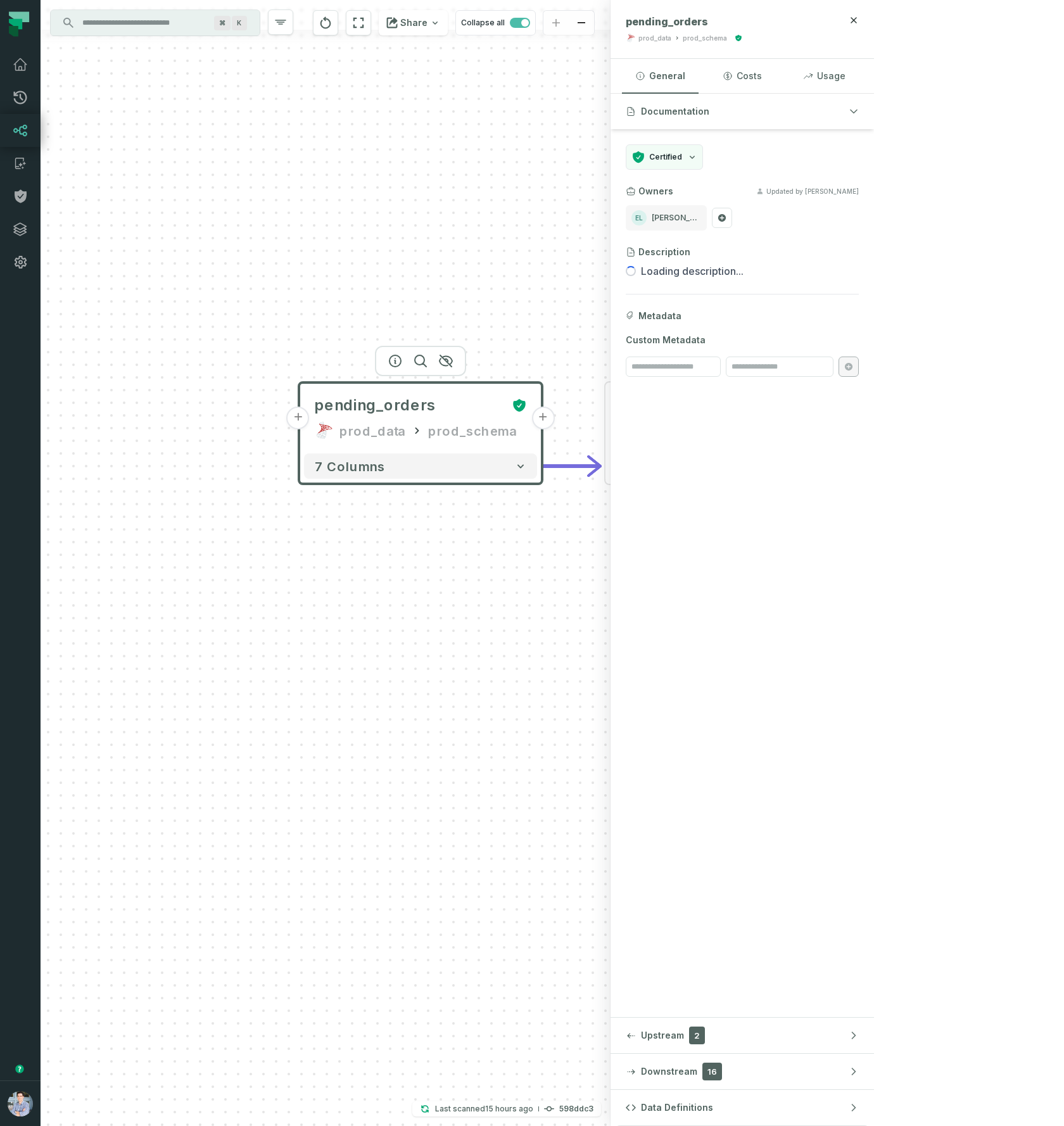
click at [542, 421] on button "+" at bounding box center [543, 417] width 23 height 23
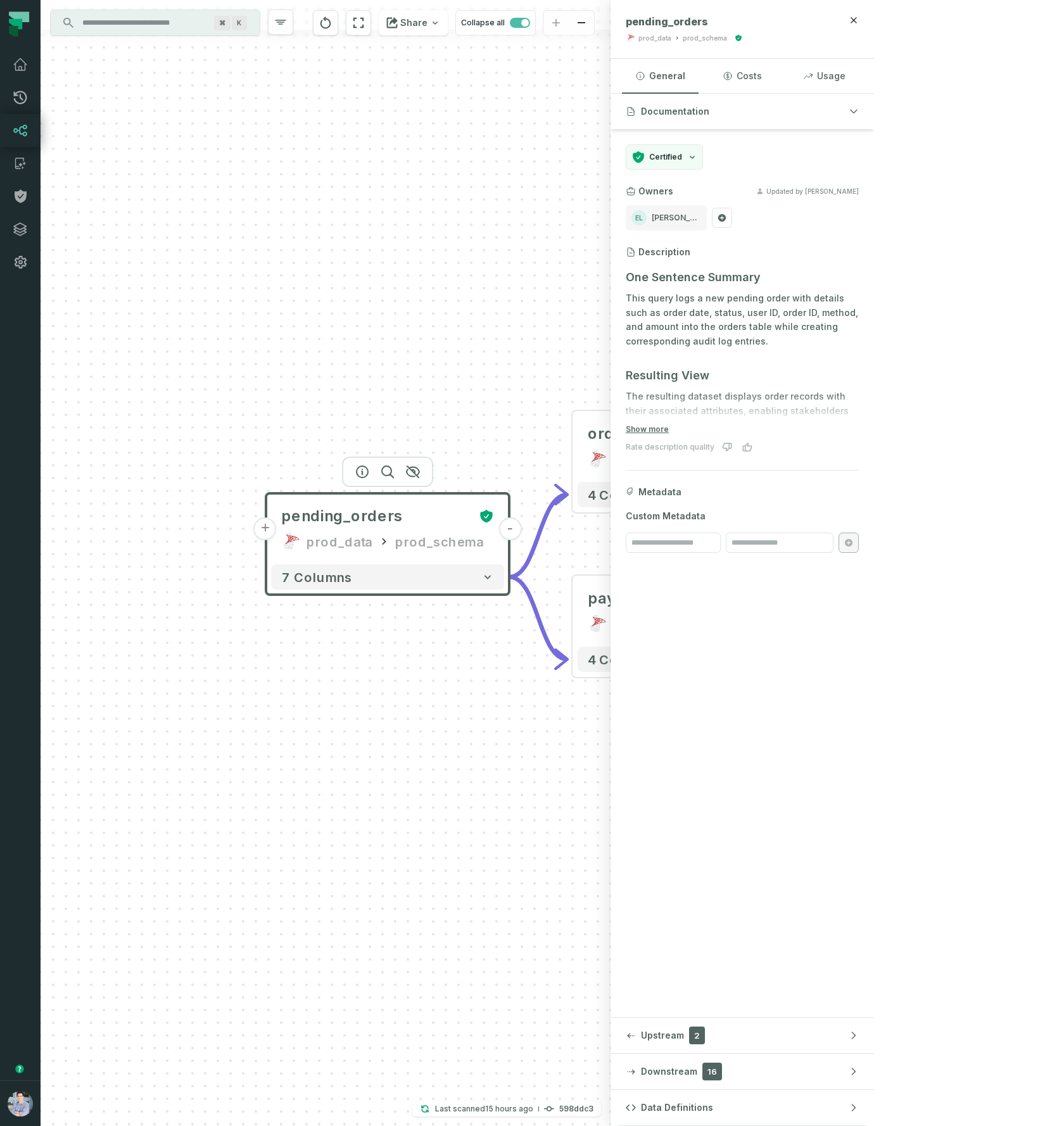
drag, startPoint x: 456, startPoint y: 411, endPoint x: 496, endPoint y: 412, distance: 40.0
click at [498, 402] on div "- orders /user/data/ bi_input + 4 columns + pending_orders prod_data prod_schem…" at bounding box center [325, 563] width 569 height 1126
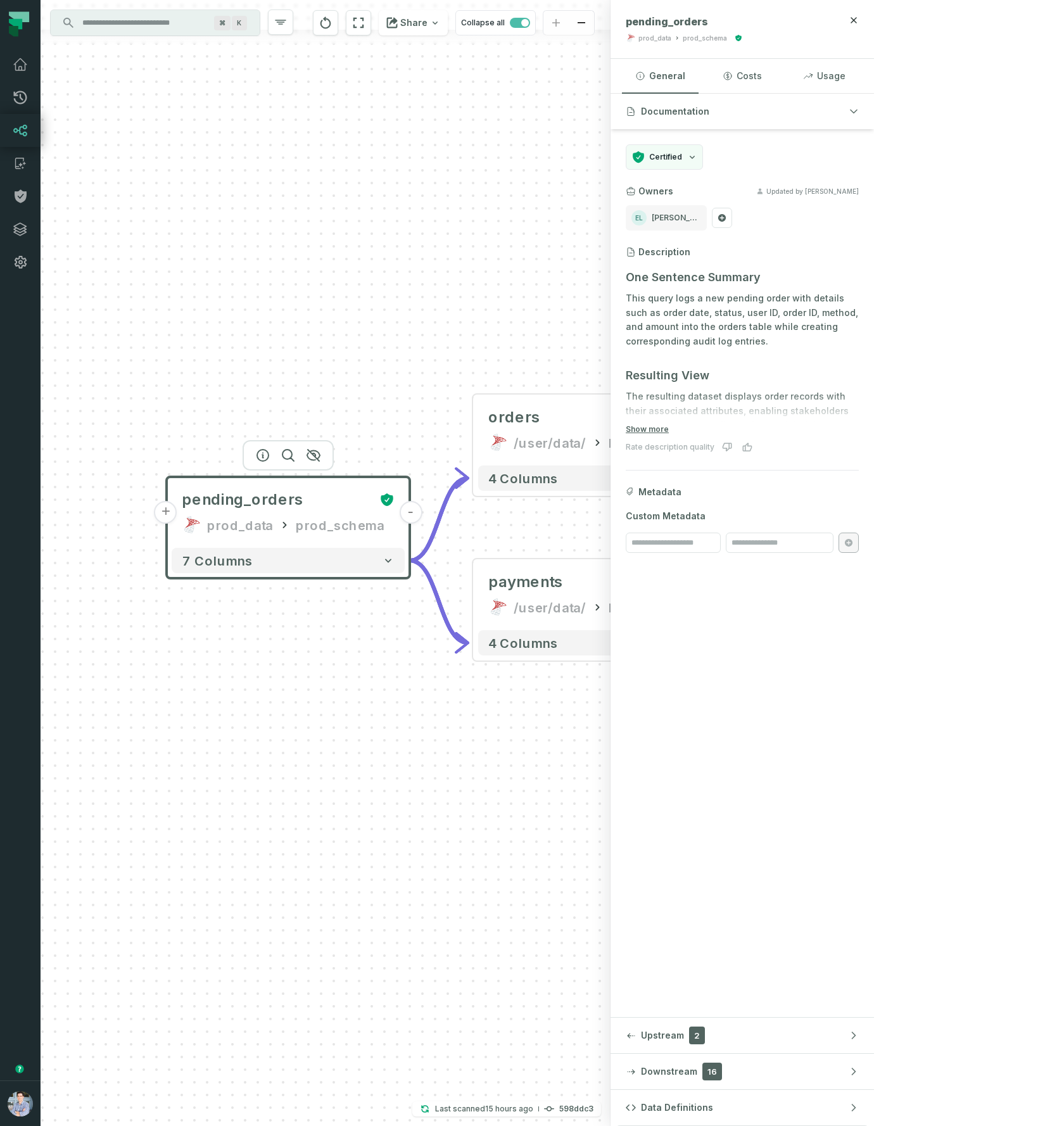
drag, startPoint x: 657, startPoint y: 377, endPoint x: 568, endPoint y: 370, distance: 89.3
click at [556, 359] on div "- orders /user/data/ bi_input + 4 columns + pending_orders prod_data prod_schem…" at bounding box center [325, 563] width 569 height 1126
click at [711, 434] on button "+" at bounding box center [716, 430] width 23 height 23
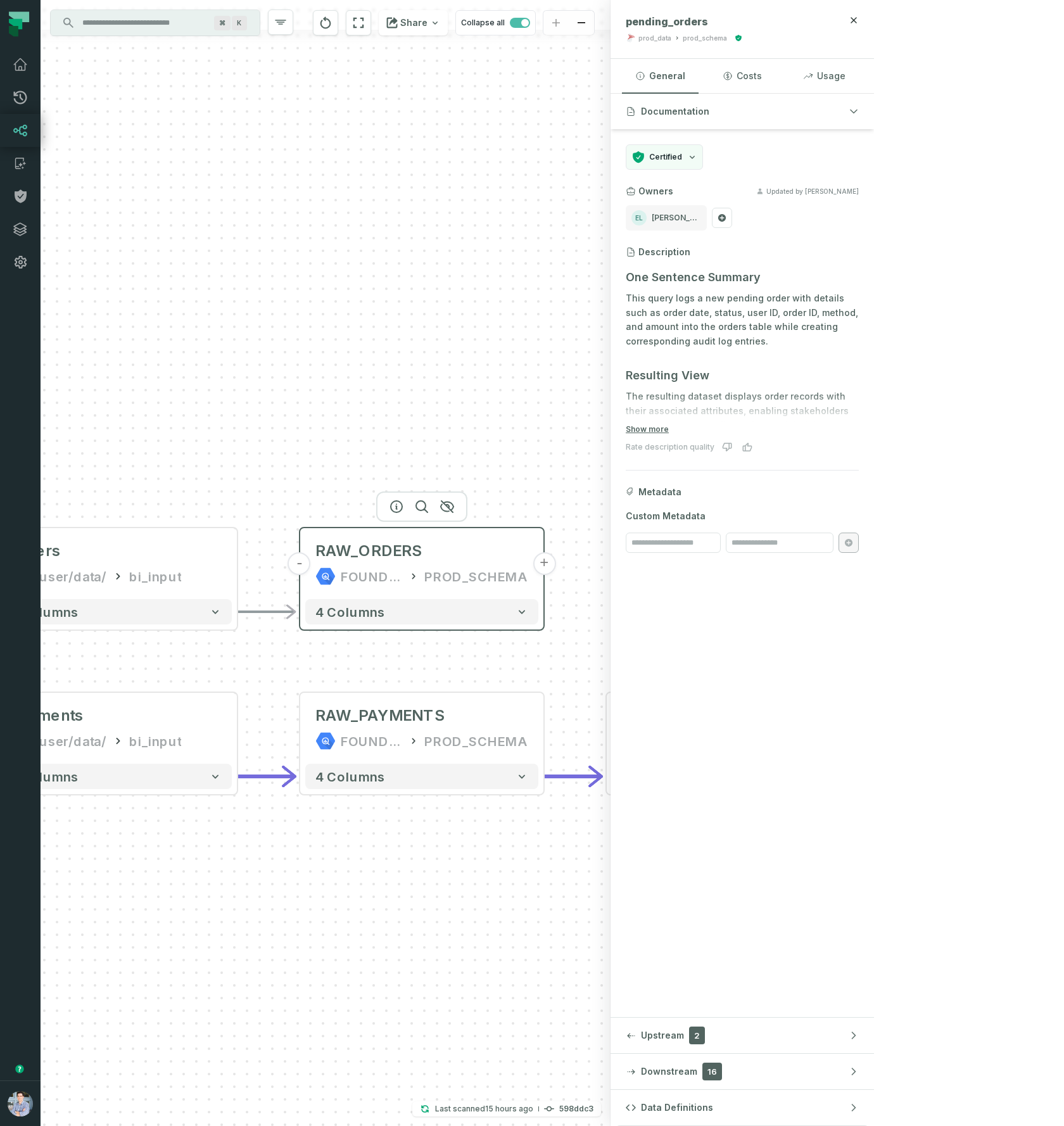
click at [541, 561] on button "+" at bounding box center [544, 563] width 23 height 23
click at [541, 564] on button "+" at bounding box center [544, 563] width 23 height 23
click at [541, 564] on button "+" at bounding box center [543, 563] width 23 height 23
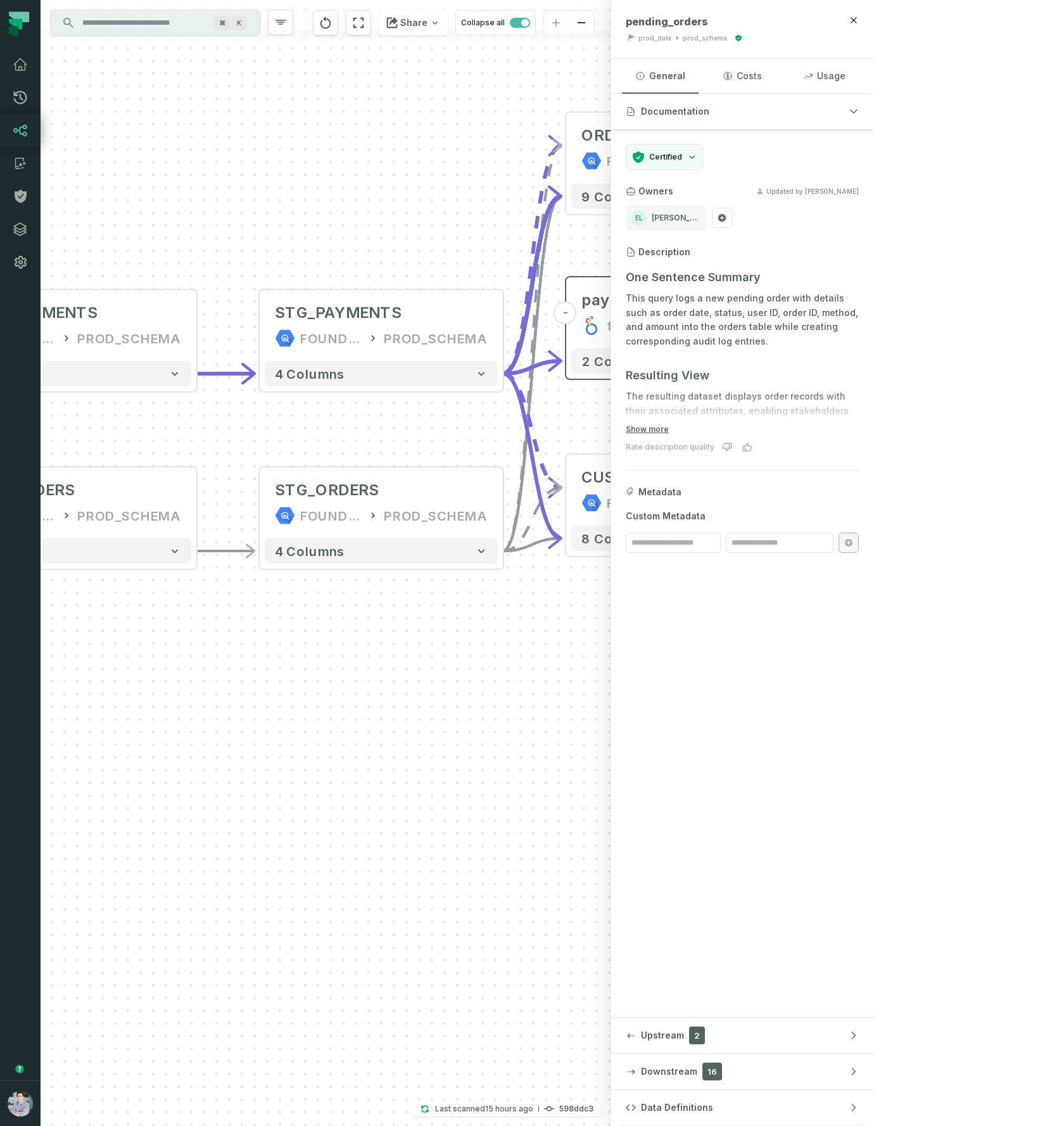
drag, startPoint x: 532, startPoint y: 657, endPoint x: 481, endPoint y: 616, distance: 65.4
click at [481, 616] on div "- STG_ORDERS FOUNDATIONAL_DB PROD_SCHEMA - 4 columns - RAW_ORDERS FOUNDATIONAL_…" at bounding box center [325, 563] width 569 height 1126
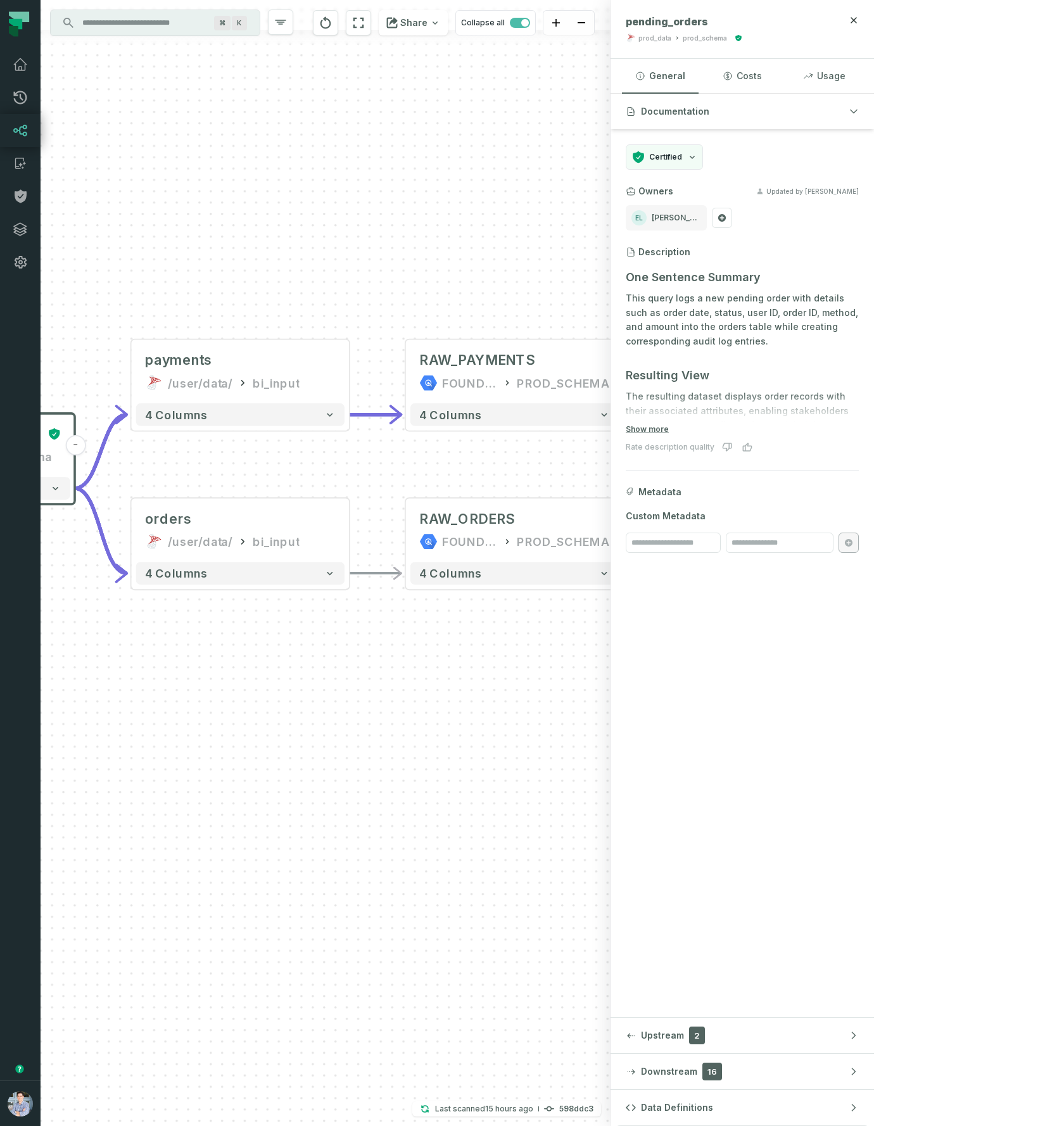
drag, startPoint x: 261, startPoint y: 637, endPoint x: 654, endPoint y: 647, distance: 393.1
click at [610, 647] on div "- STG_ORDERS FOUNDATIONAL_DB PROD_SCHEMA - 4 columns - RAW_ORDERS FOUNDATIONAL_…" at bounding box center [325, 563] width 569 height 1126
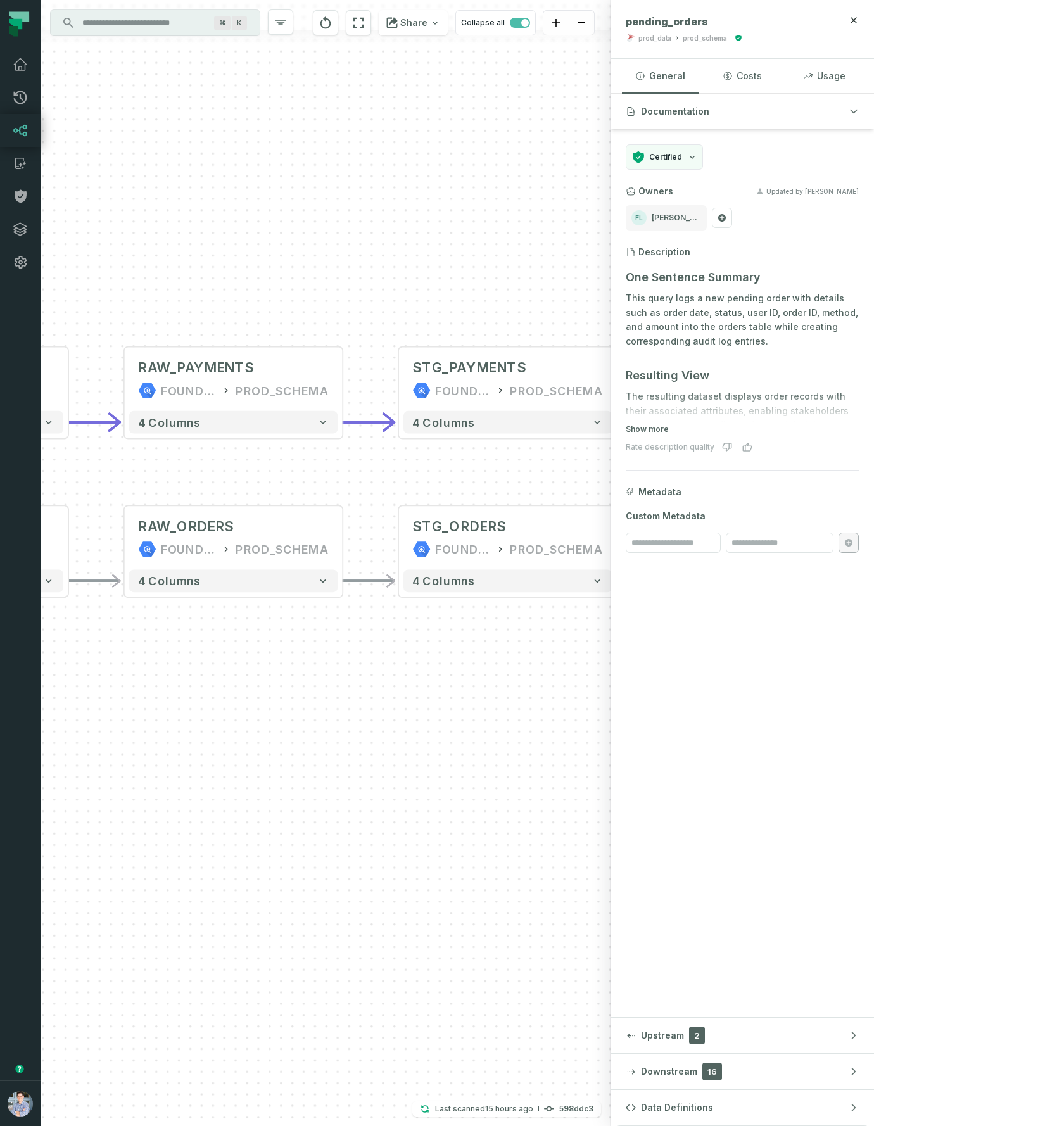
drag, startPoint x: 664, startPoint y: 637, endPoint x: 388, endPoint y: 641, distance: 276.0
click at [388, 643] on div "- STG_ORDERS FOUNDATIONAL_DB PROD_SCHEMA - 4 columns - RAW_ORDERS FOUNDATIONAL_…" at bounding box center [325, 563] width 569 height 1126
click at [671, 527] on button "+" at bounding box center [671, 525] width 20 height 20
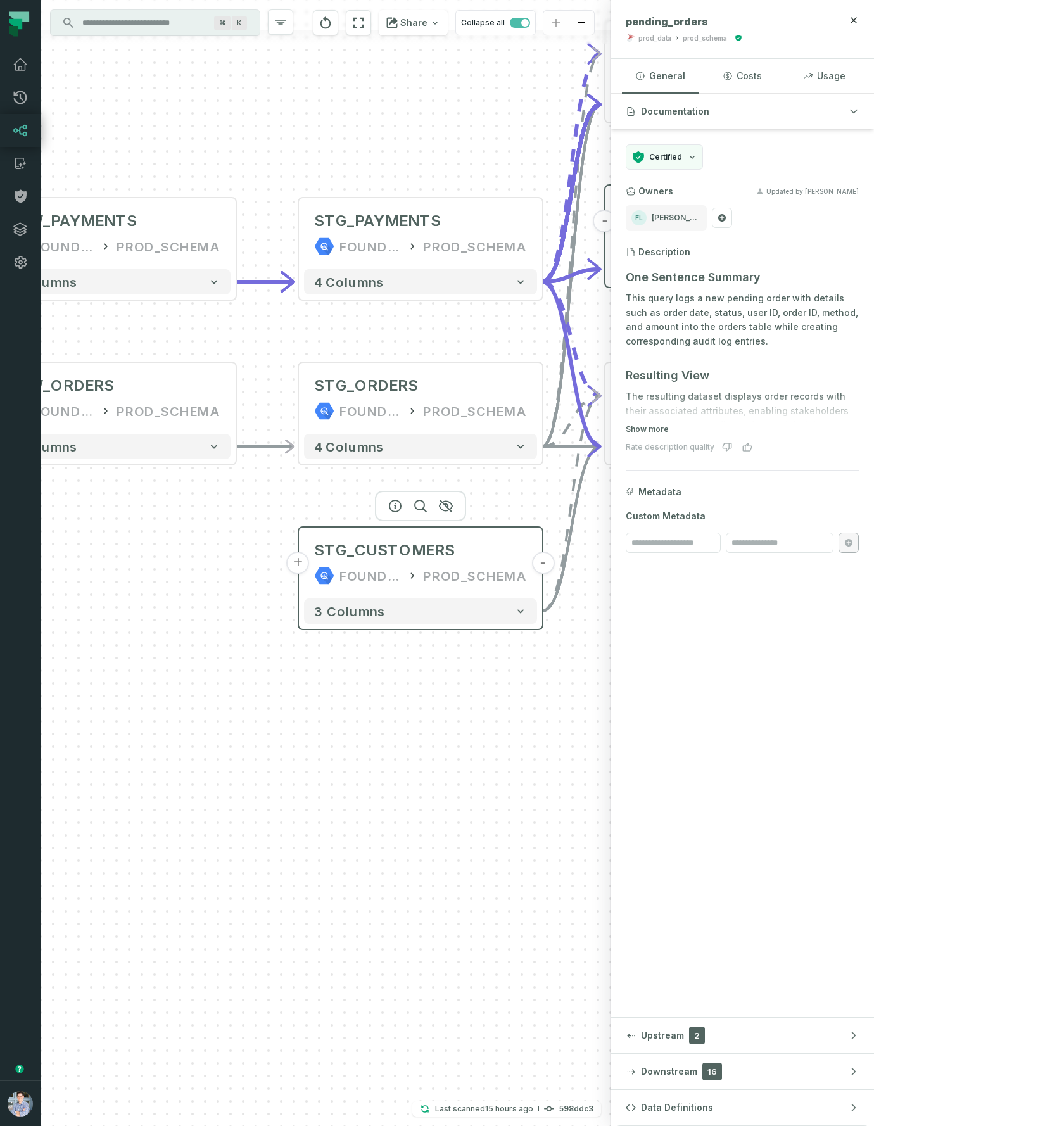
click at [294, 564] on button "+" at bounding box center [298, 563] width 23 height 23
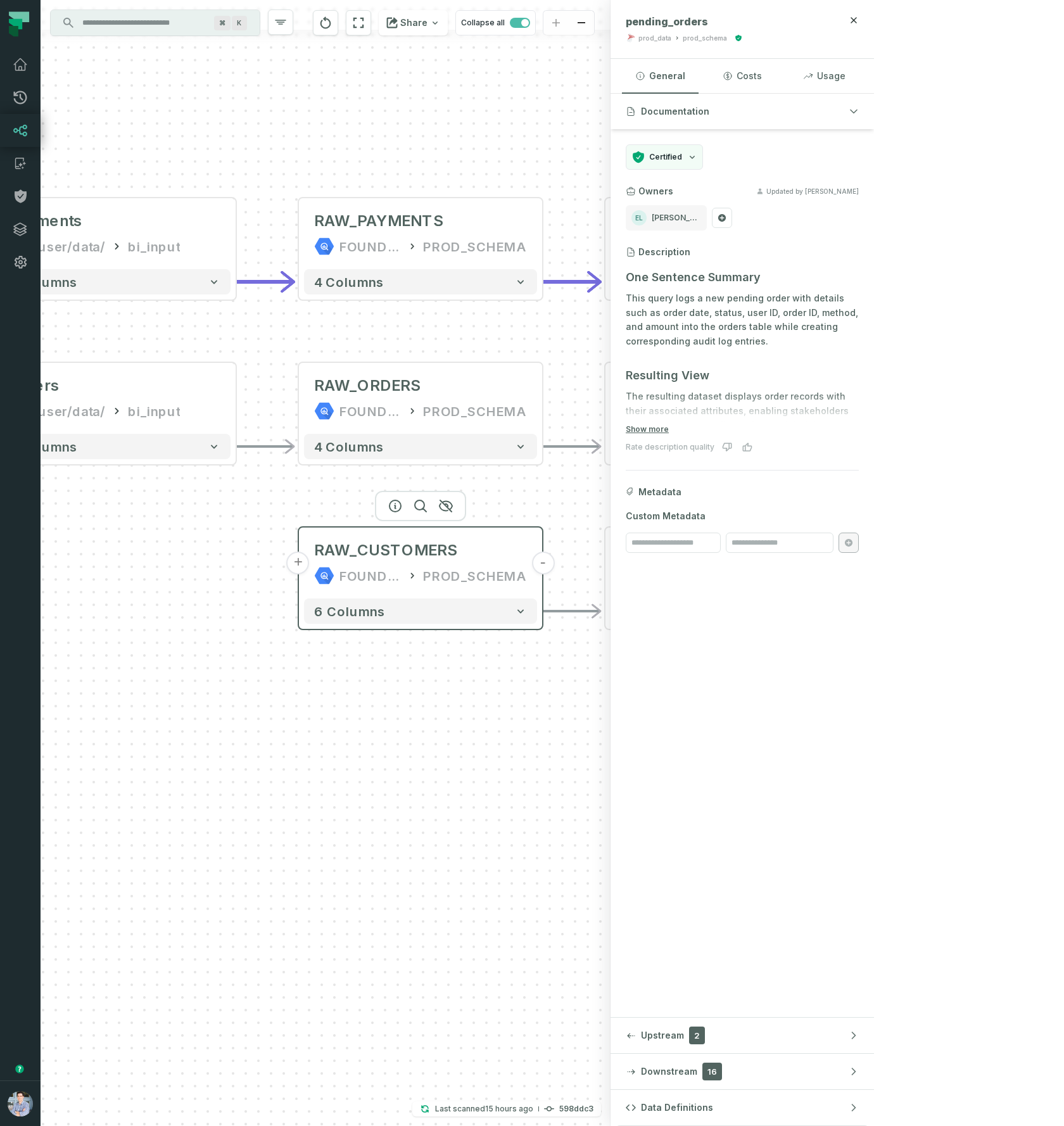
click at [302, 567] on button "+" at bounding box center [298, 563] width 23 height 23
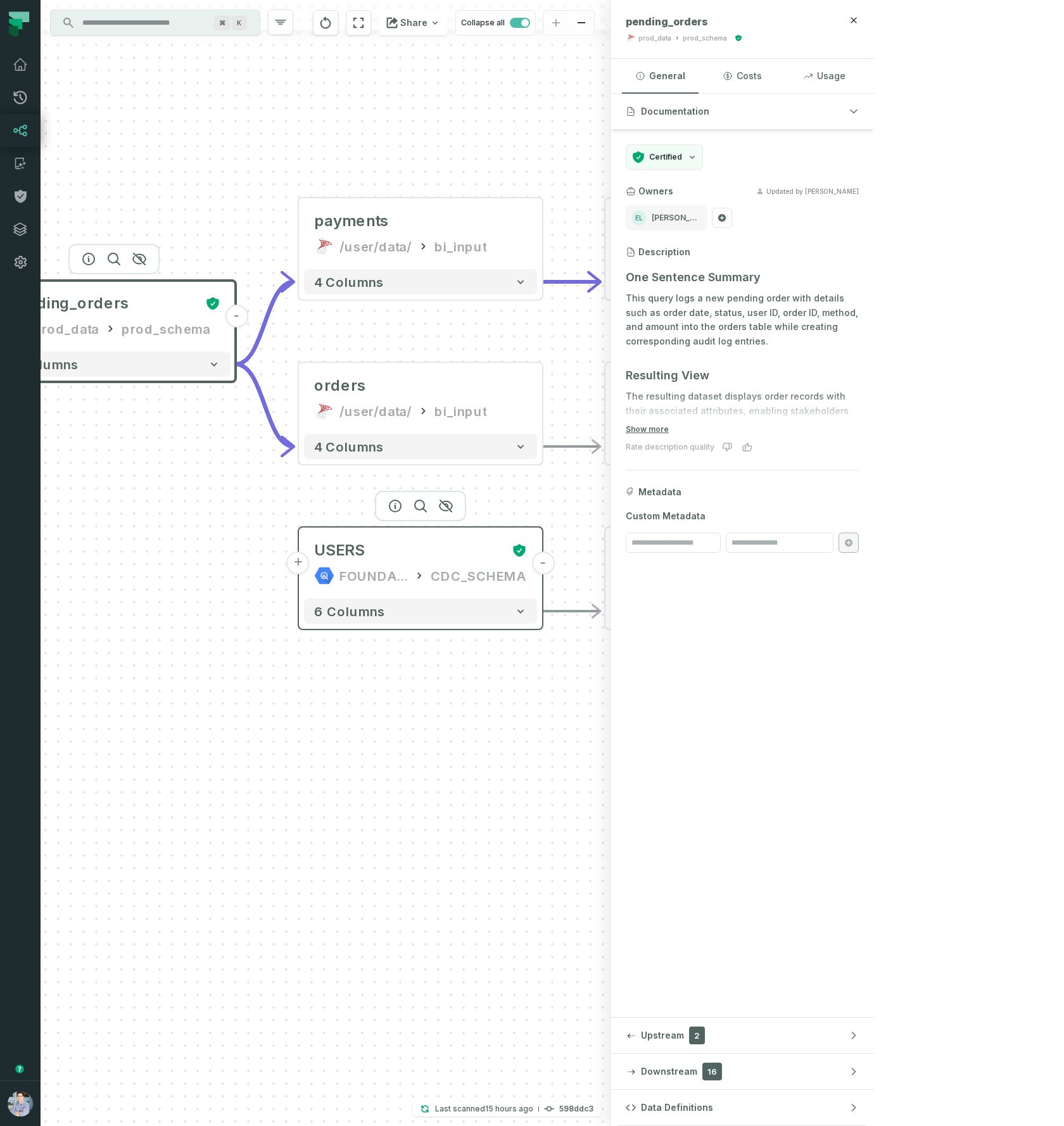
click at [296, 560] on button "+" at bounding box center [298, 563] width 23 height 23
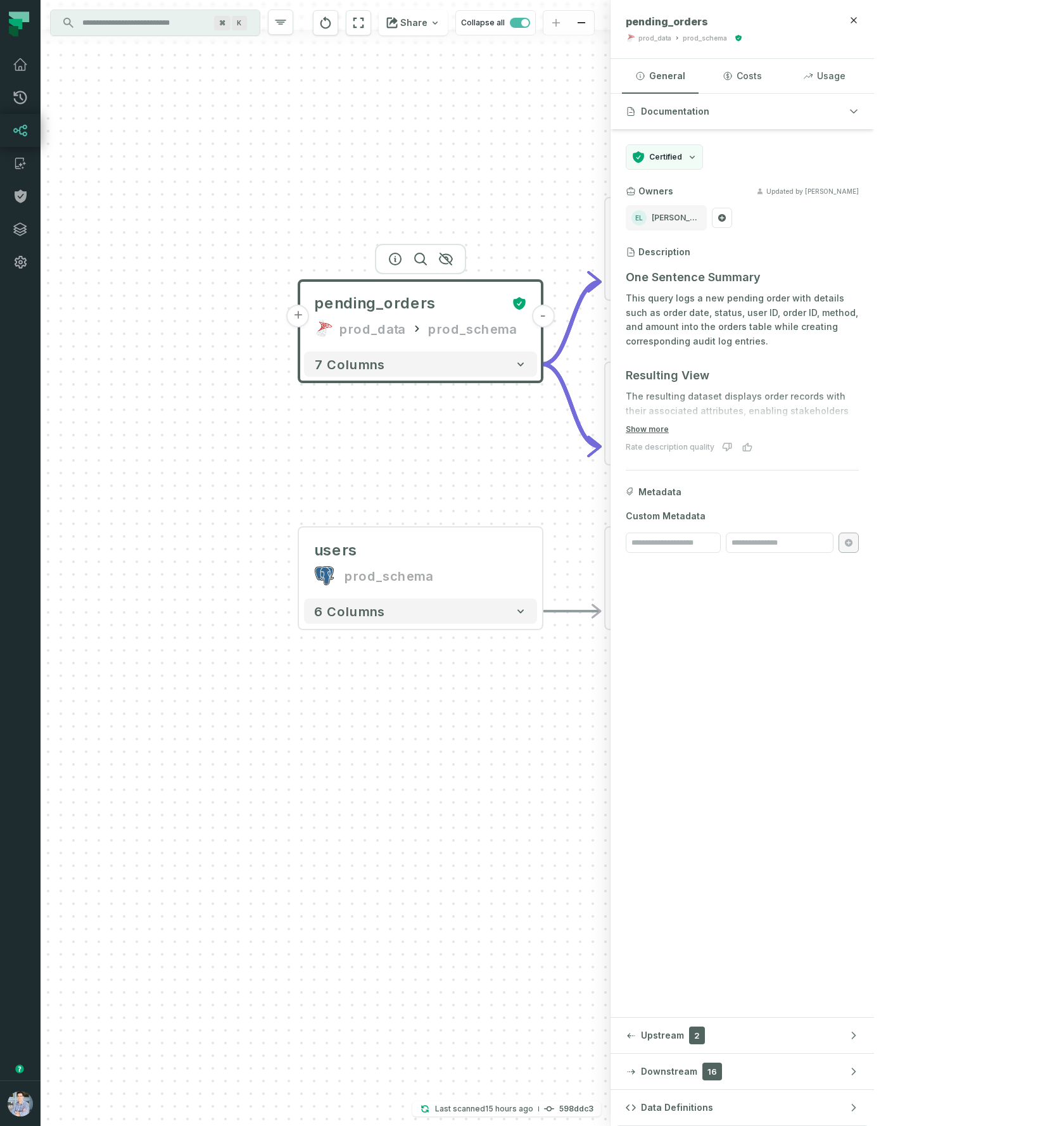
click at [304, 318] on button "+" at bounding box center [298, 316] width 23 height 23
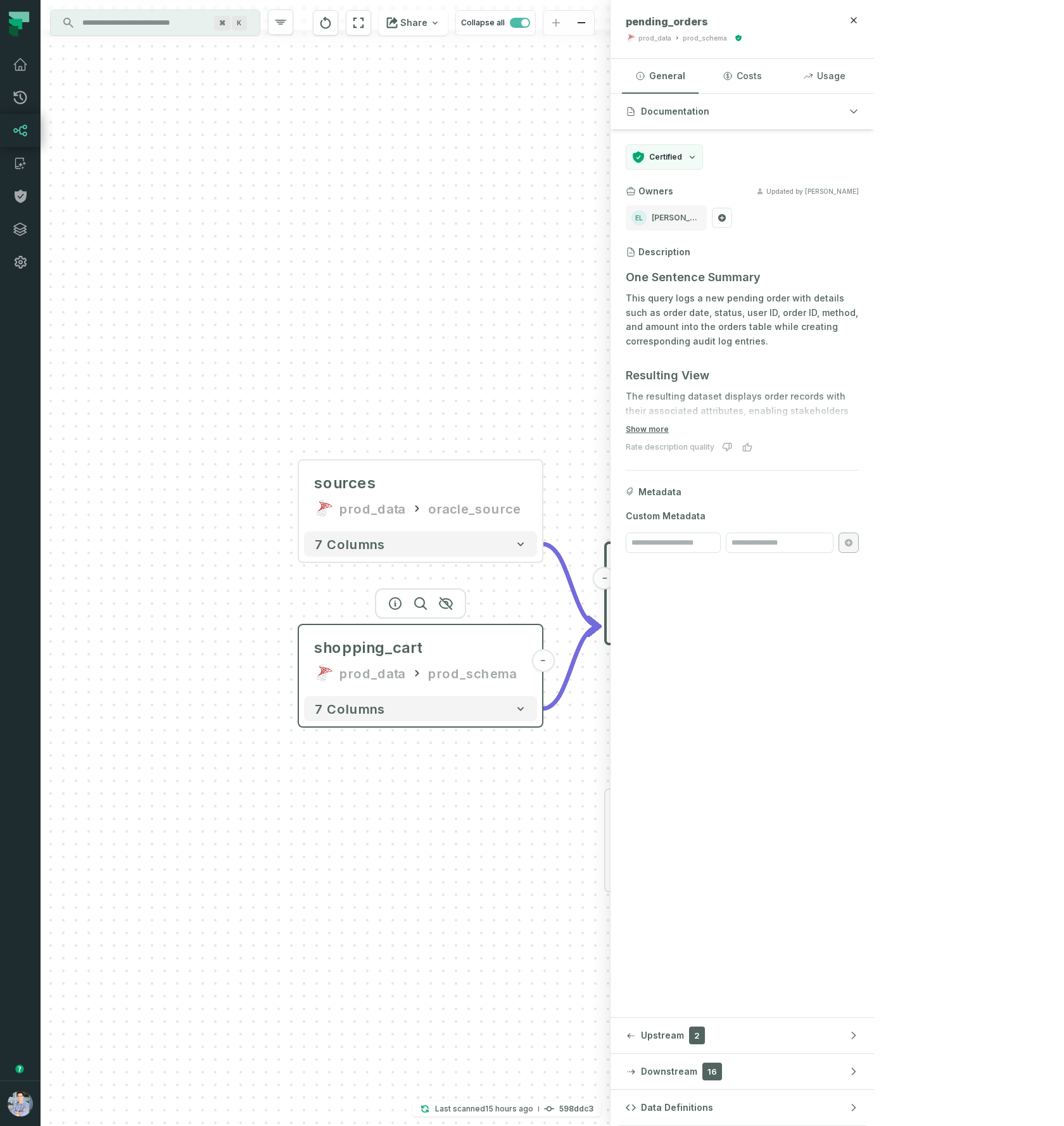
click at [421, 677] on div "prod_data prod_schema" at bounding box center [420, 673] width 213 height 20
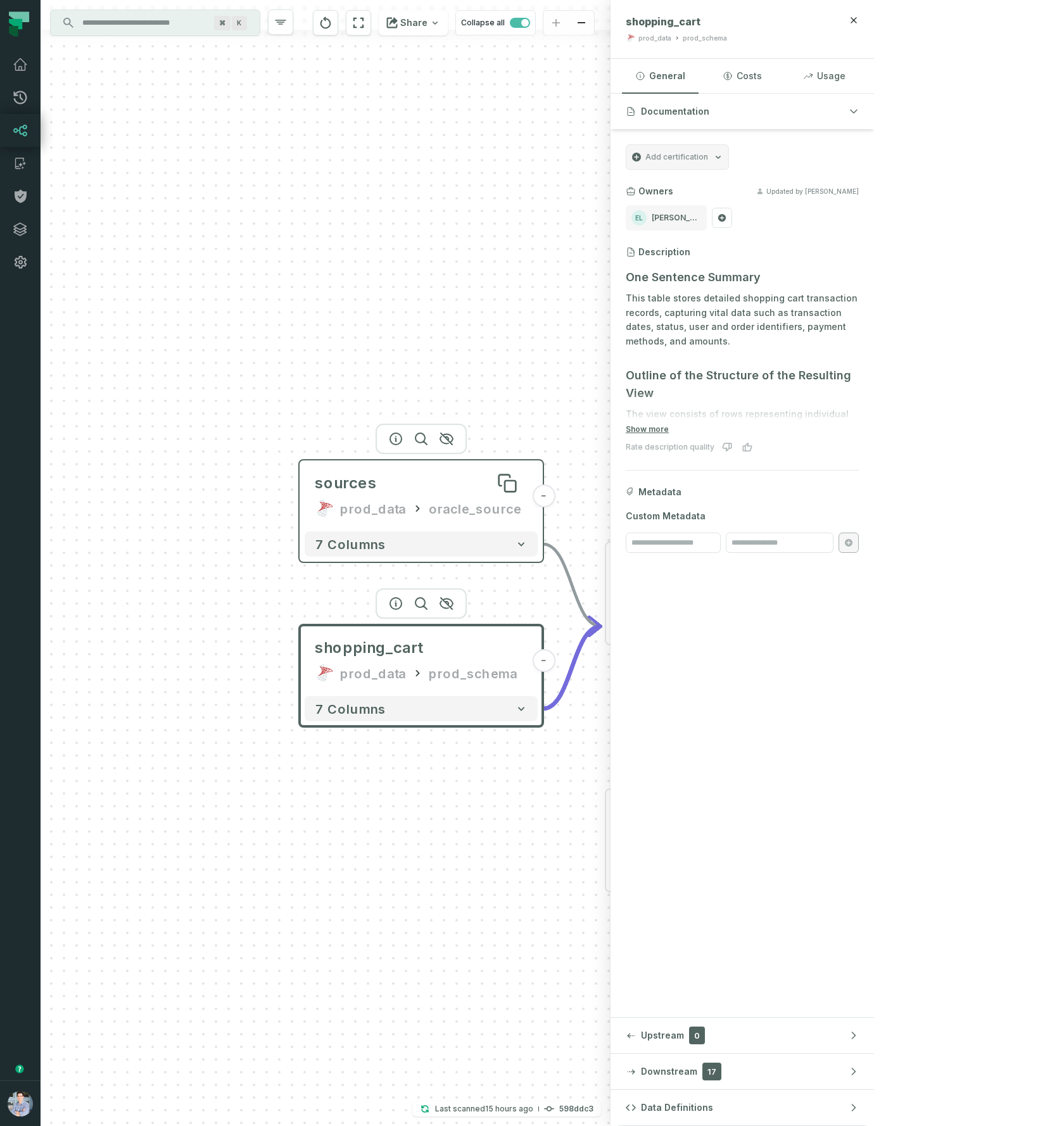
click at [419, 491] on div "sources" at bounding box center [421, 484] width 213 height 20
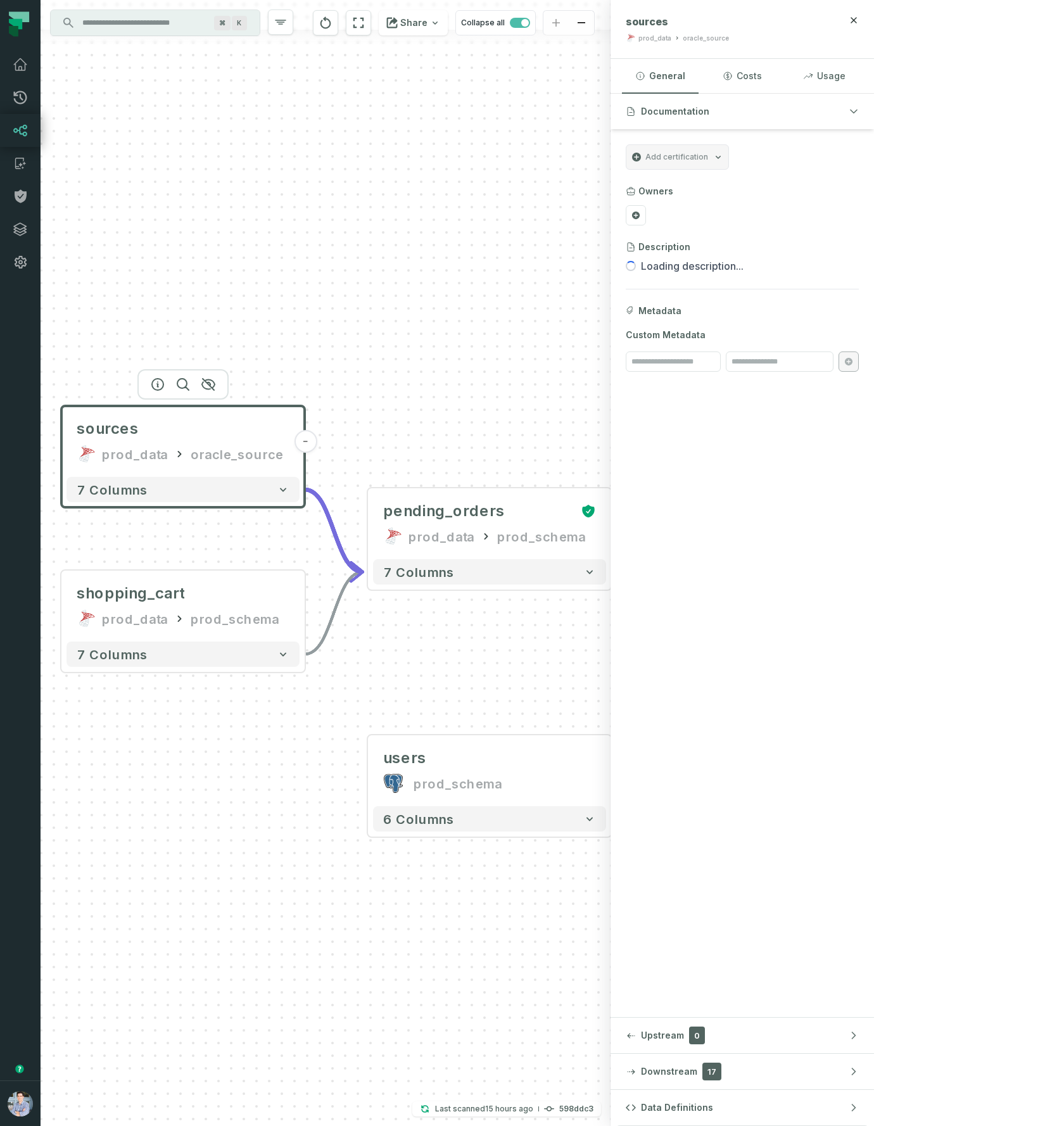
drag, startPoint x: 467, startPoint y: 860, endPoint x: -41, endPoint y: 714, distance: 528.6
click at [0, 714] on html "Pull Requests Dashboard Lineage Catalog Policies Integrations Settings Alon Naf…" at bounding box center [532, 563] width 1064 height 1126
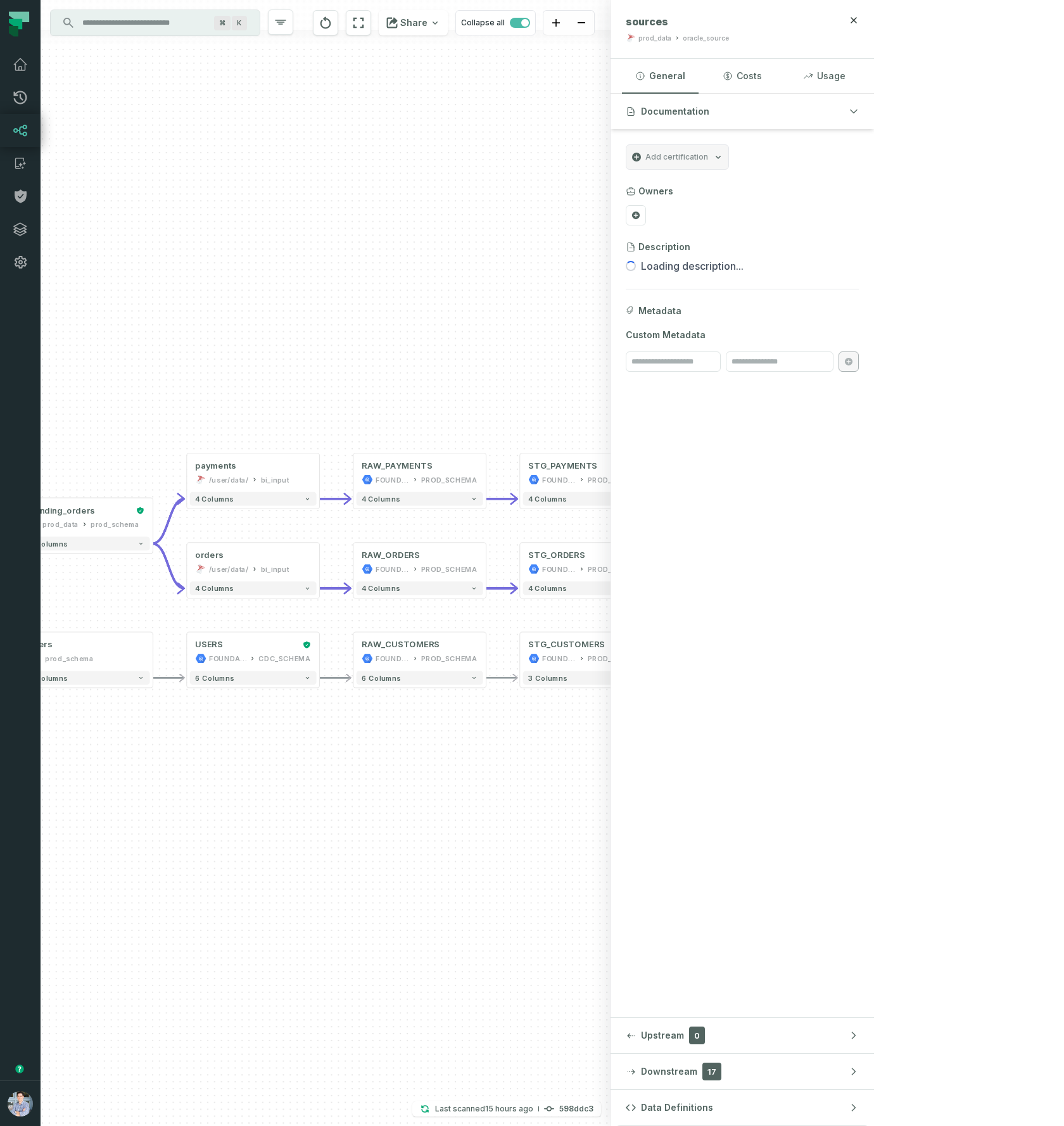
drag, startPoint x: 625, startPoint y: 860, endPoint x: 360, endPoint y: 768, distance: 280.5
click at [359, 768] on div "sources prod_data oracle_source - 7 columns shopping_cart prod_data prod_schema…" at bounding box center [325, 563] width 569 height 1126
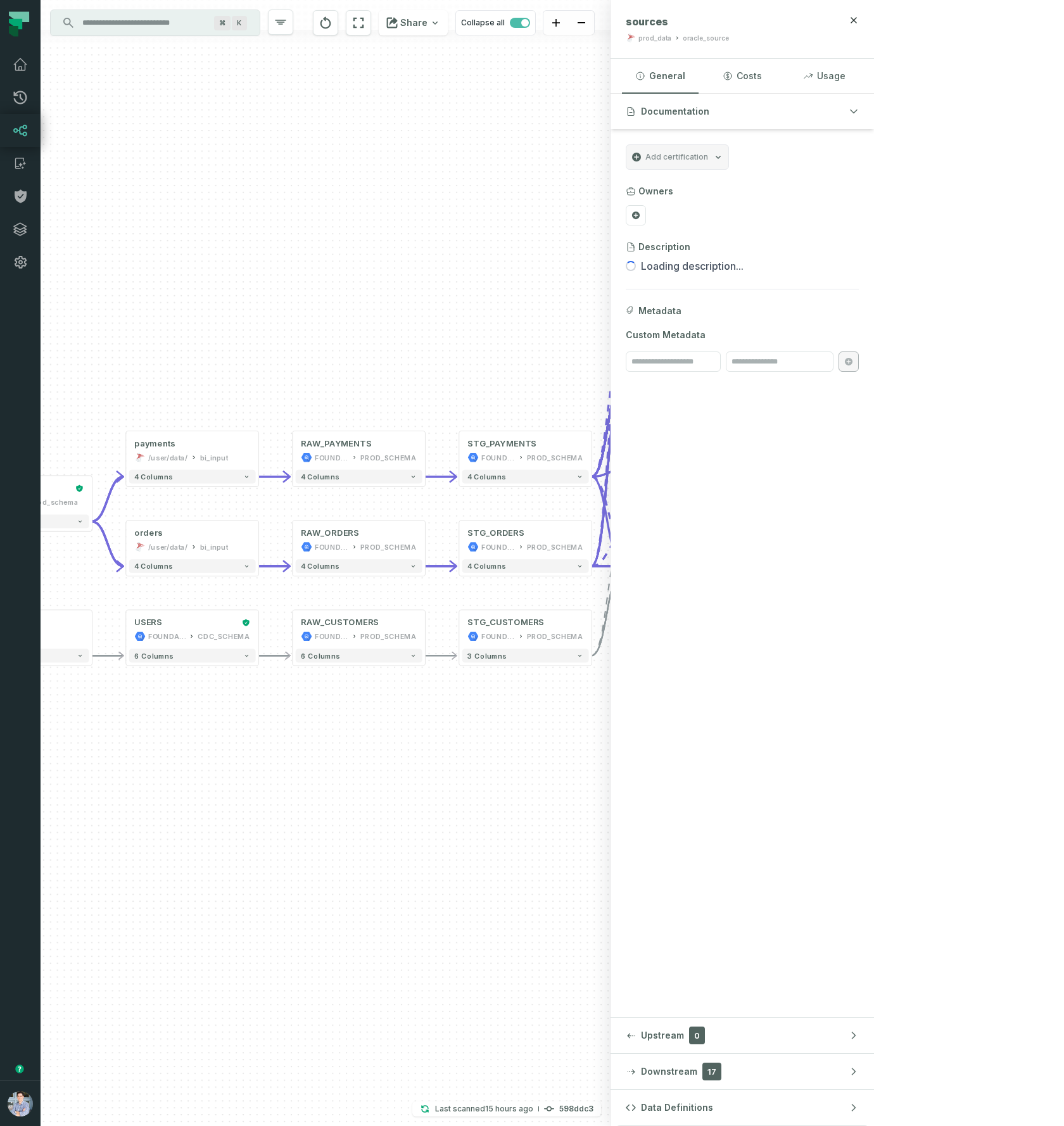
click at [758, 541] on button "+" at bounding box center [759, 540] width 13 height 13
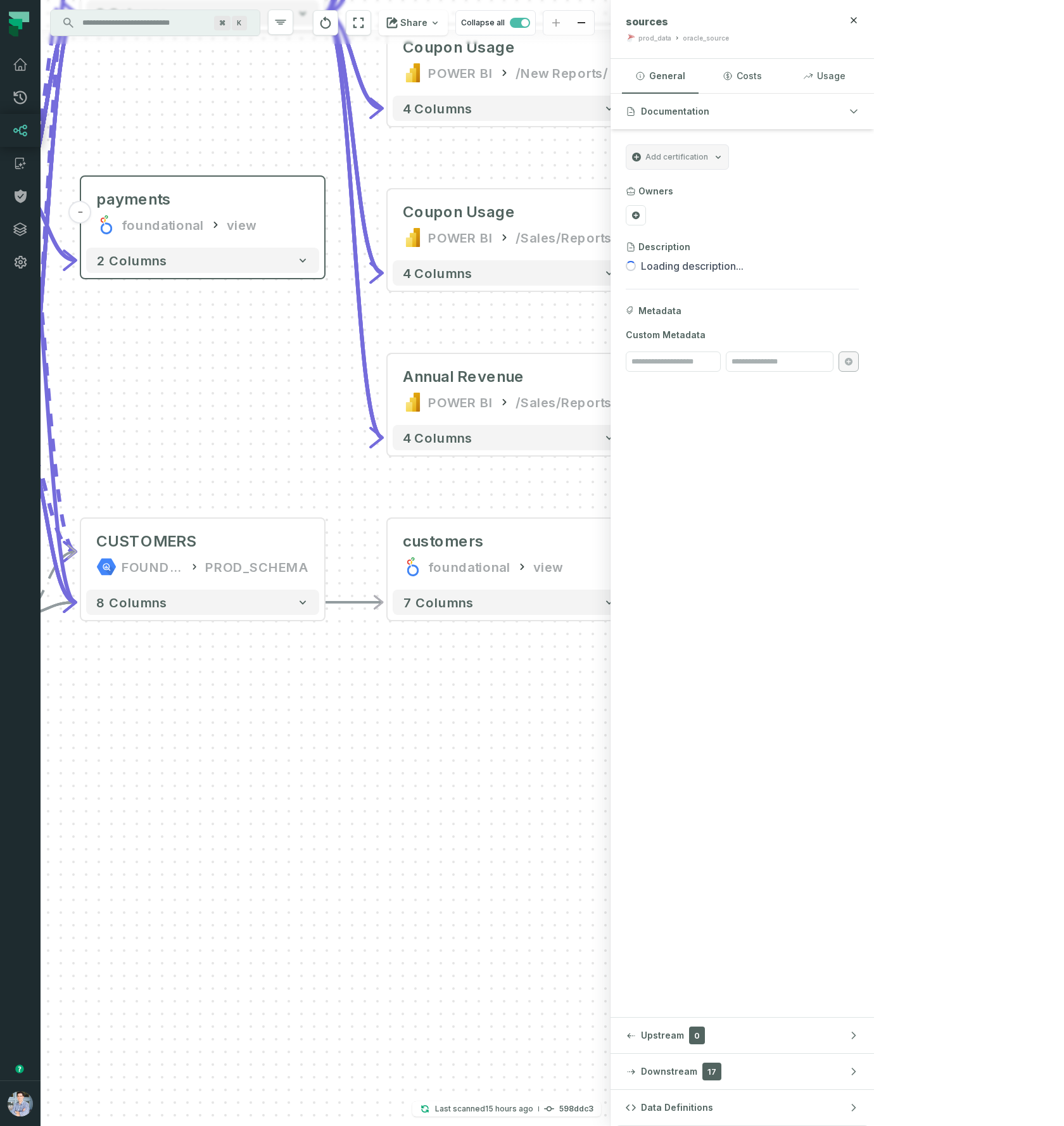
drag, startPoint x: 487, startPoint y: 693, endPoint x: 683, endPoint y: 668, distance: 197.6
click at [610, 670] on div "- customers foundational view 7 columns sources prod_data oracle_source - 7 col…" at bounding box center [325, 563] width 569 height 1126
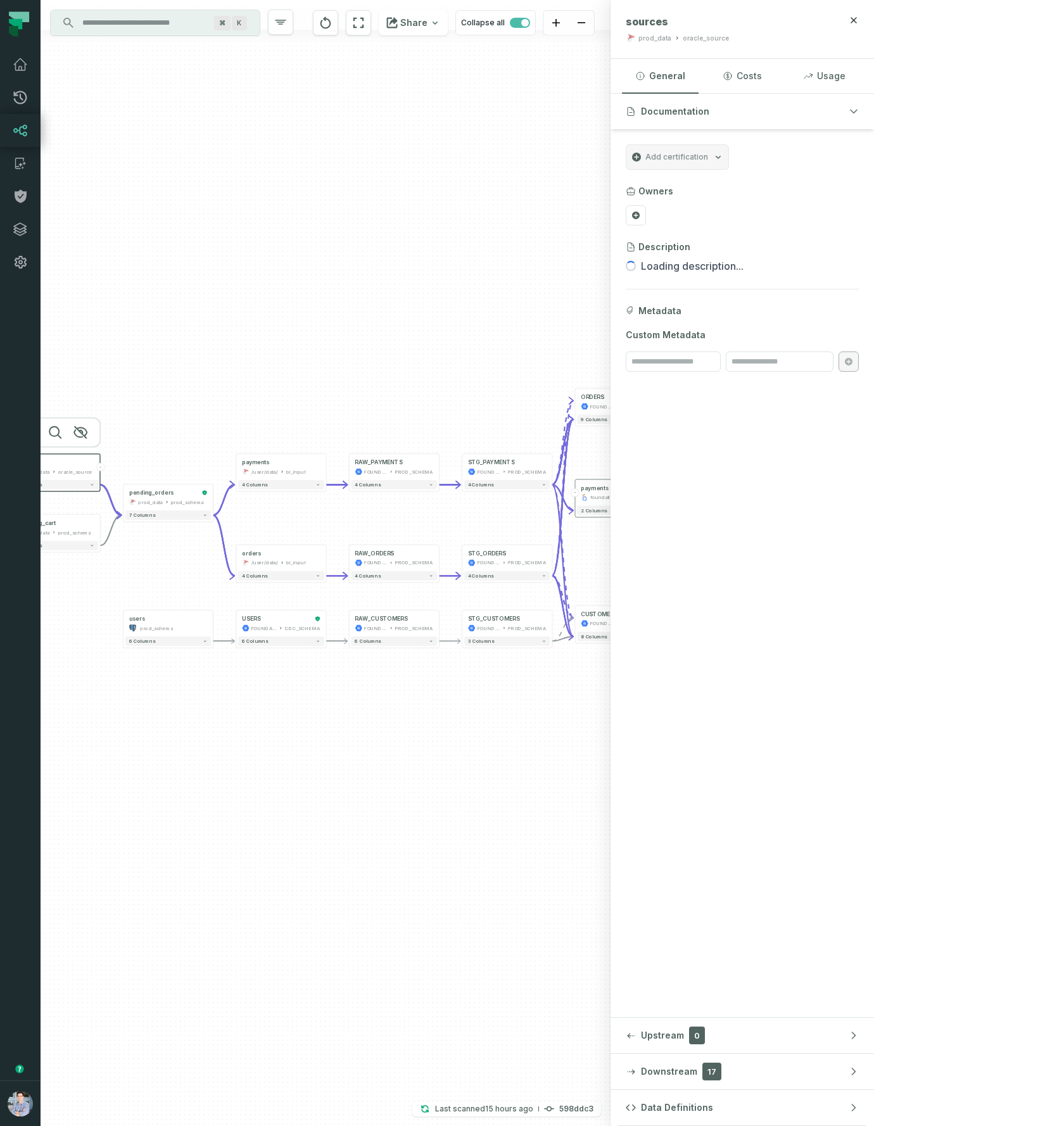
drag, startPoint x: 336, startPoint y: 718, endPoint x: 508, endPoint y: 713, distance: 172.1
click at [508, 713] on div "- customers foundational view 7 columns sources prod_data oracle_source - 7 col…" at bounding box center [325, 563] width 569 height 1126
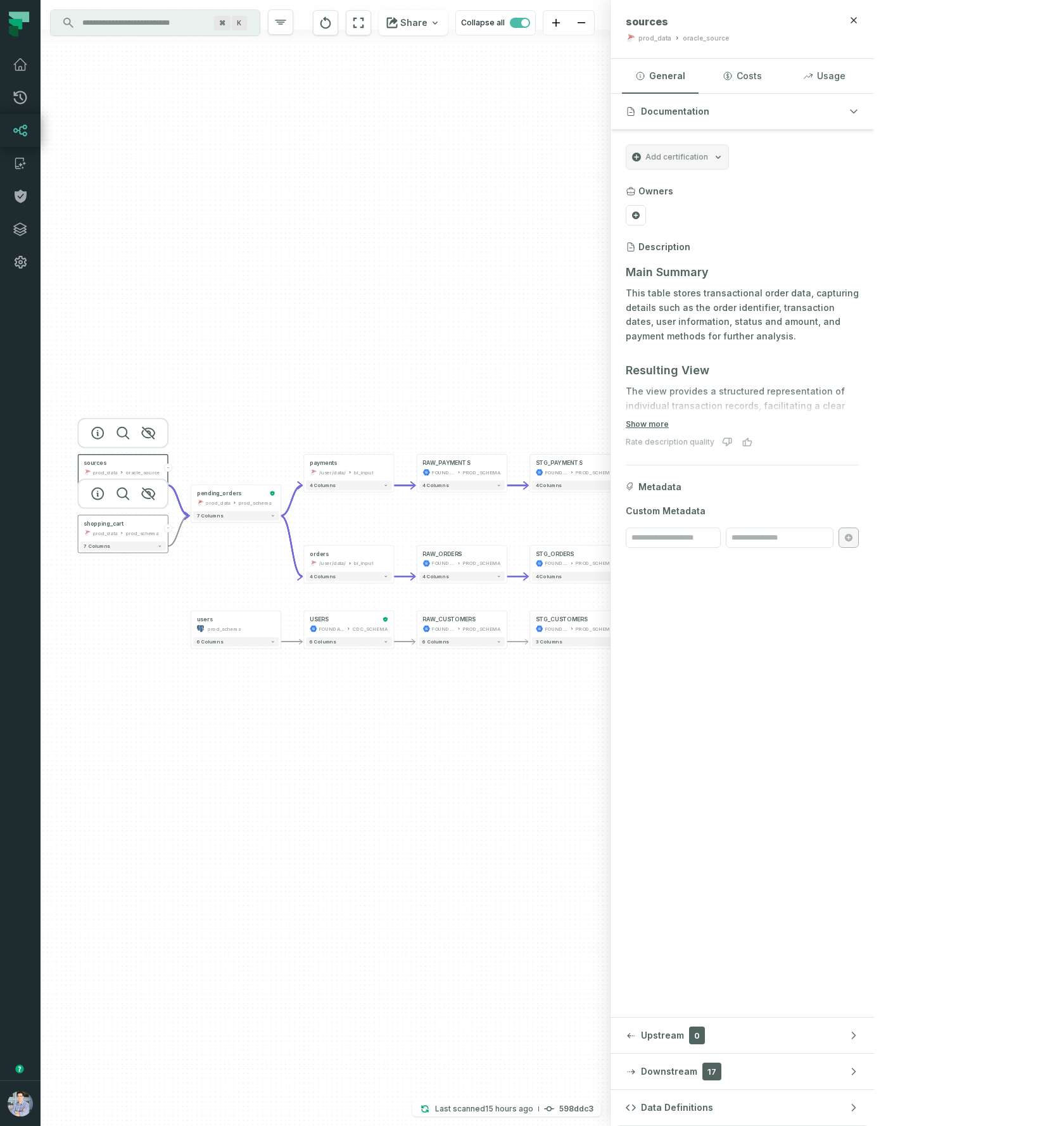
click at [108, 529] on div "shopping_cart prod_data prod_schema" at bounding box center [122, 529] width 86 height 22
click at [107, 529] on div "shopping_cart prod_data prod_schema" at bounding box center [122, 529] width 86 height 22
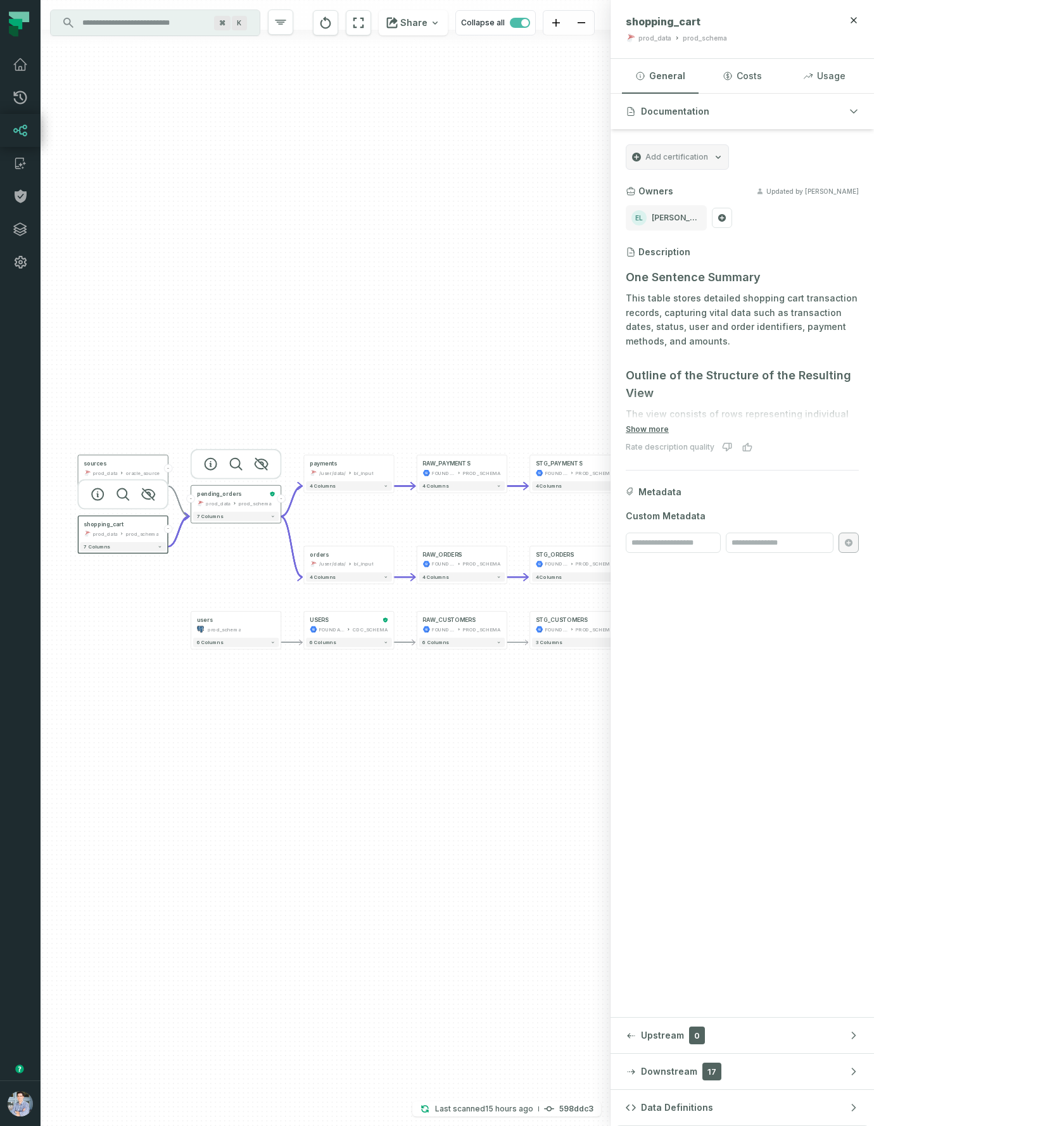
click at [228, 508] on div "pending_orders prod_data prod_schema" at bounding box center [235, 498] width 86 height 22
click at [354, 563] on div "bi_input" at bounding box center [364, 564] width 19 height 7
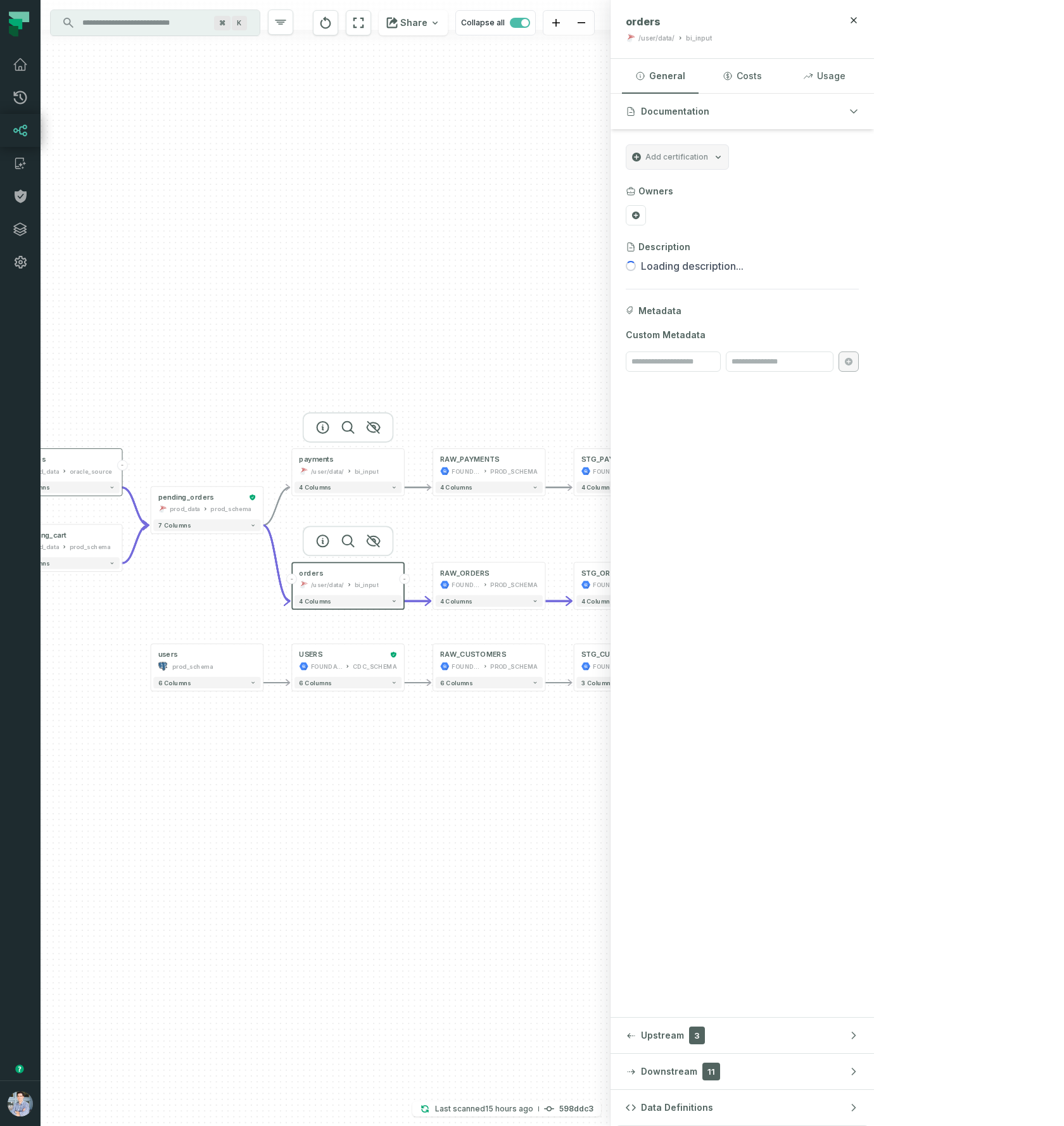
click at [354, 471] on div "bi_input" at bounding box center [366, 471] width 24 height 9
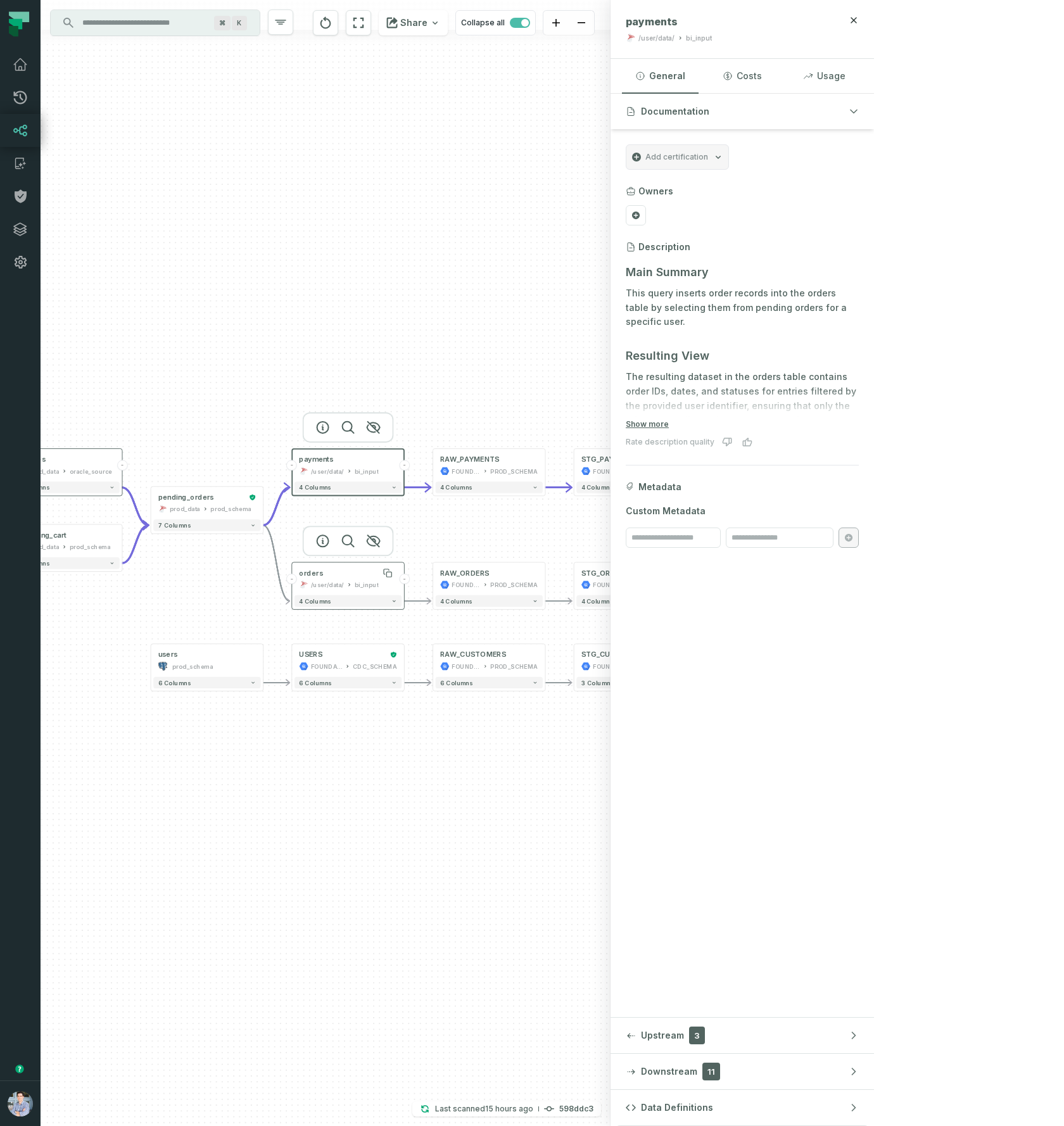
click at [348, 569] on div "orders" at bounding box center [348, 573] width 98 height 9
click at [360, 472] on div "bi_input" at bounding box center [366, 471] width 24 height 9
click at [469, 473] on div "FOUNDATIONAL_DB" at bounding box center [465, 471] width 29 height 9
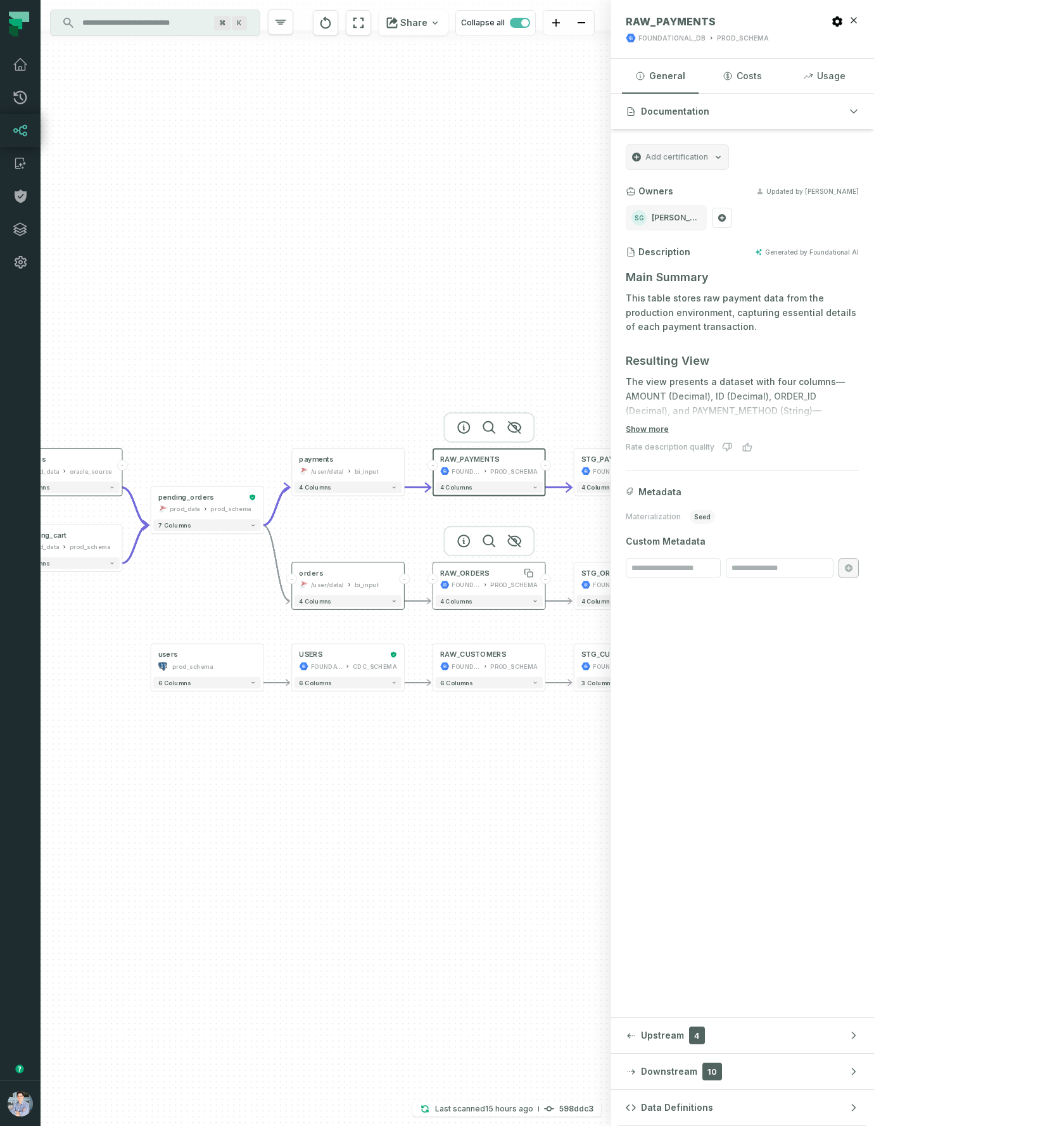
click at [477, 574] on div "RAW_ORDERS" at bounding box center [464, 573] width 49 height 9
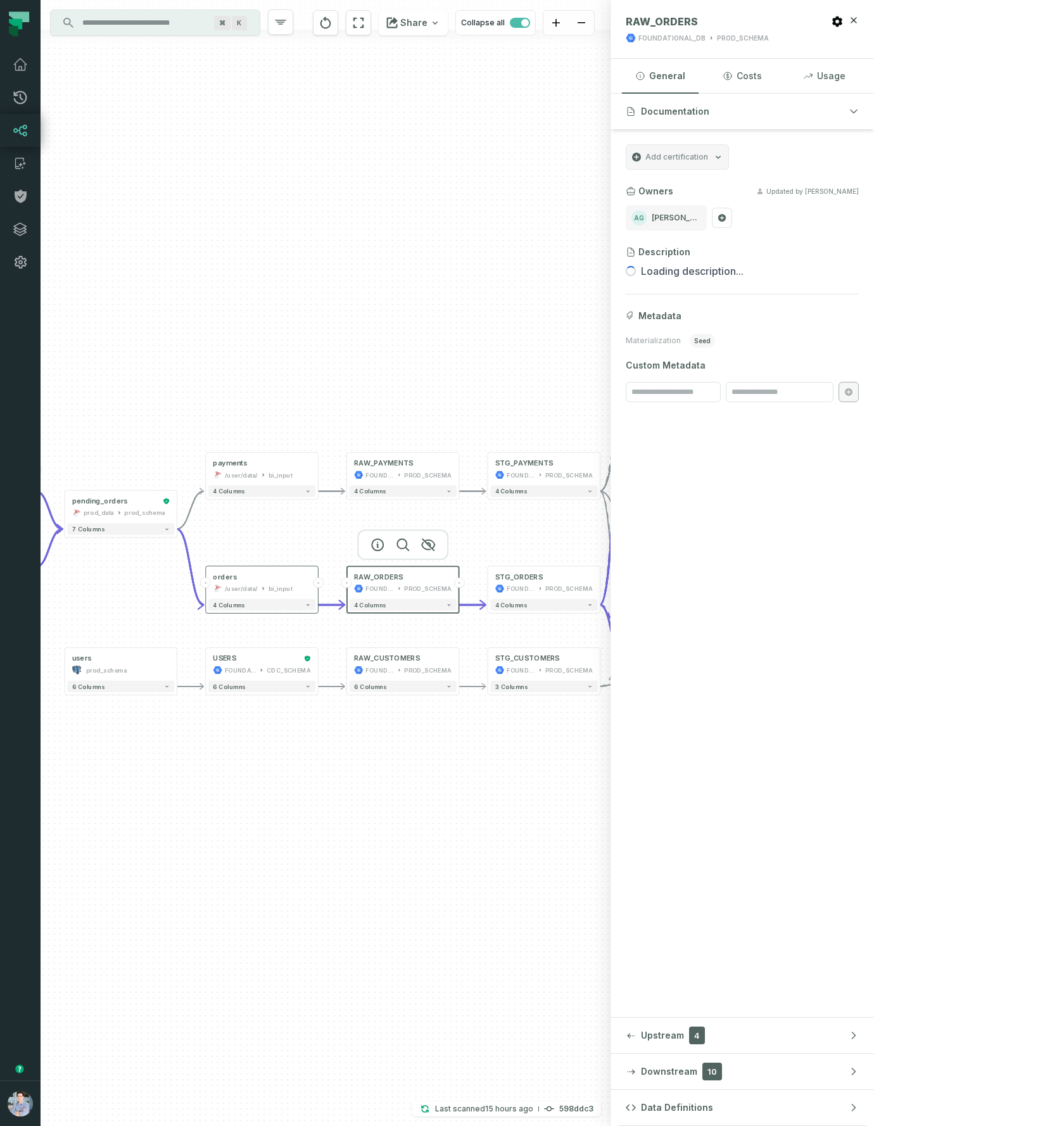
drag, startPoint x: 627, startPoint y: 782, endPoint x: 538, endPoint y: 770, distance: 89.8
click at [540, 783] on div "- customers foundational view 7 columns sources prod_data oracle_source - 7 col…" at bounding box center [325, 563] width 569 height 1126
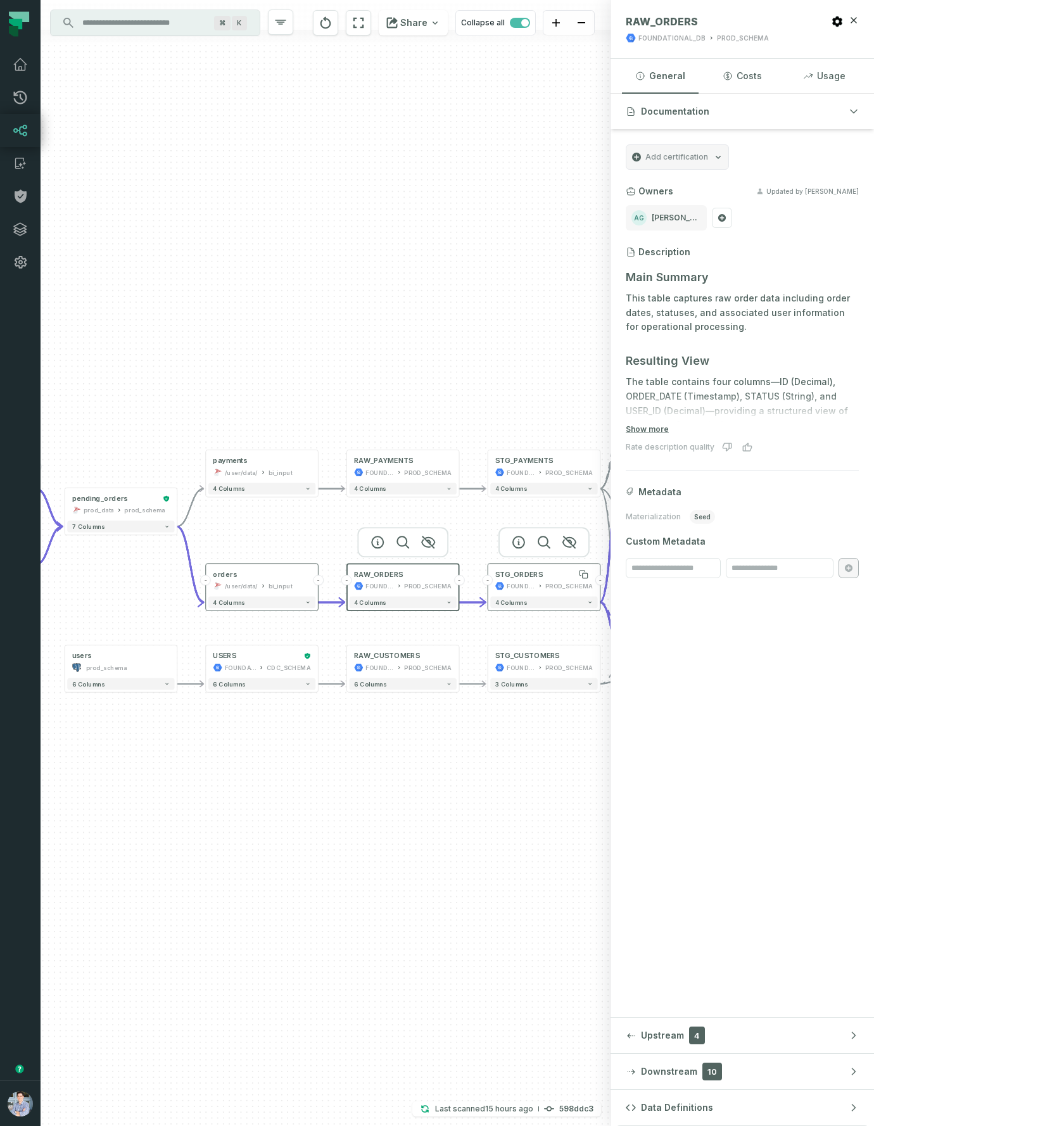
click at [521, 574] on div "STG_ORDERS" at bounding box center [519, 574] width 47 height 9
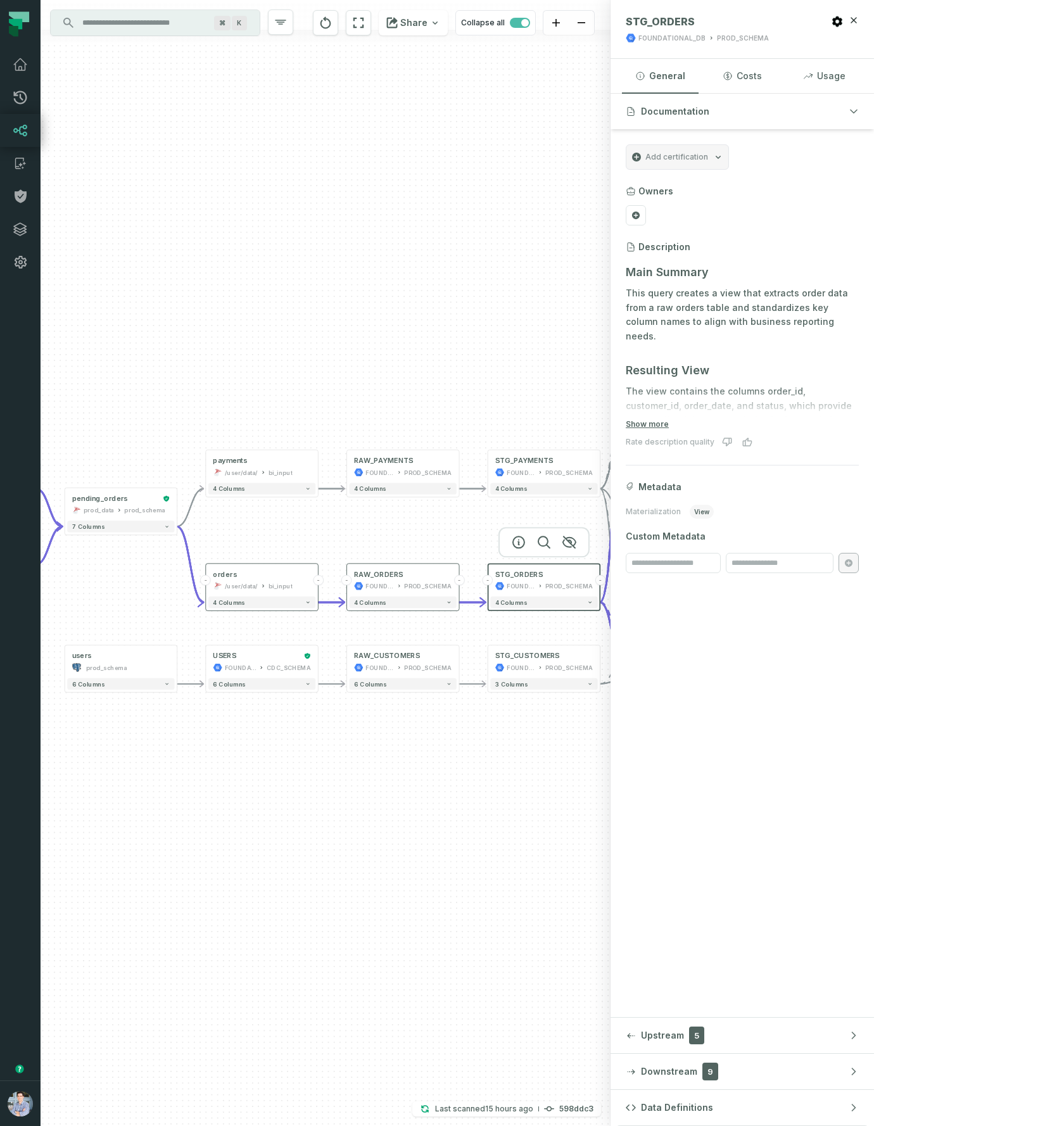
click at [657, 646] on div "CUSTOMERS" at bounding box center [659, 650] width 46 height 9
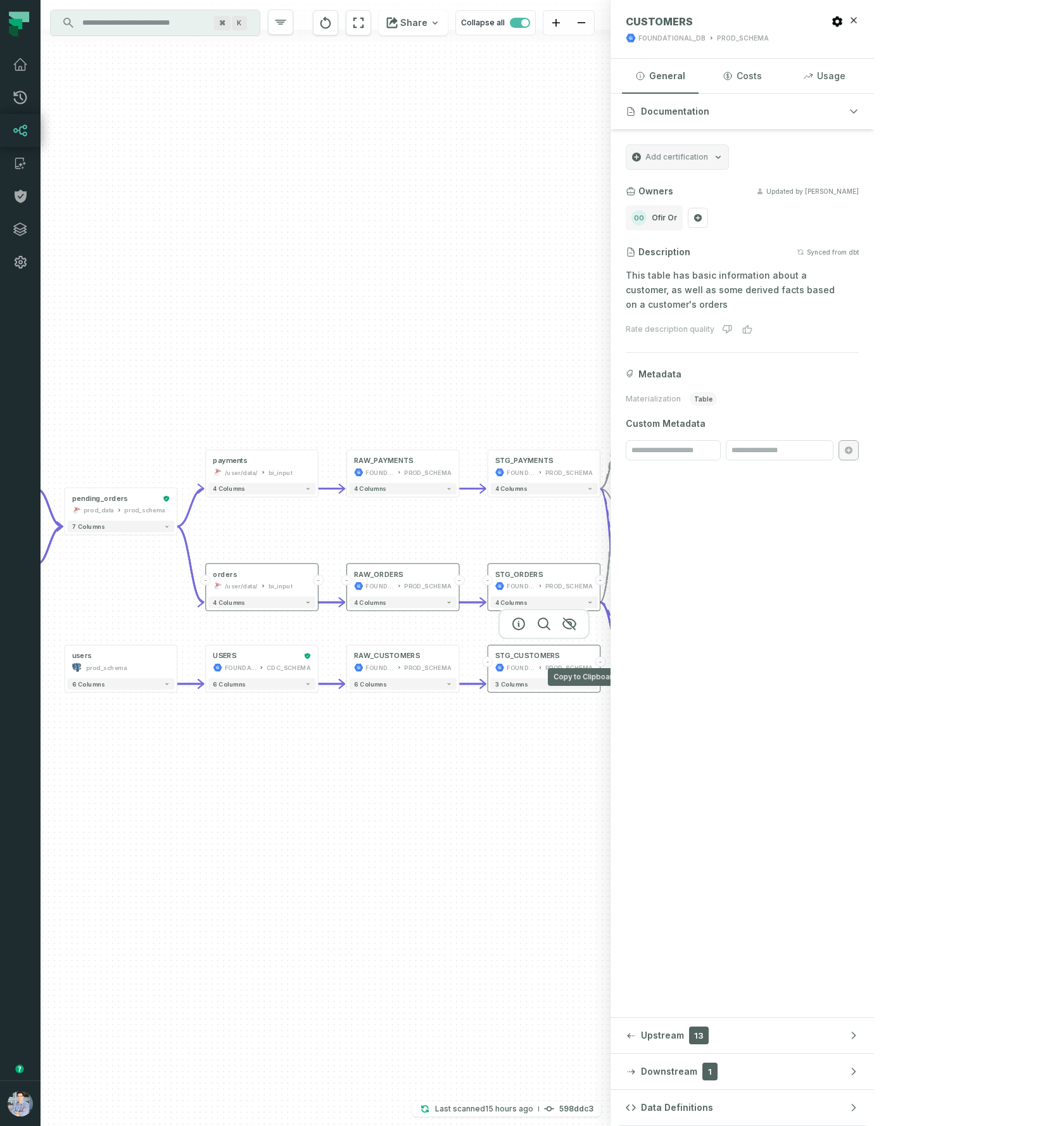
click at [564, 665] on div "PROD_SCHEMA" at bounding box center [568, 667] width 47 height 9
click at [546, 663] on div "FOUNDATIONAL_DB PROD_SCHEMA" at bounding box center [544, 667] width 98 height 9
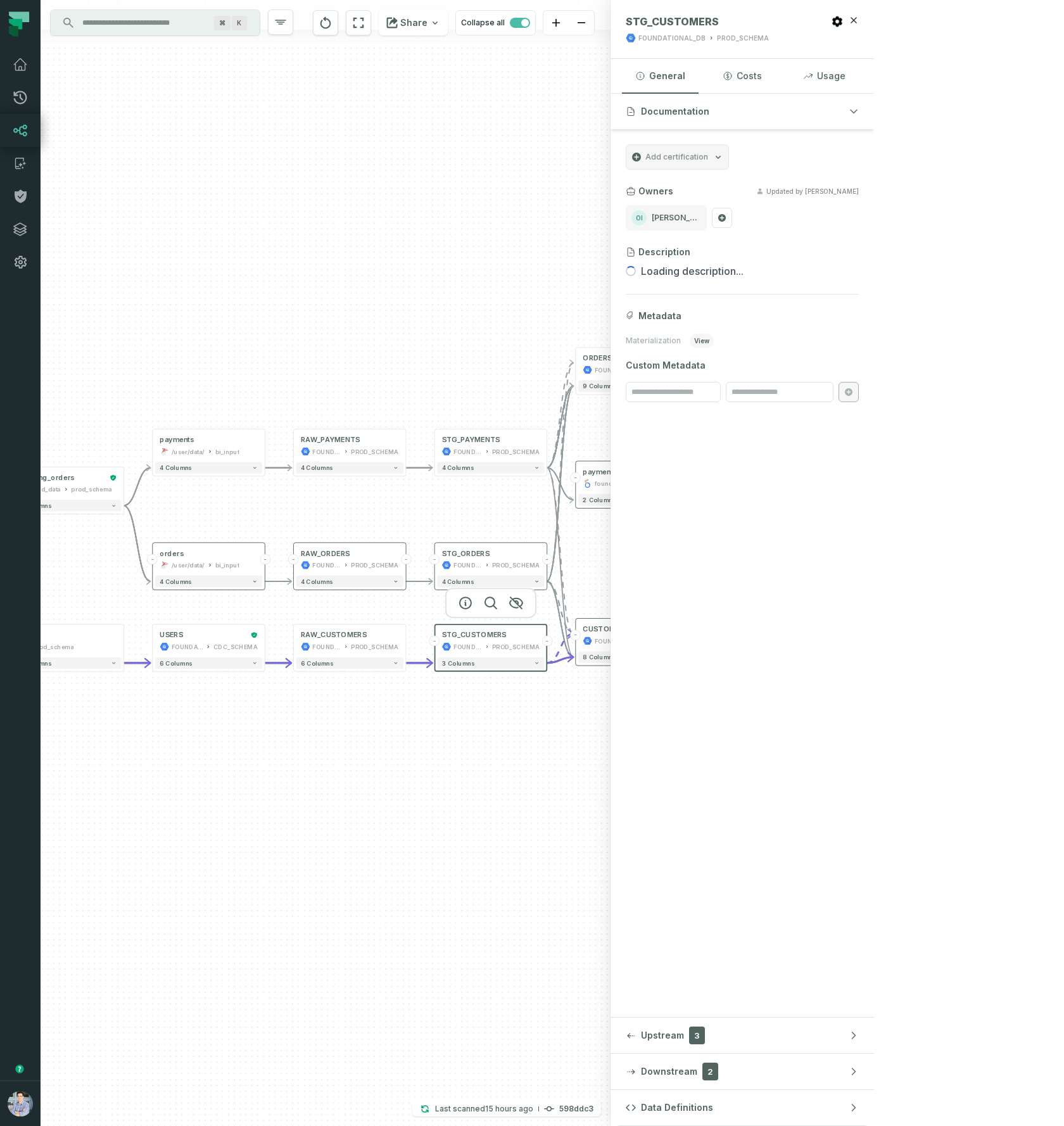
drag, startPoint x: 593, startPoint y: 894, endPoint x: 540, endPoint y: 884, distance: 53.9
click at [540, 885] on div "- customers foundational view 7 columns sources prod_data oracle_source - 7 col…" at bounding box center [325, 563] width 569 height 1126
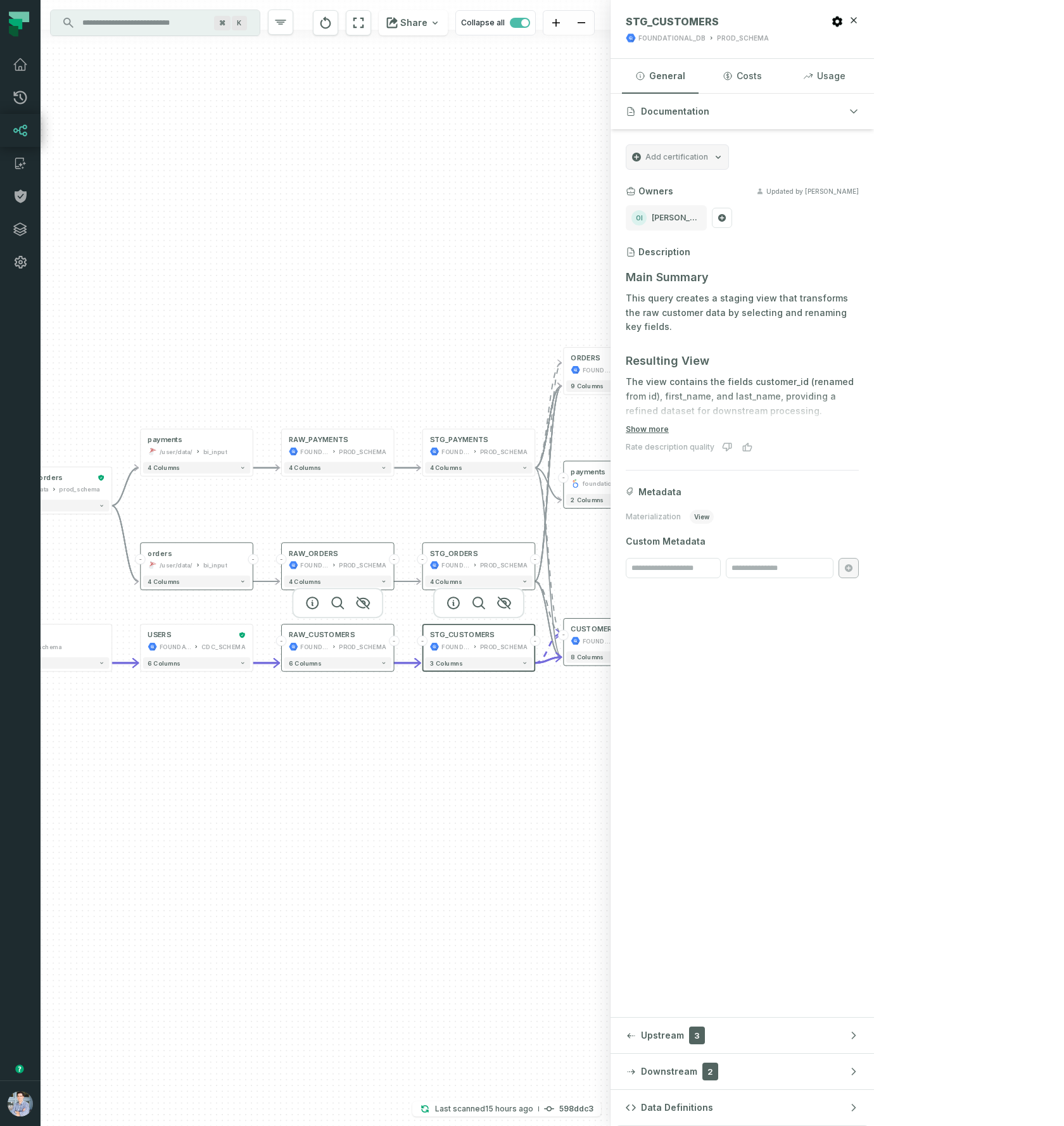
click at [329, 642] on div "FOUNDATIONAL_DB" at bounding box center [314, 647] width 29 height 9
click at [188, 642] on div "FOUNDATIONAL_DB" at bounding box center [175, 647] width 31 height 9
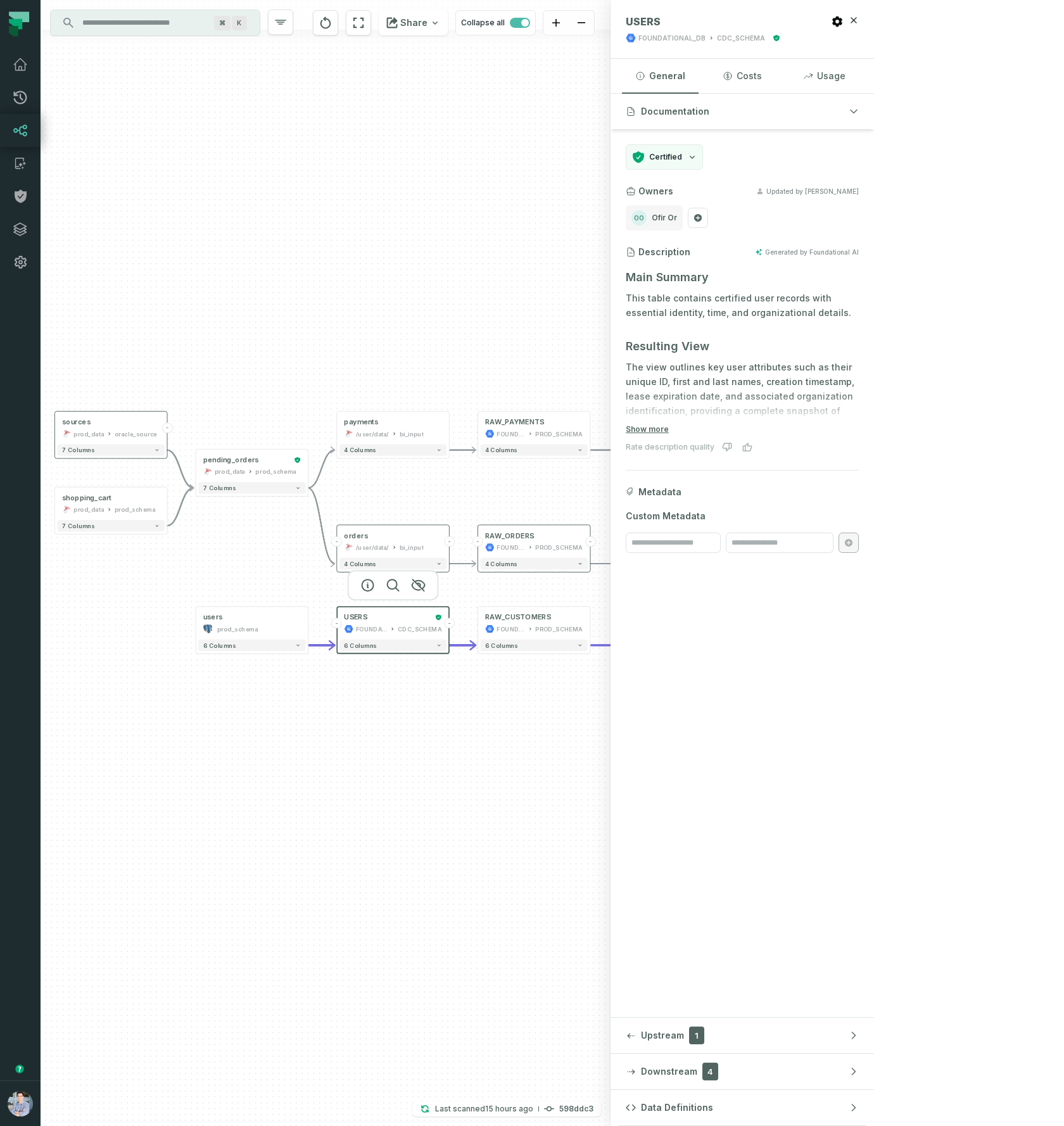
drag, startPoint x: 284, startPoint y: 845, endPoint x: 438, endPoint y: 814, distance: 157.1
click at [457, 825] on div "- customers foundational view 7 columns sources prod_data oracle_source - 7 col…" at bounding box center [325, 563] width 569 height 1126
click at [243, 622] on div "prod_schema" at bounding box center [237, 627] width 41 height 9
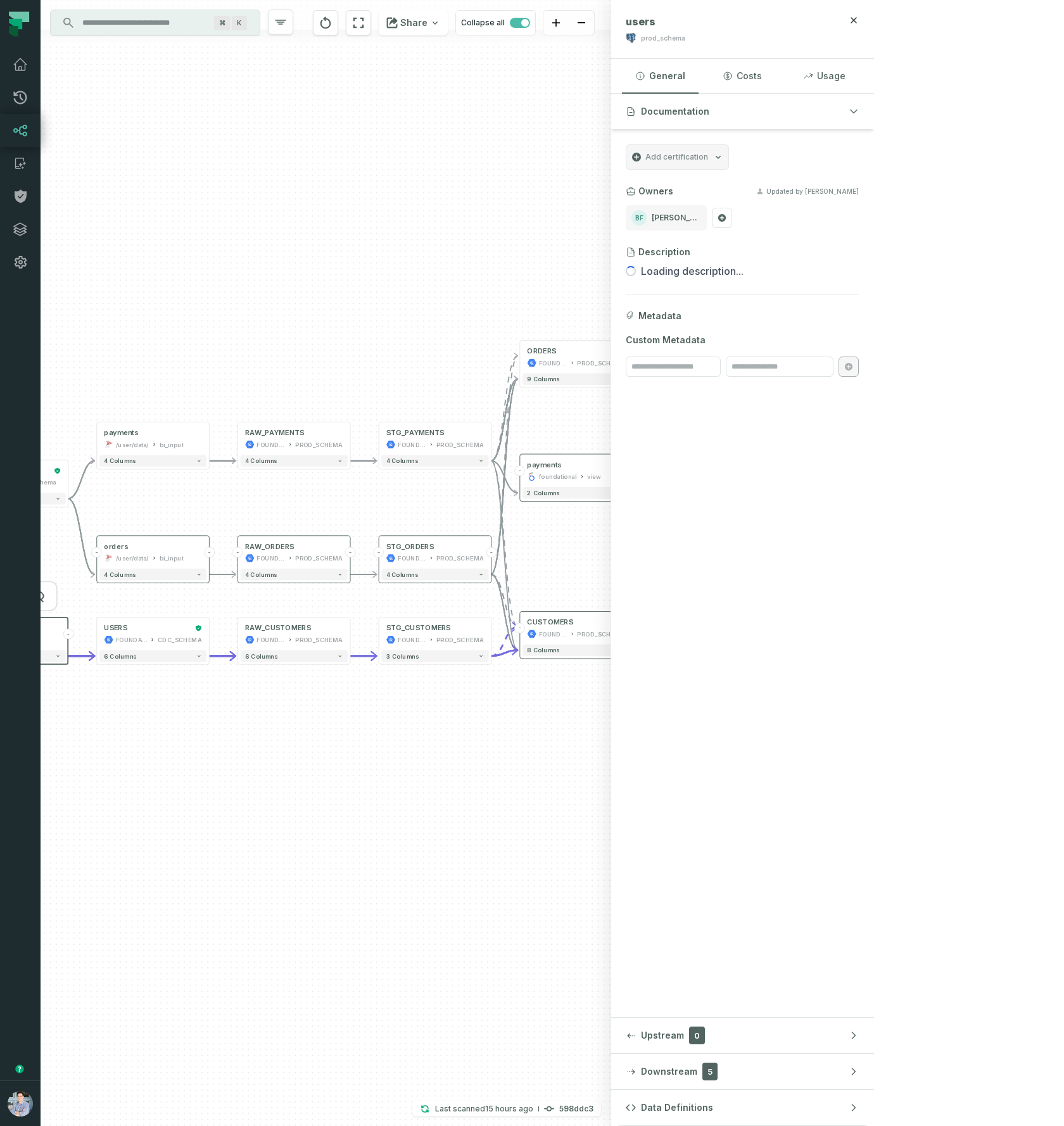
drag, startPoint x: 628, startPoint y: 739, endPoint x: 399, endPoint y: 741, distance: 229.0
click at [390, 749] on div "- customers foundational view 7 columns sources prod_data oracle_source - 7 col…" at bounding box center [325, 563] width 569 height 1126
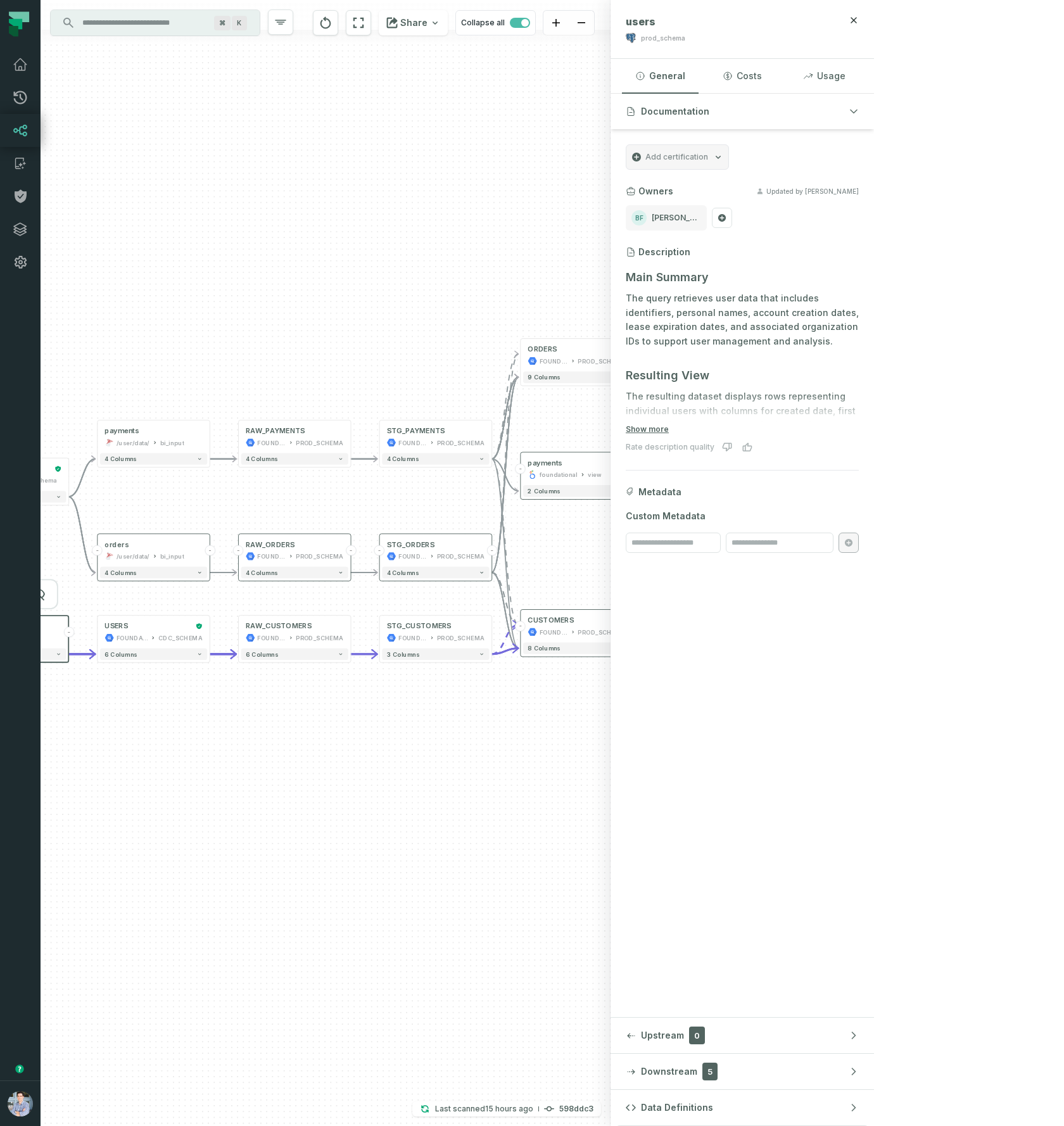
click at [580, 785] on div "- customers foundational view 7 columns sources prod_data oracle_source - 7 col…" at bounding box center [325, 563] width 569 height 1126
click at [597, 630] on div "PROD_SCHEMA" at bounding box center [601, 633] width 47 height 9
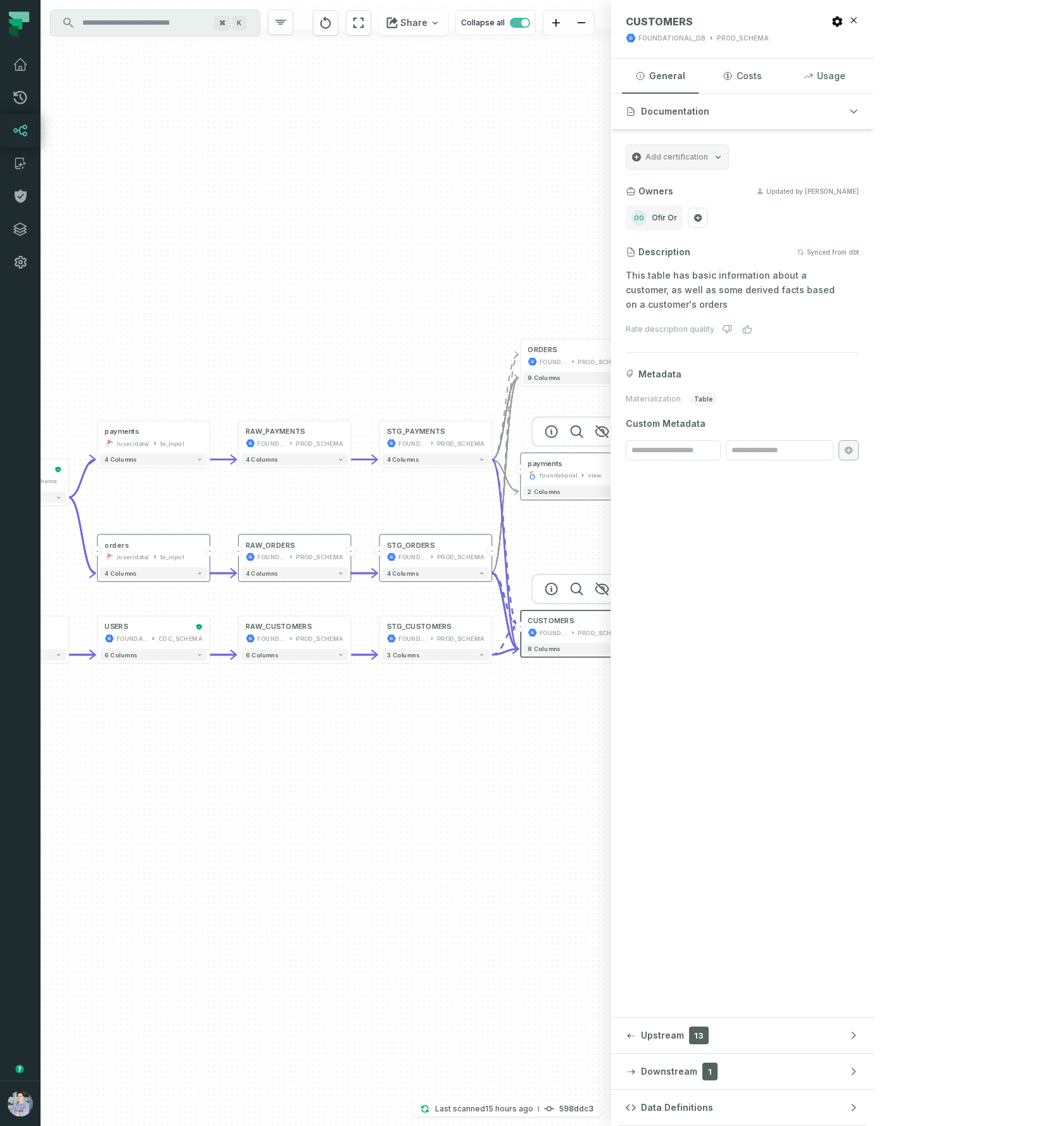
click at [554, 467] on div "payments" at bounding box center [544, 463] width 34 height 9
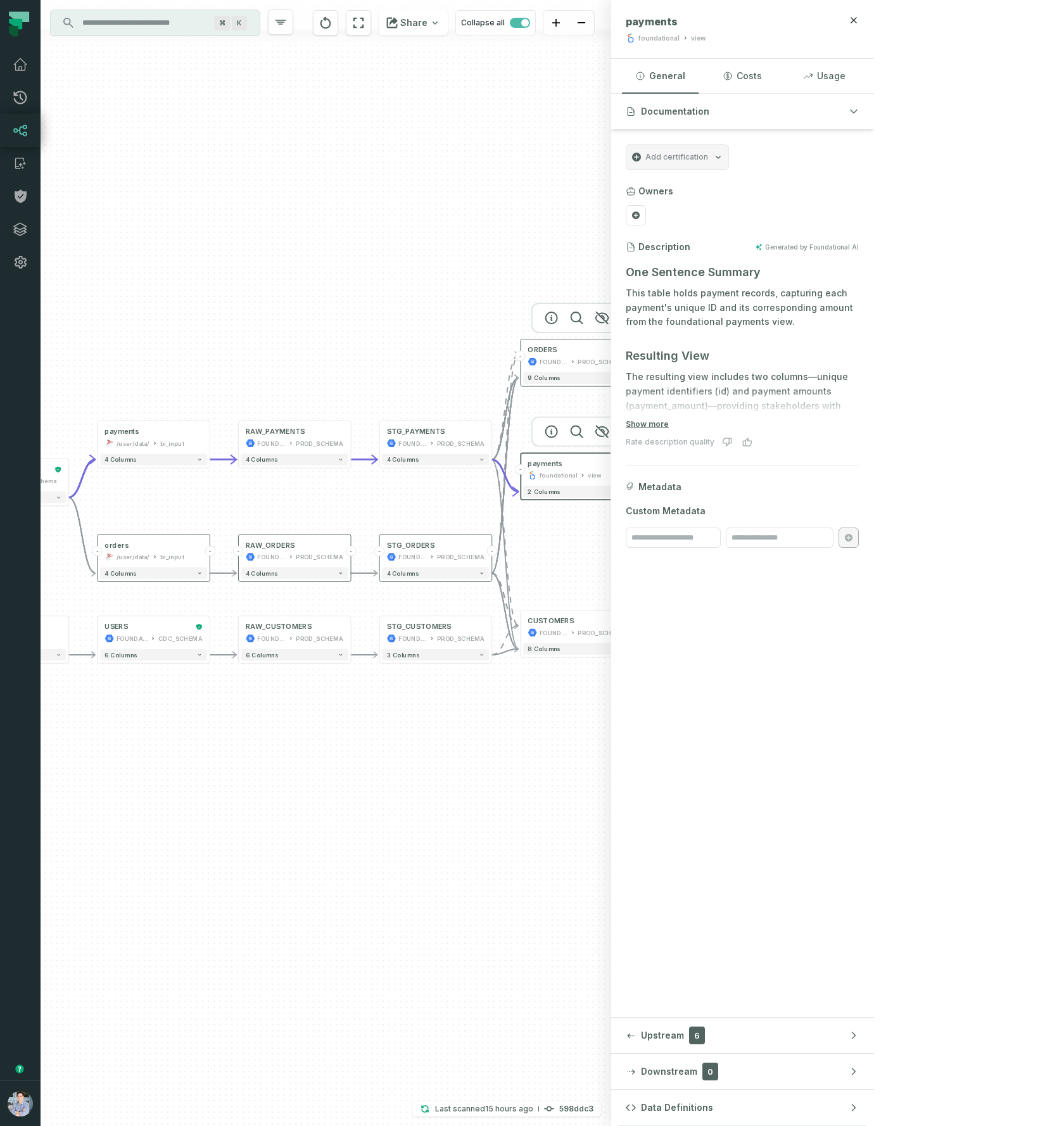
click at [576, 360] on icon at bounding box center [572, 361] width 5 height 6
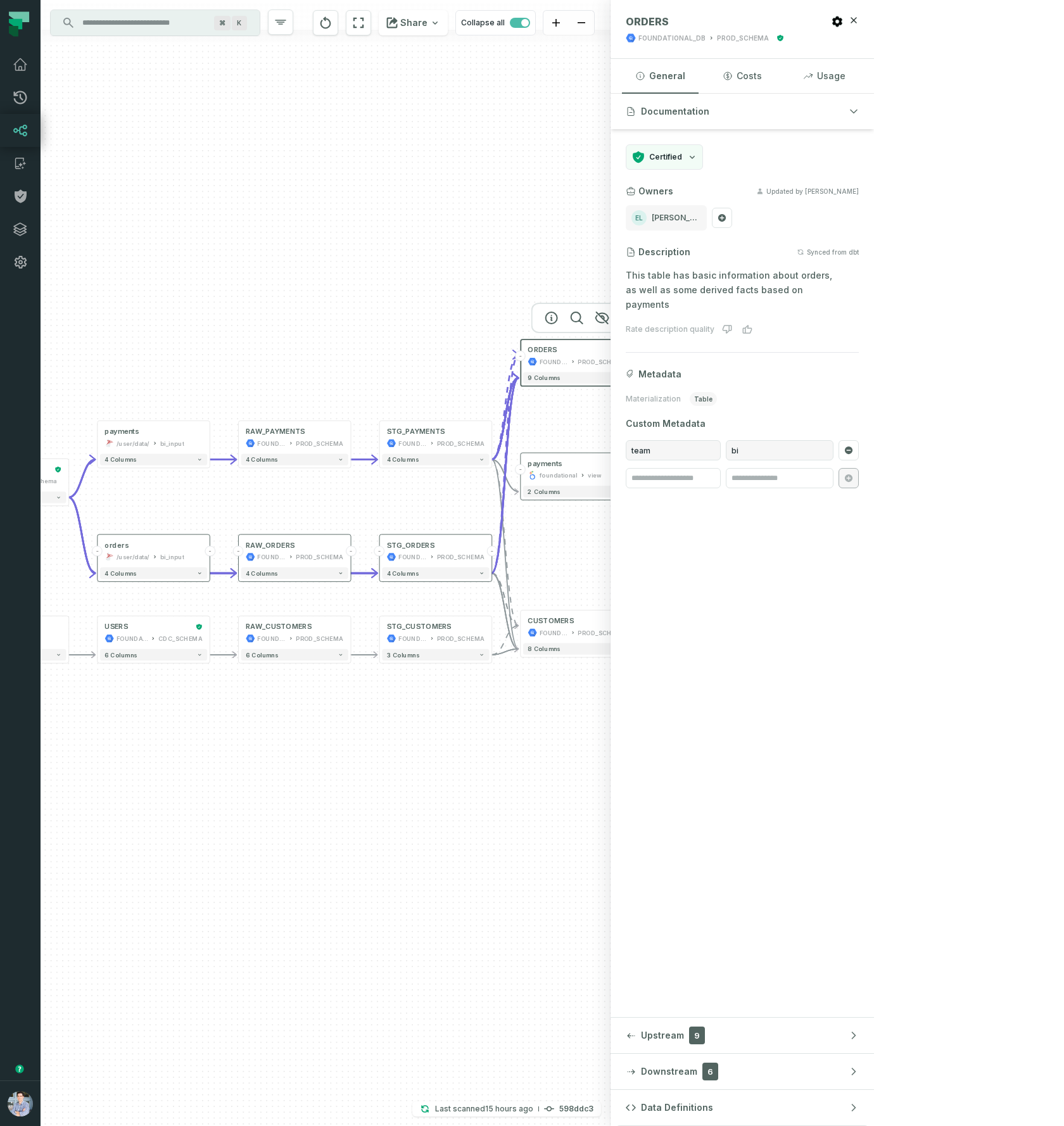
click at [693, 551] on div "Annual Revenue POWER BI /Sales/Reports" at bounding box center [718, 551] width 107 height 28
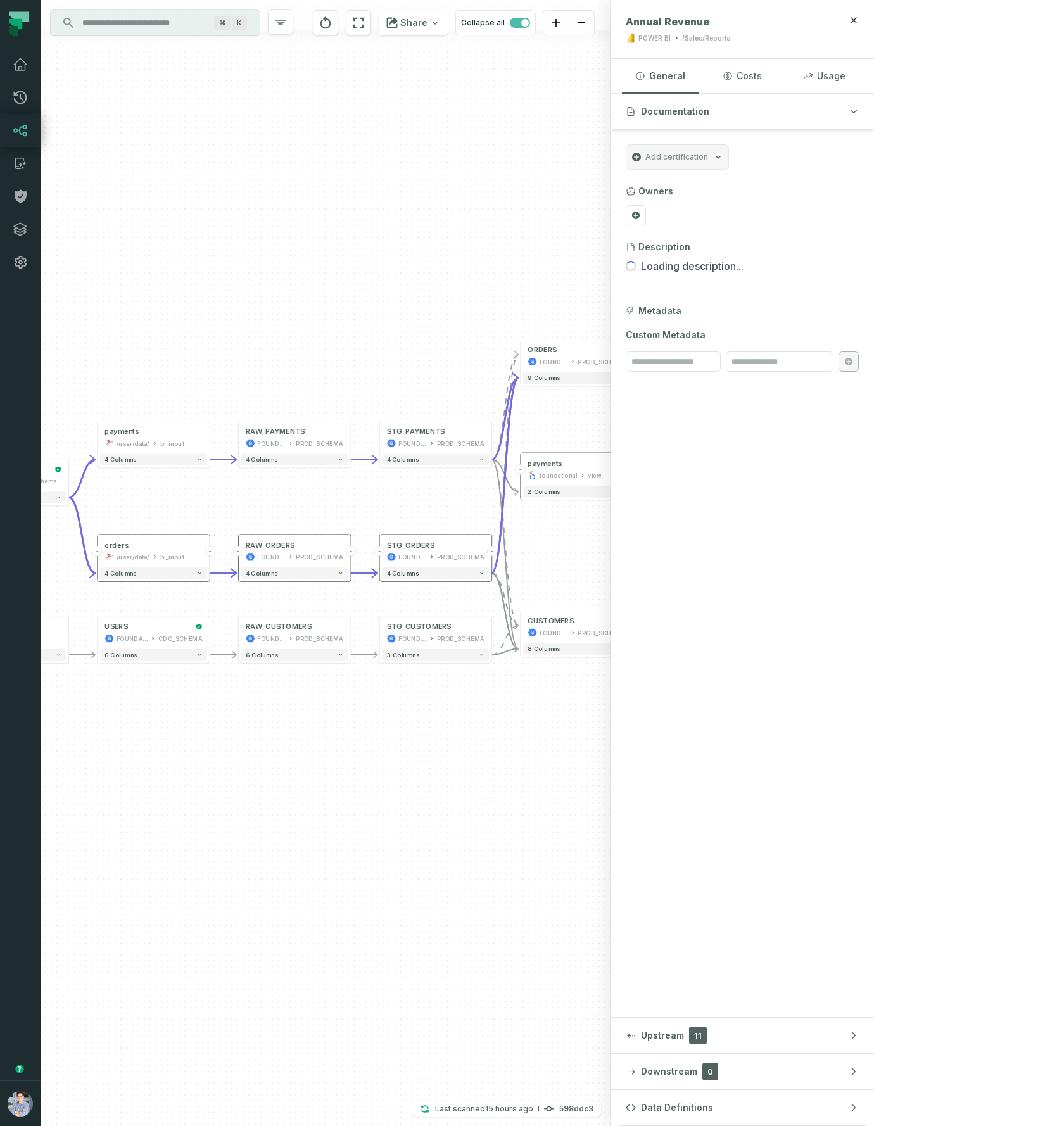
click at [775, 171] on button "+" at bounding box center [774, 173] width 11 height 11
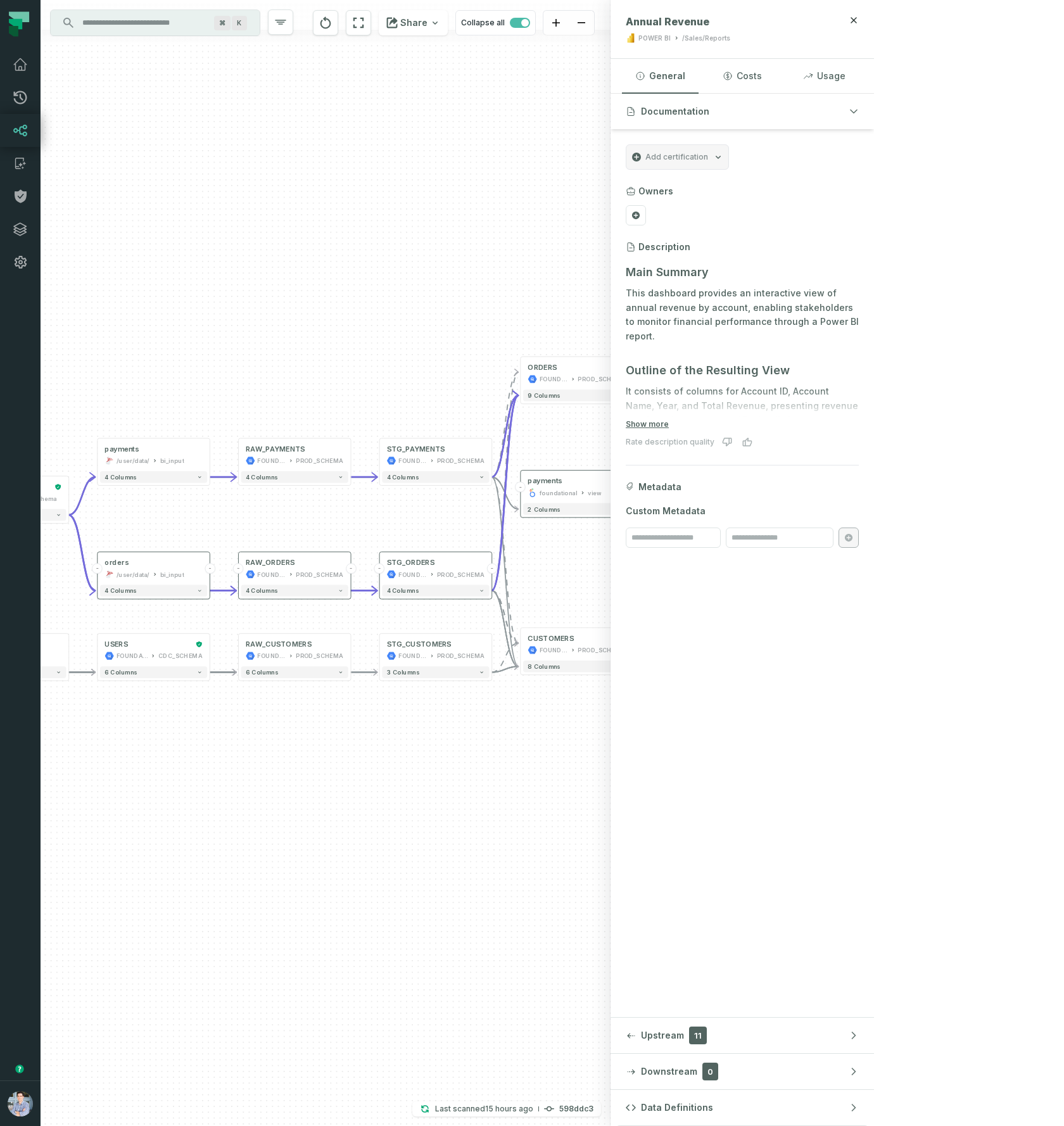
click at [709, 649] on div "foundational" at bounding box center [699, 650] width 38 height 9
click at [703, 494] on div "POWER BI" at bounding box center [695, 498] width 30 height 9
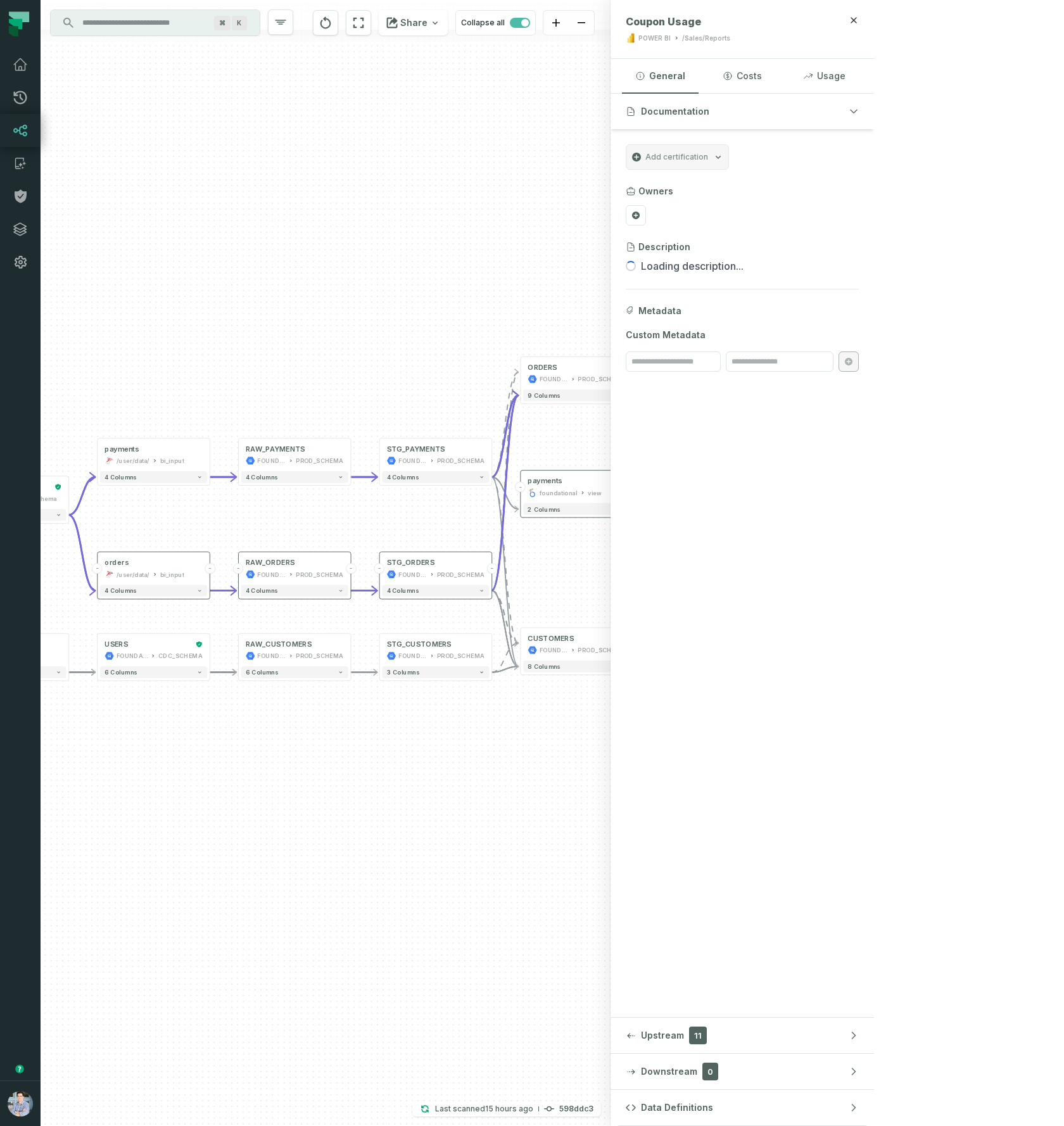
click at [661, 490] on button "+" at bounding box center [662, 493] width 11 height 11
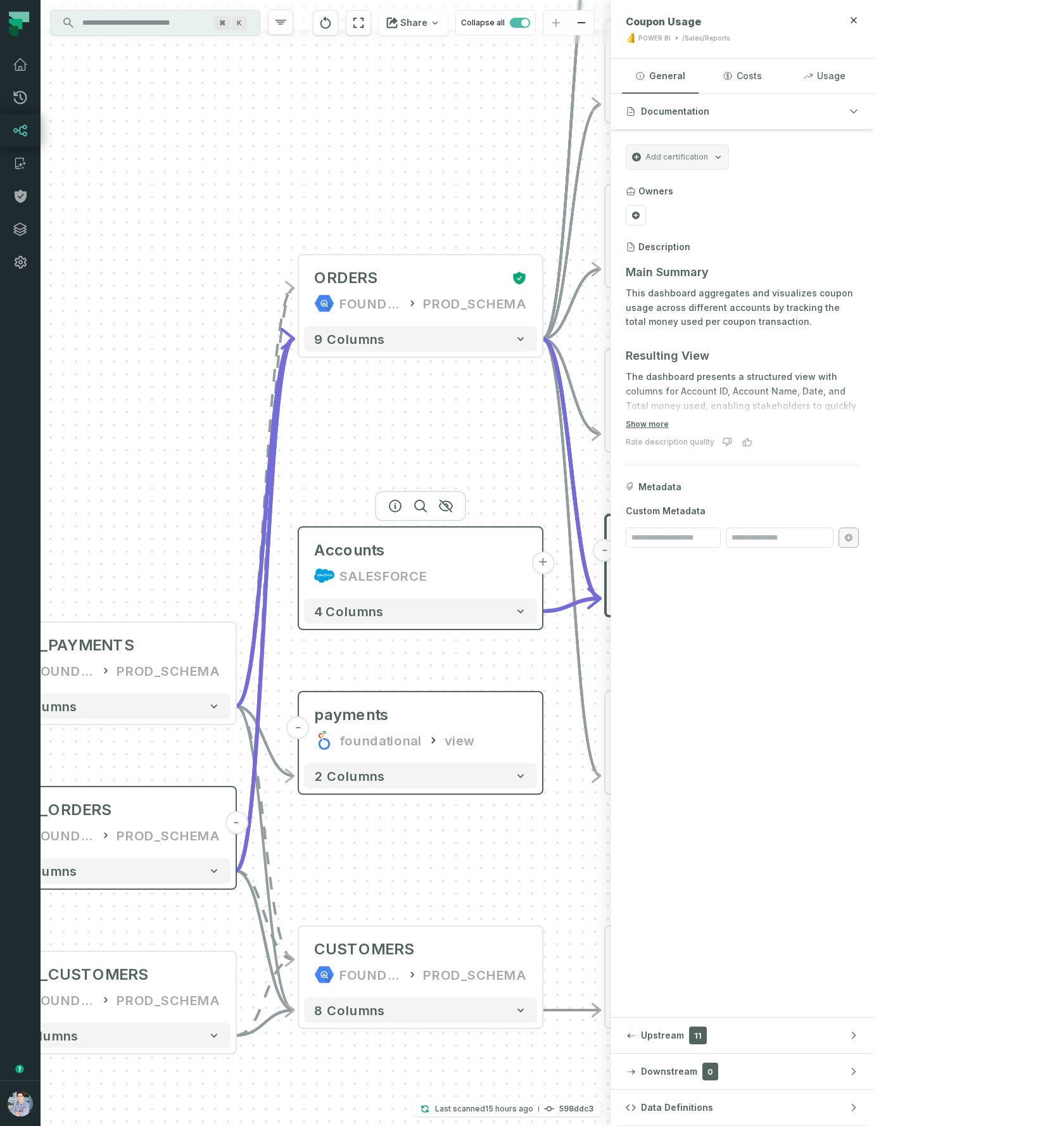
click at [544, 561] on button "+" at bounding box center [543, 563] width 23 height 23
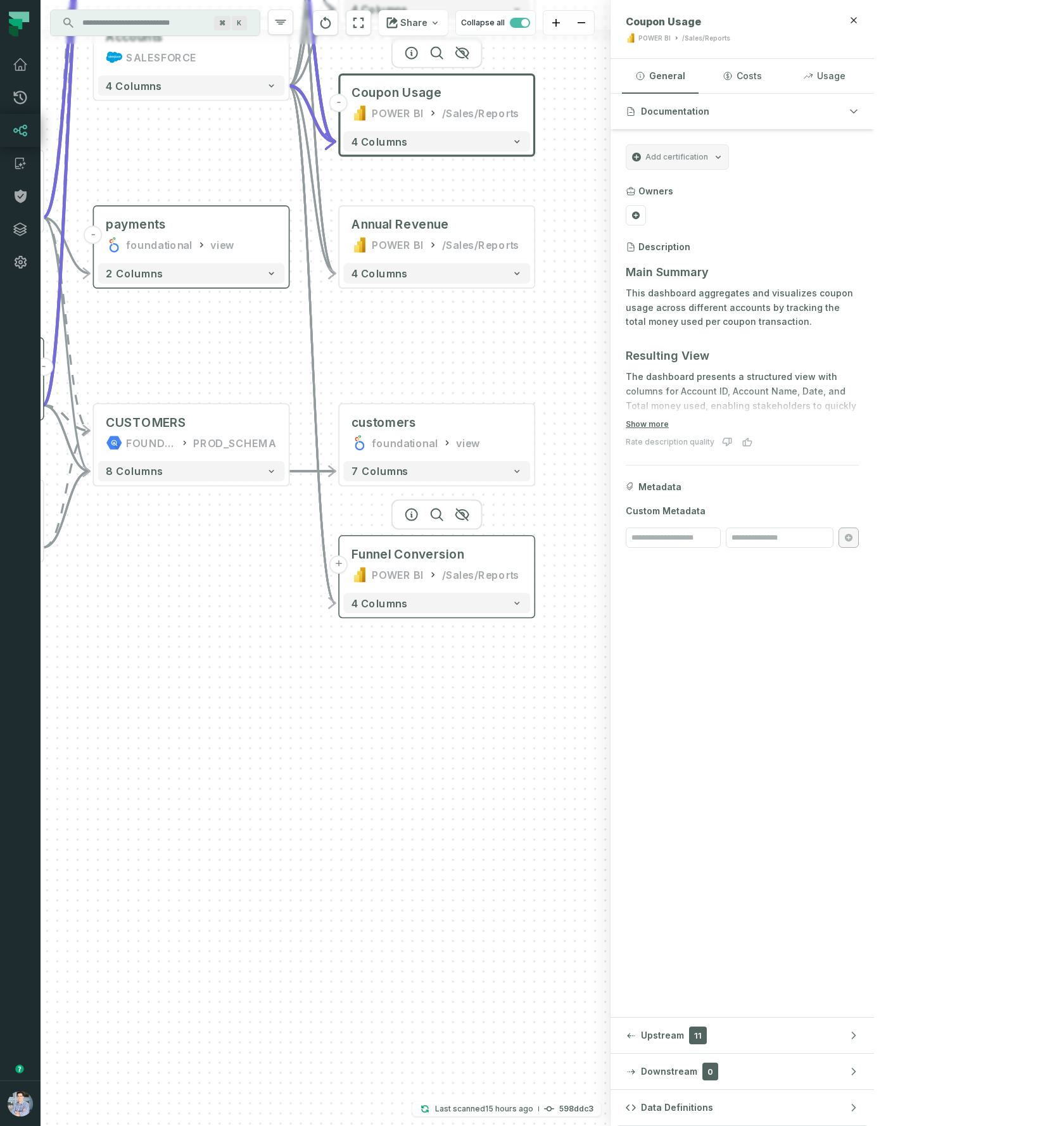
click at [341, 569] on button "+" at bounding box center [339, 565] width 18 height 18
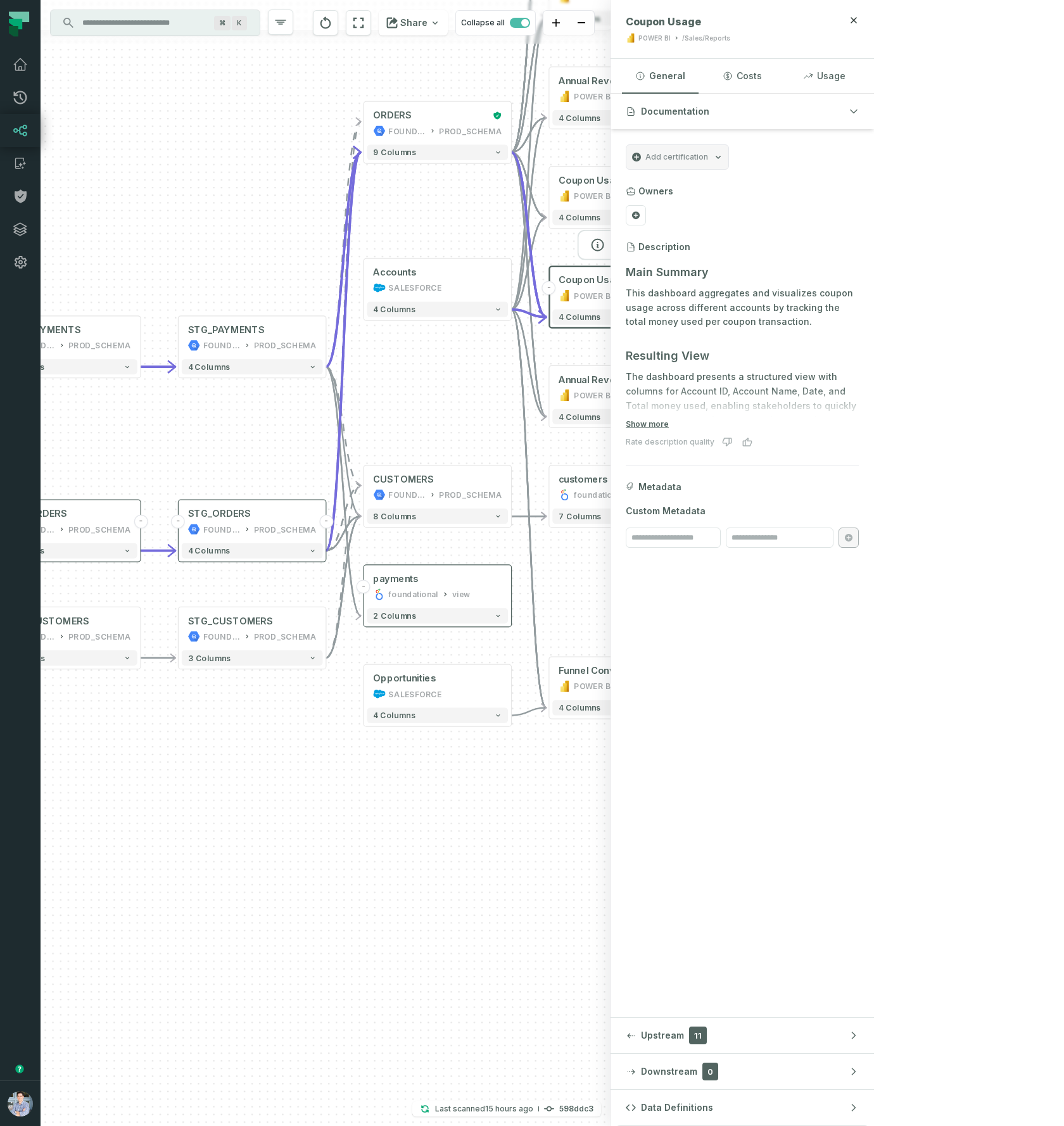
drag, startPoint x: 733, startPoint y: 465, endPoint x: 622, endPoint y: 627, distance: 196.4
click at [610, 650] on div "Opportunities SALESFORCE - 4 columns - Funnel Conversion POWER BI /Sales/Report…" at bounding box center [325, 563] width 569 height 1126
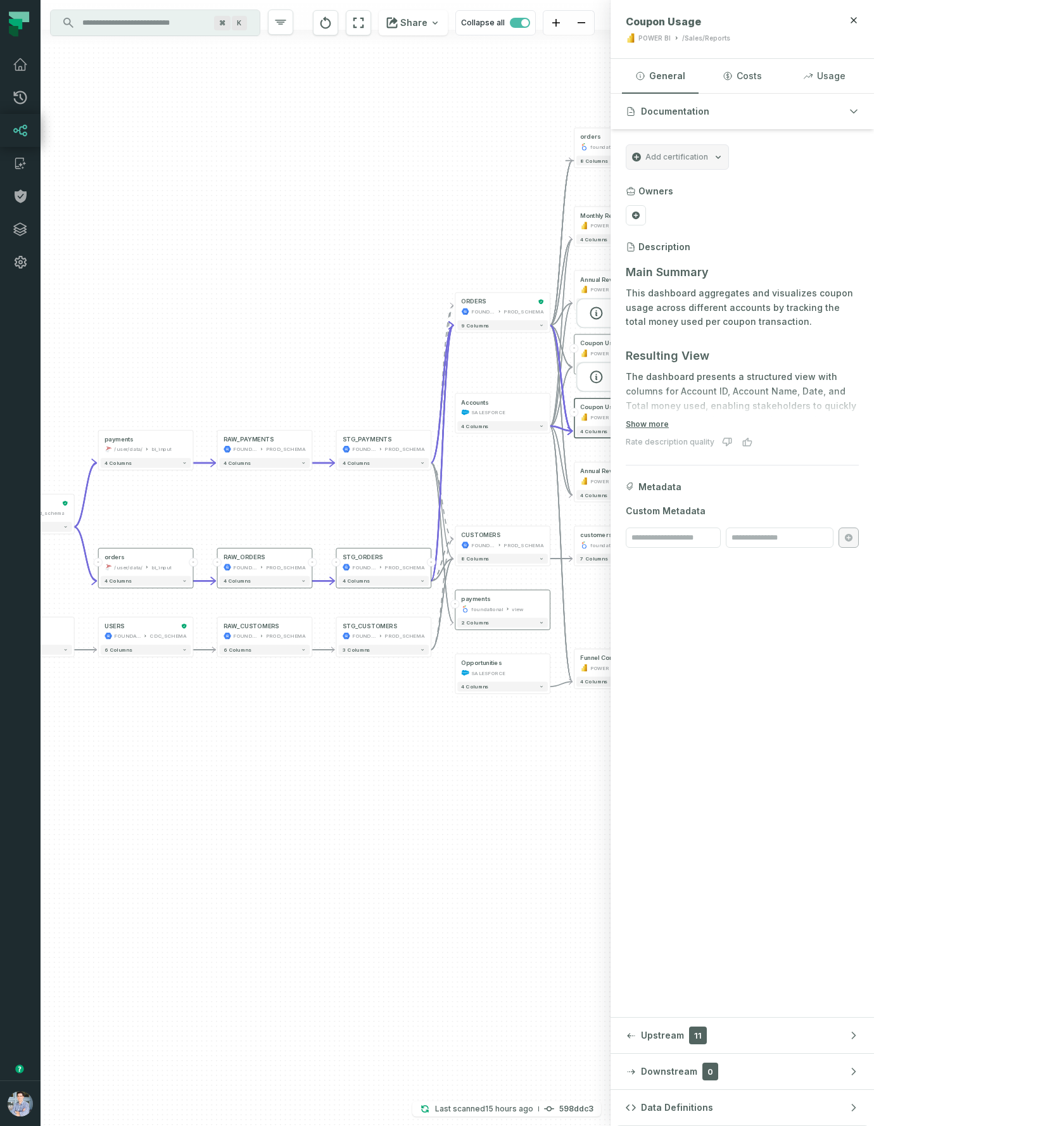
click at [610, 345] on div "Coupon Usage" at bounding box center [601, 343] width 43 height 7
click at [602, 283] on div "Annual Revenue POWER BI /New Reports/" at bounding box center [621, 284] width 90 height 23
click at [620, 217] on div "Monthly Revenue" at bounding box center [604, 215] width 51 height 7
click at [622, 217] on div "Monthly Revenue" at bounding box center [606, 215] width 51 height 7
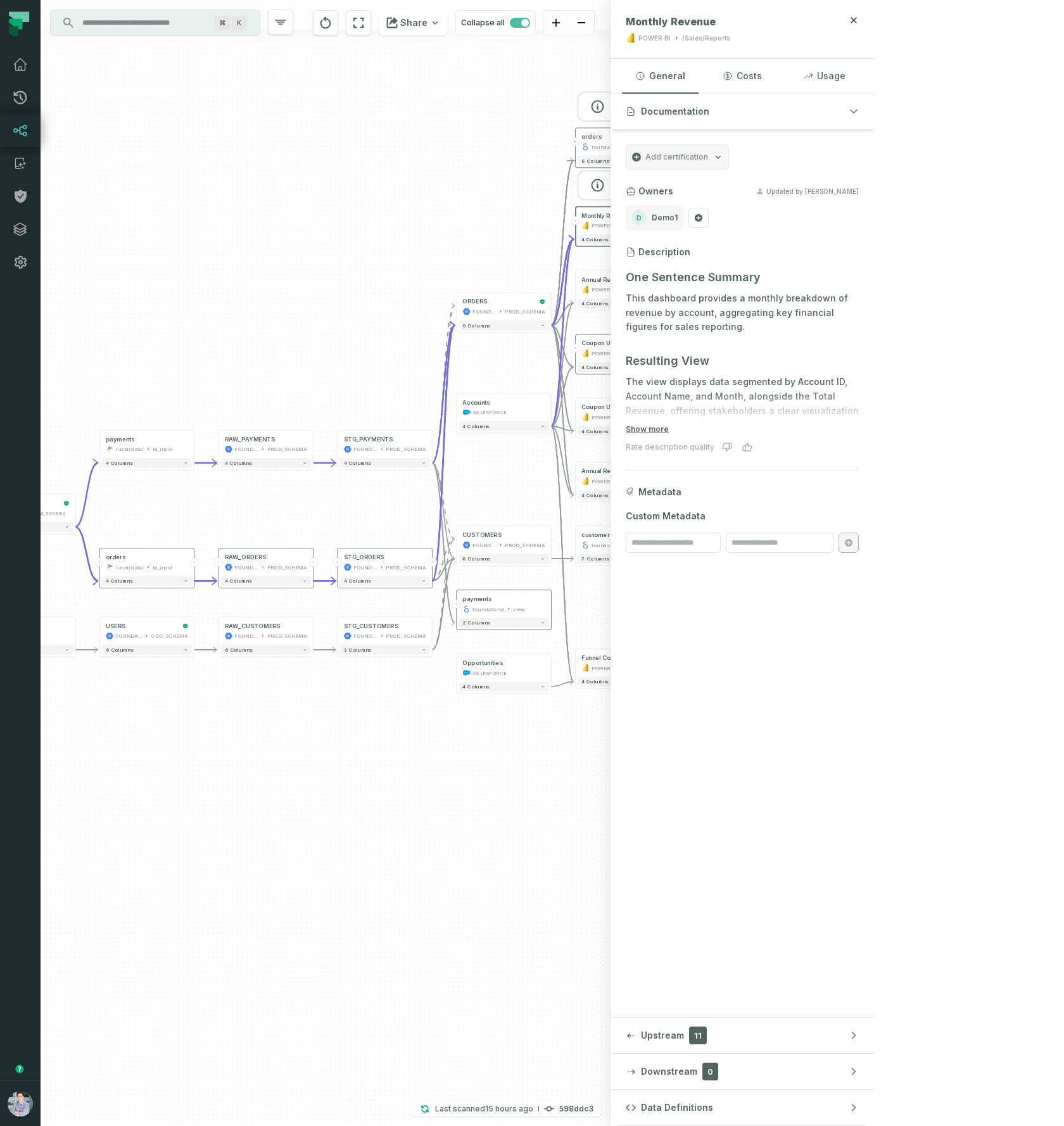
click at [627, 150] on div "foundational view" at bounding box center [622, 147] width 82 height 7
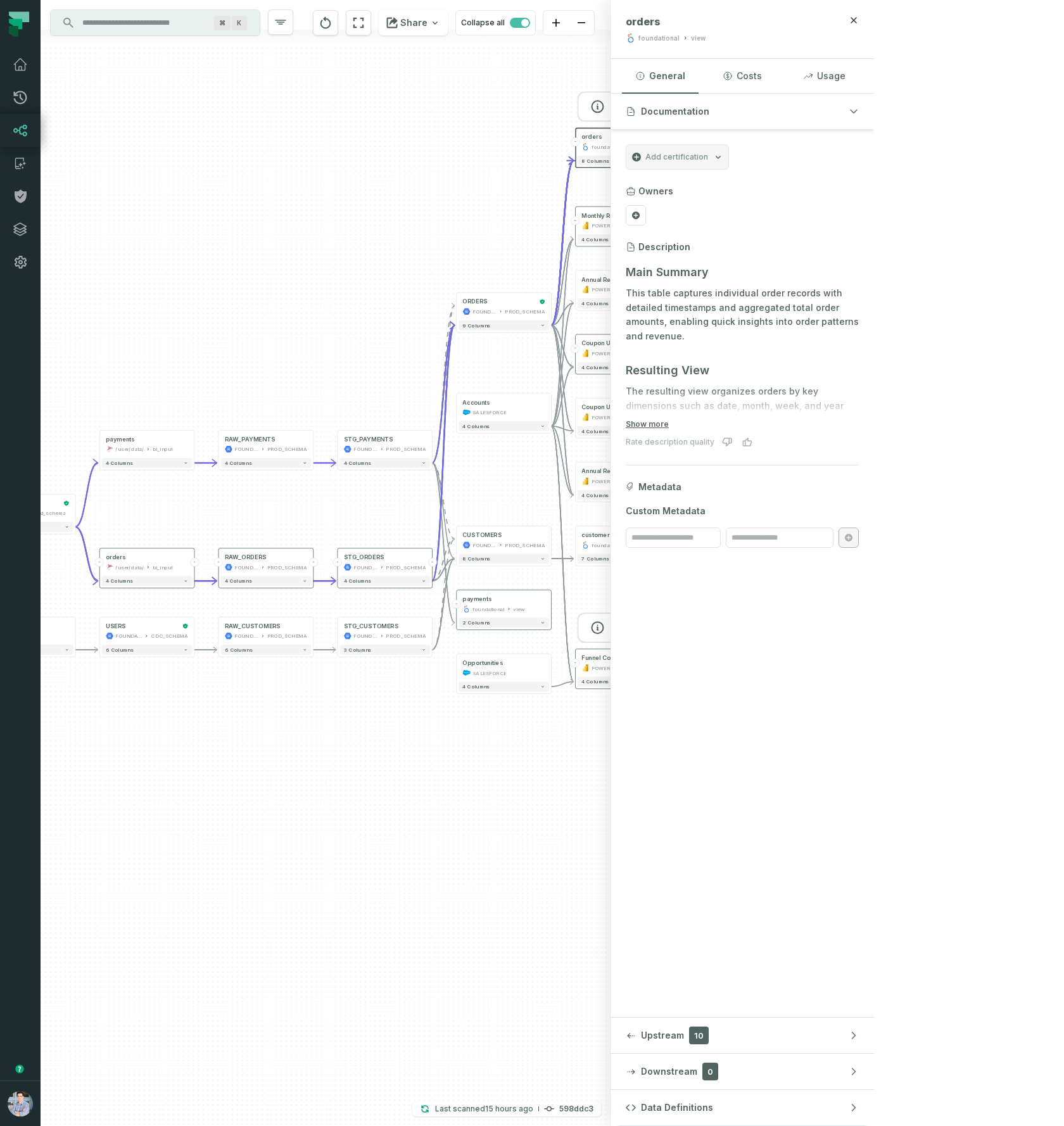
click at [606, 658] on div "Funnel Conversion" at bounding box center [608, 658] width 54 height 7
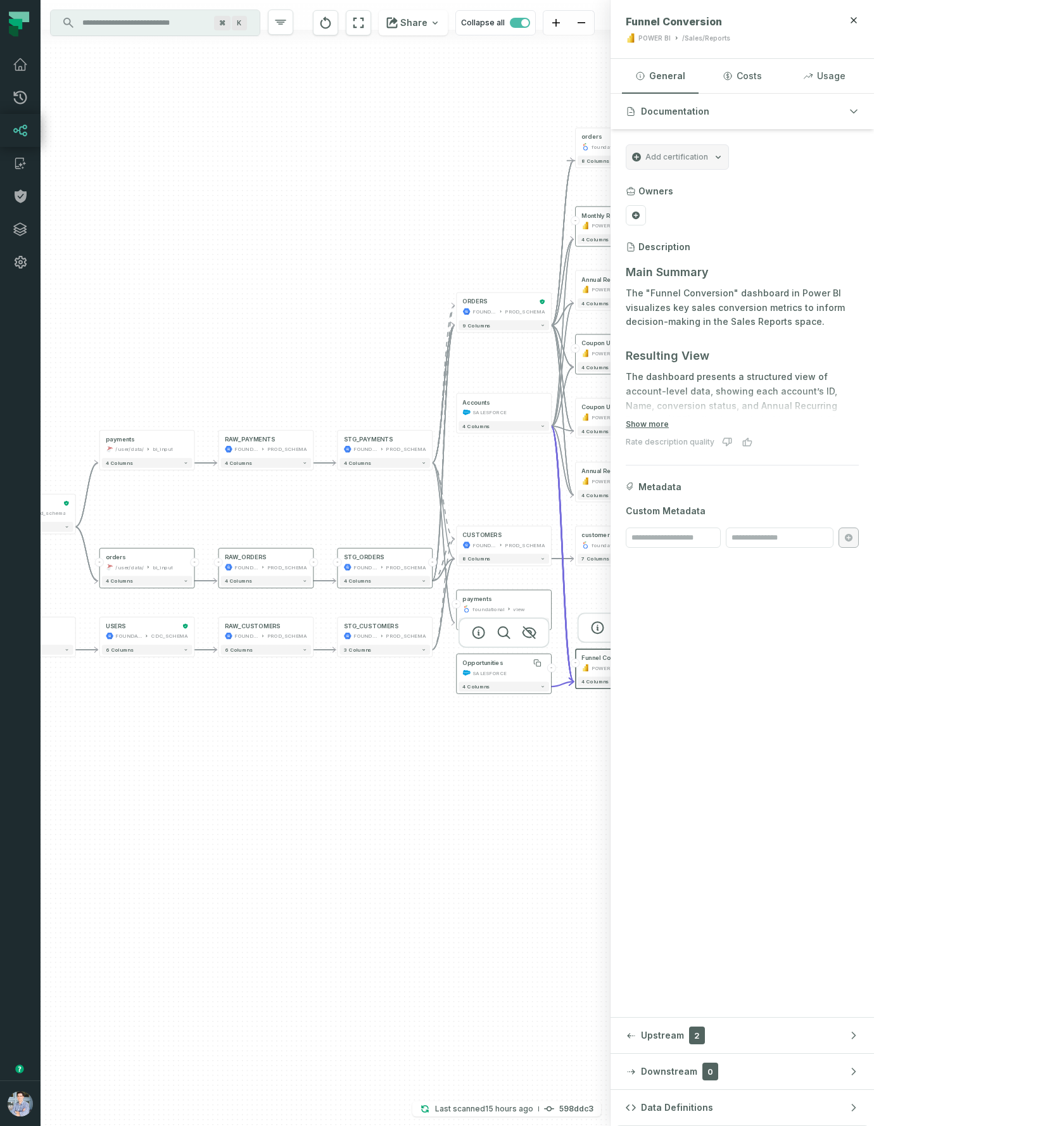
click at [487, 665] on div "Opportunities" at bounding box center [483, 663] width 41 height 7
